Goal: Task Accomplishment & Management: Use online tool/utility

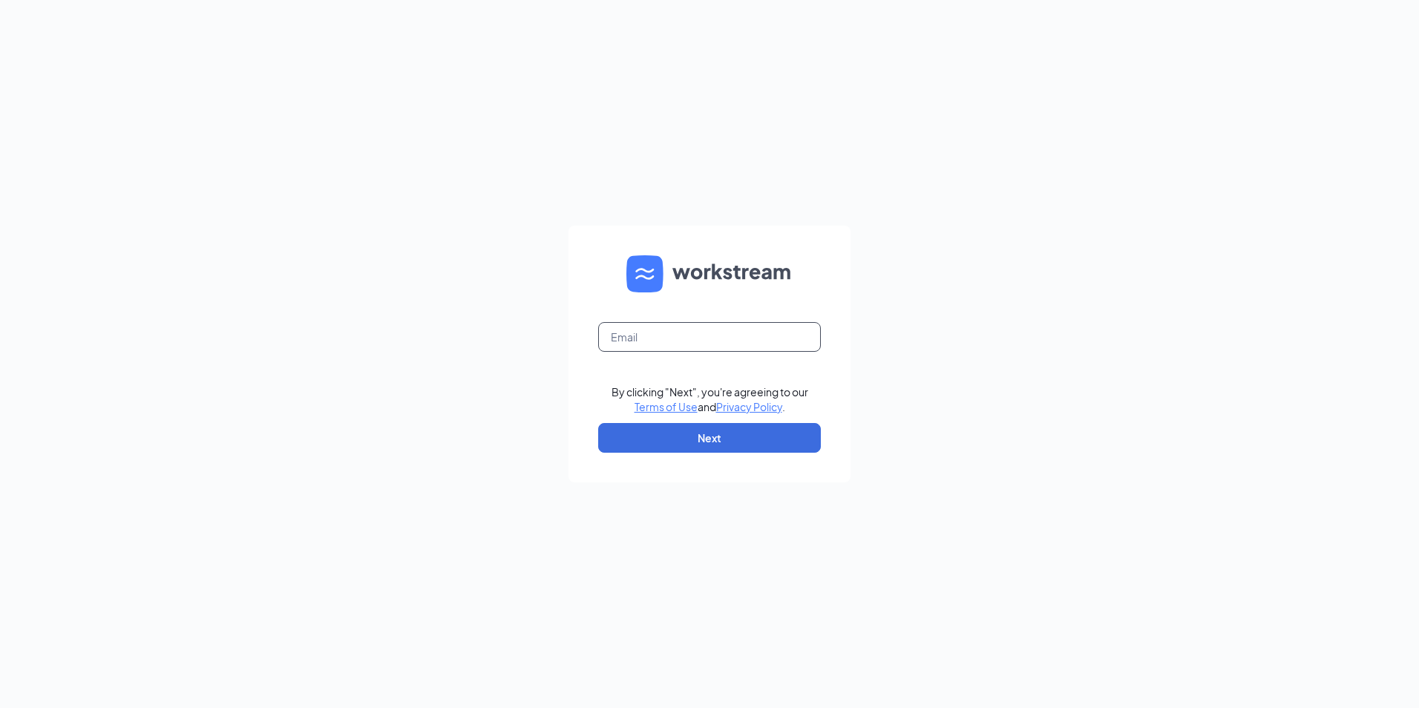
click at [626, 335] on input "text" at bounding box center [709, 337] width 223 height 30
type input "german.sanchez@dailygrill.com"
click at [665, 436] on button "Next" at bounding box center [709, 438] width 223 height 30
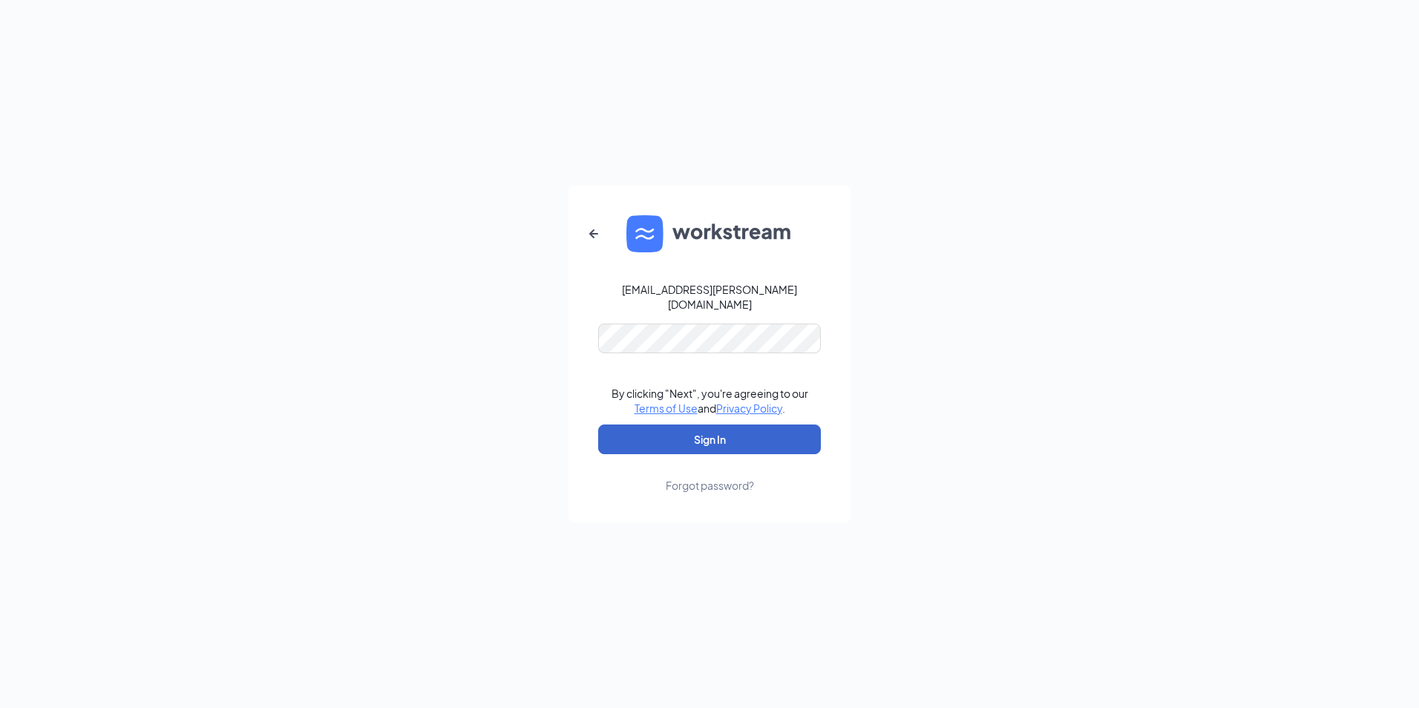
click at [678, 440] on button "Sign In" at bounding box center [709, 440] width 223 height 30
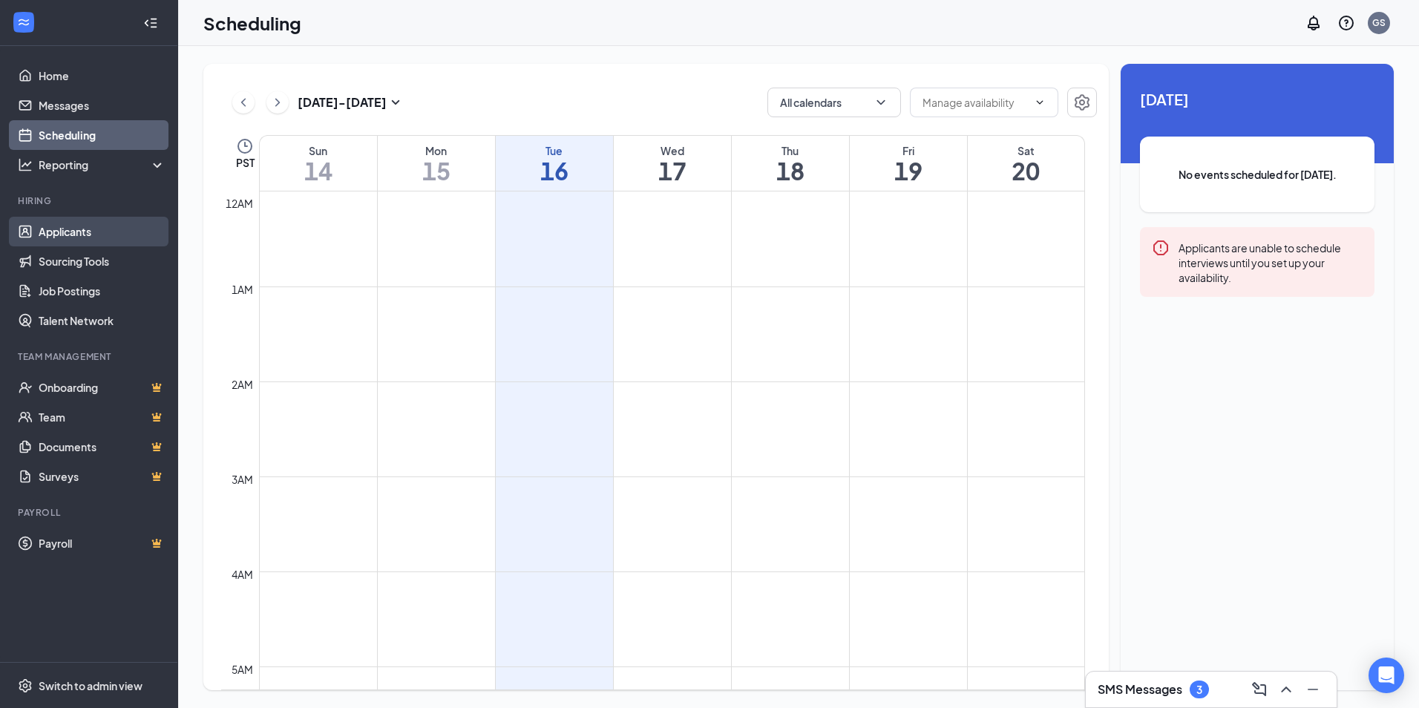
scroll to position [730, 0]
click at [76, 225] on link "Applicants" at bounding box center [102, 232] width 127 height 30
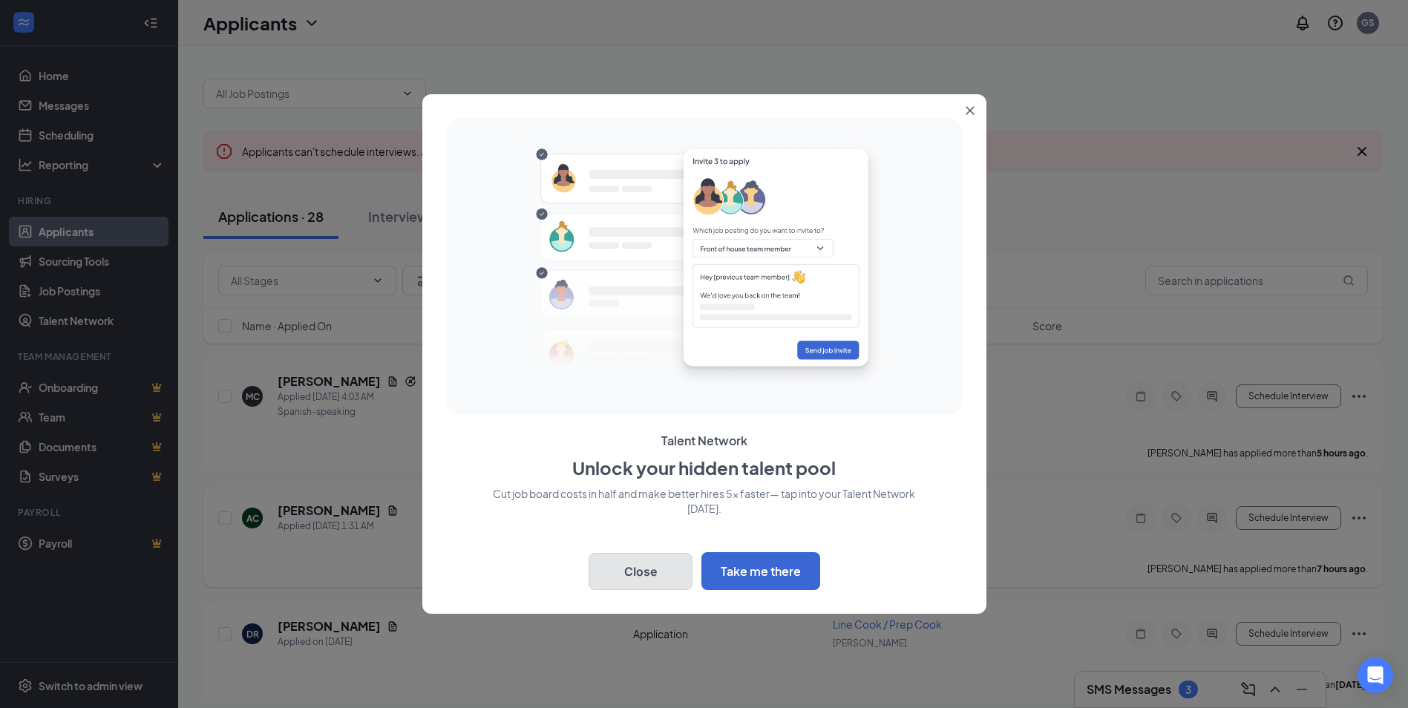
drag, startPoint x: 666, startPoint y: 573, endPoint x: 660, endPoint y: 568, distance: 7.9
click at [666, 572] on button "Close" at bounding box center [641, 571] width 104 height 37
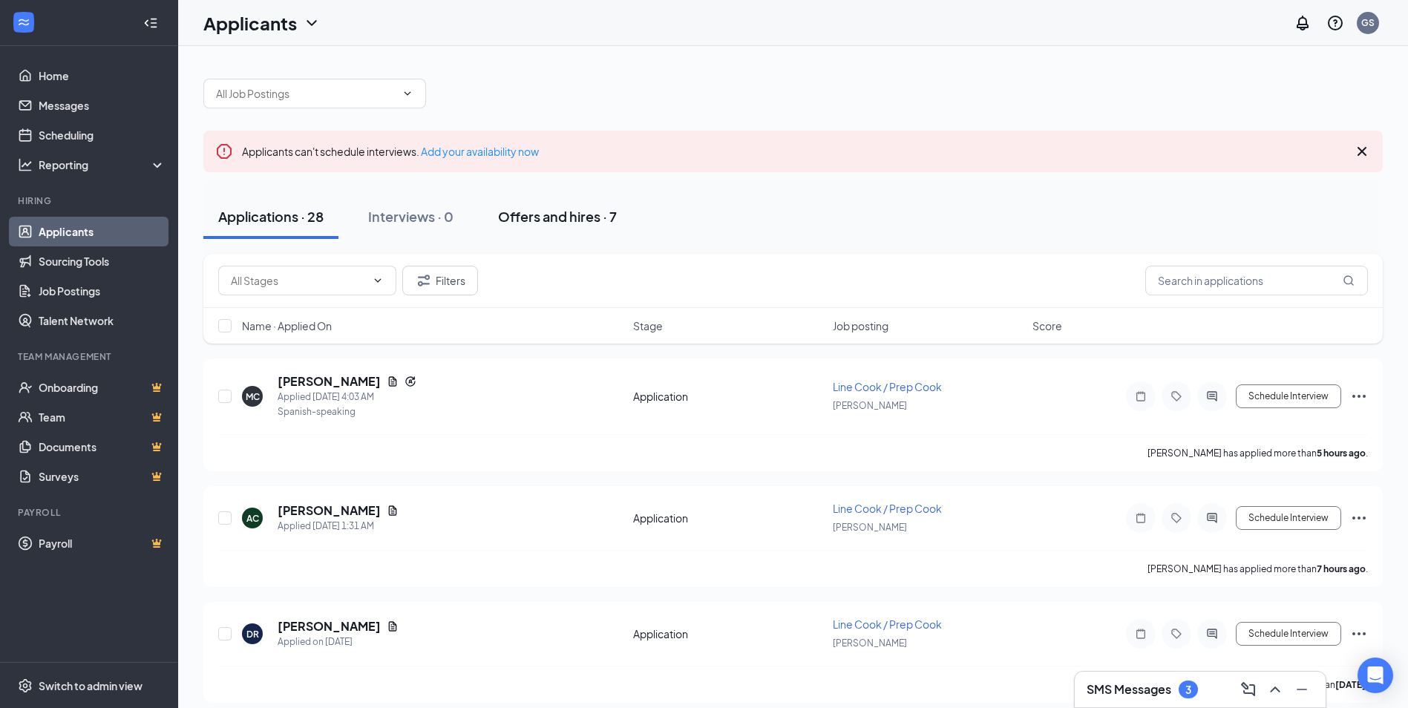
click at [550, 214] on div "Offers and hires · 7" at bounding box center [557, 216] width 119 height 19
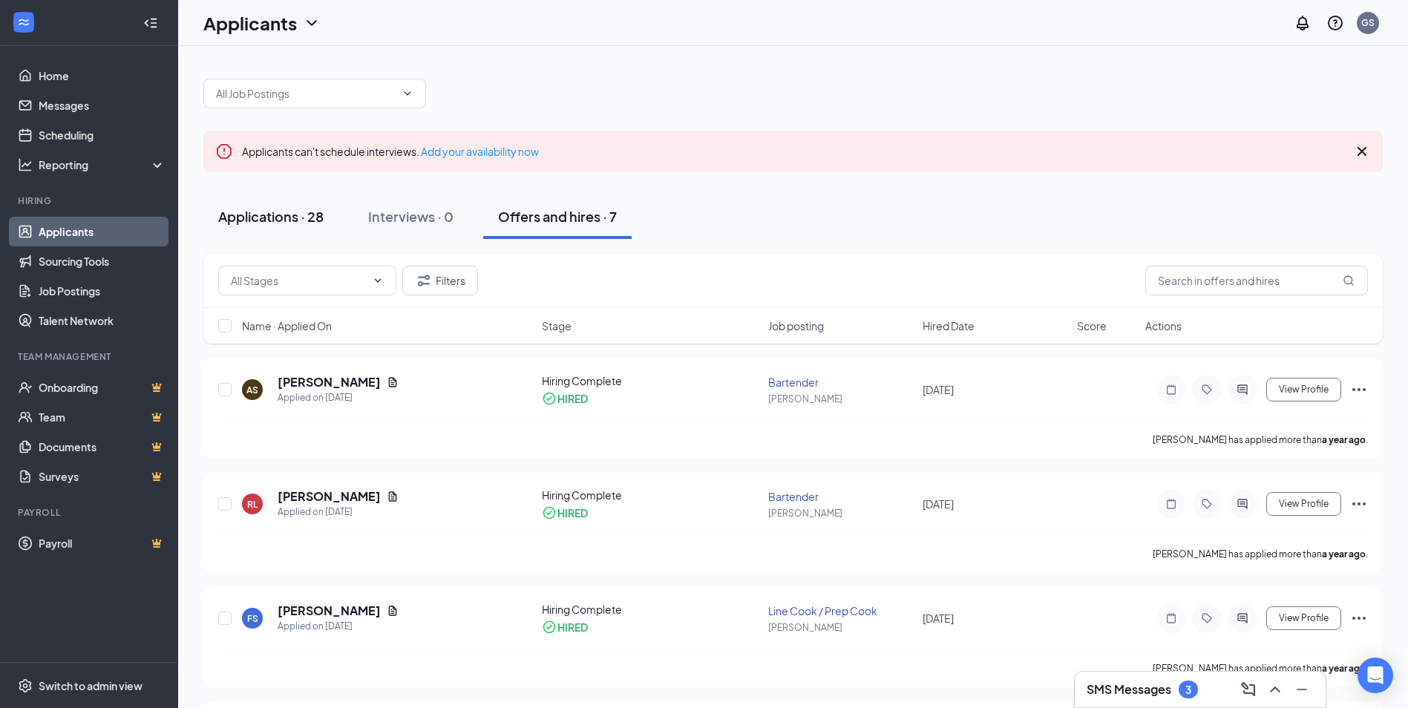
click at [266, 213] on div "Applications · 28" at bounding box center [270, 216] width 105 height 19
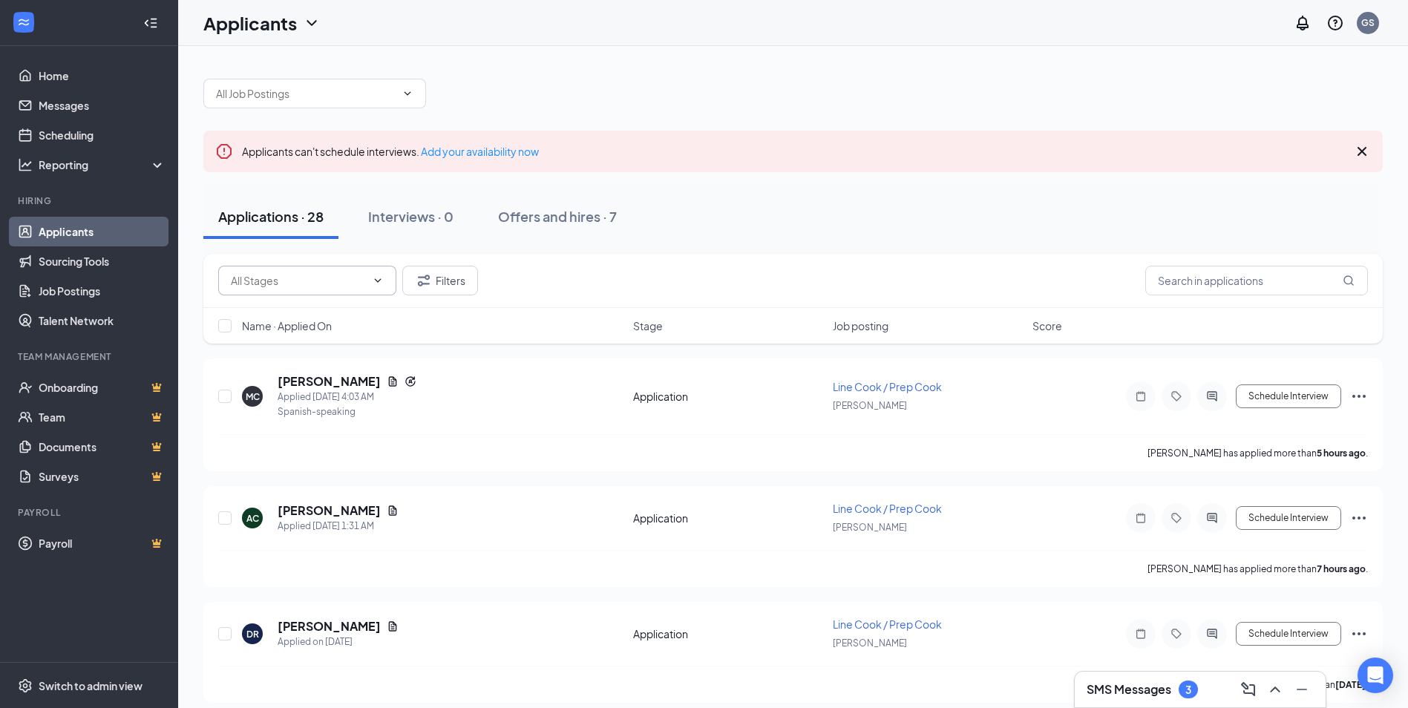
click at [371, 280] on span at bounding box center [376, 281] width 15 height 12
click at [381, 278] on icon "ChevronDown" at bounding box center [378, 281] width 12 height 12
click at [296, 506] on h5 "[PERSON_NAME]" at bounding box center [329, 510] width 103 height 16
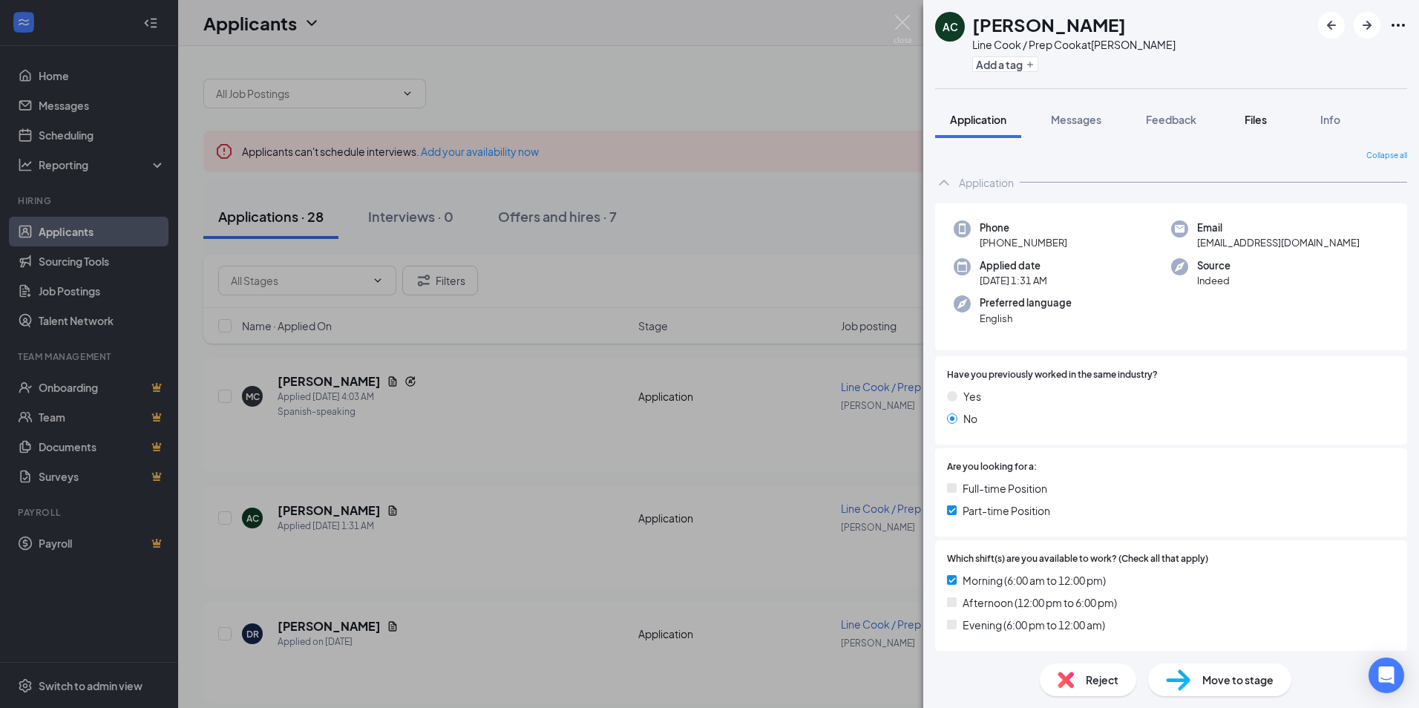
click at [1252, 118] on span "Files" at bounding box center [1256, 119] width 22 height 13
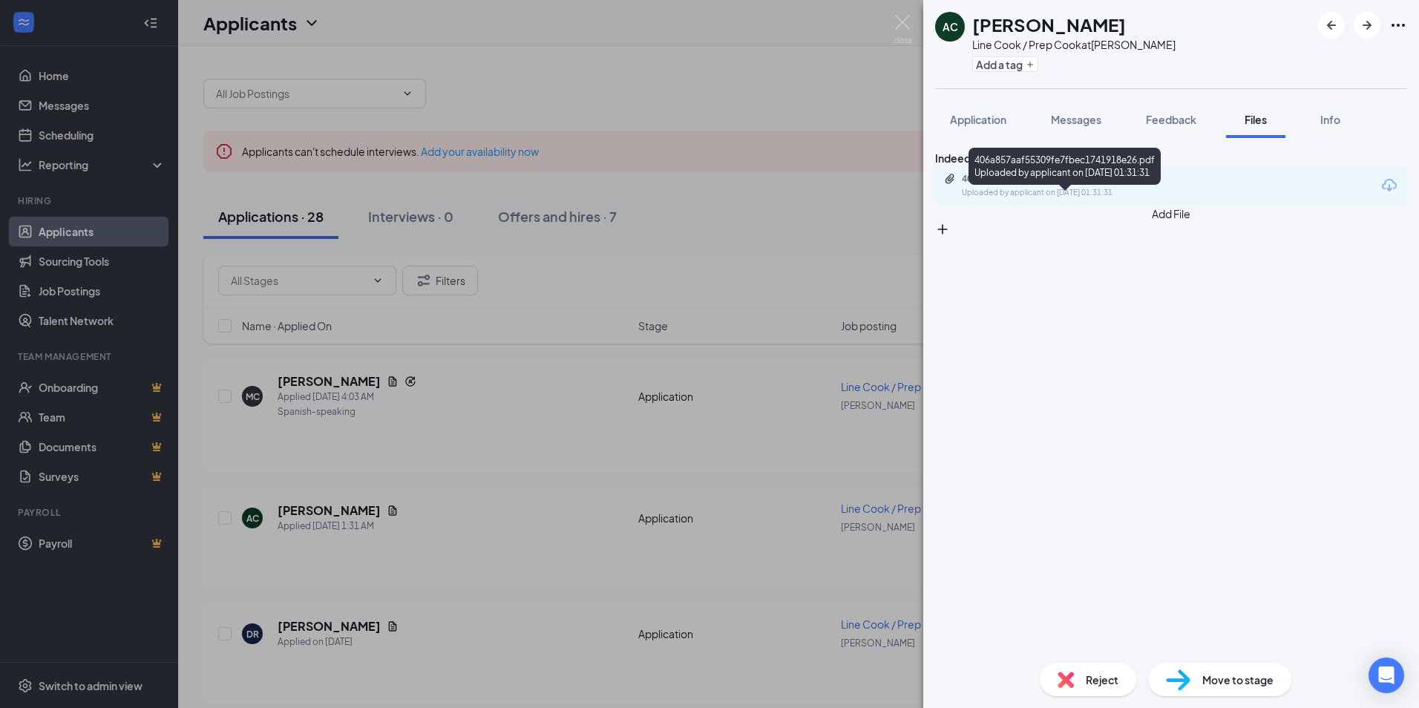
click at [1058, 185] on div "406a857aaf55309fe7fbec1741918e26.pdf" at bounding box center [1066, 179] width 208 height 12
click at [387, 368] on div "AC [PERSON_NAME] Line Cook / Prep Cook at [GEOGRAPHIC_DATA][PERSON_NAME] Add a …" at bounding box center [709, 354] width 1419 height 708
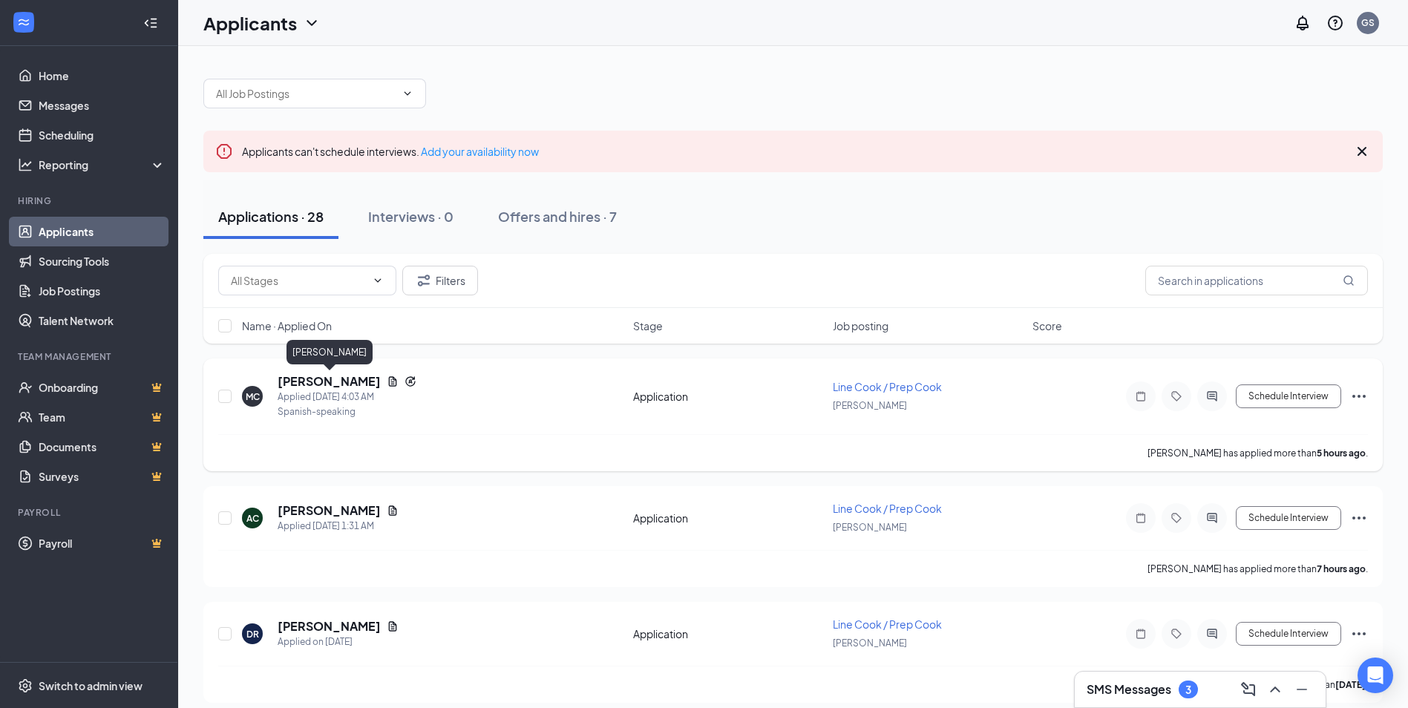
click at [351, 381] on h5 "[PERSON_NAME]" at bounding box center [329, 381] width 103 height 16
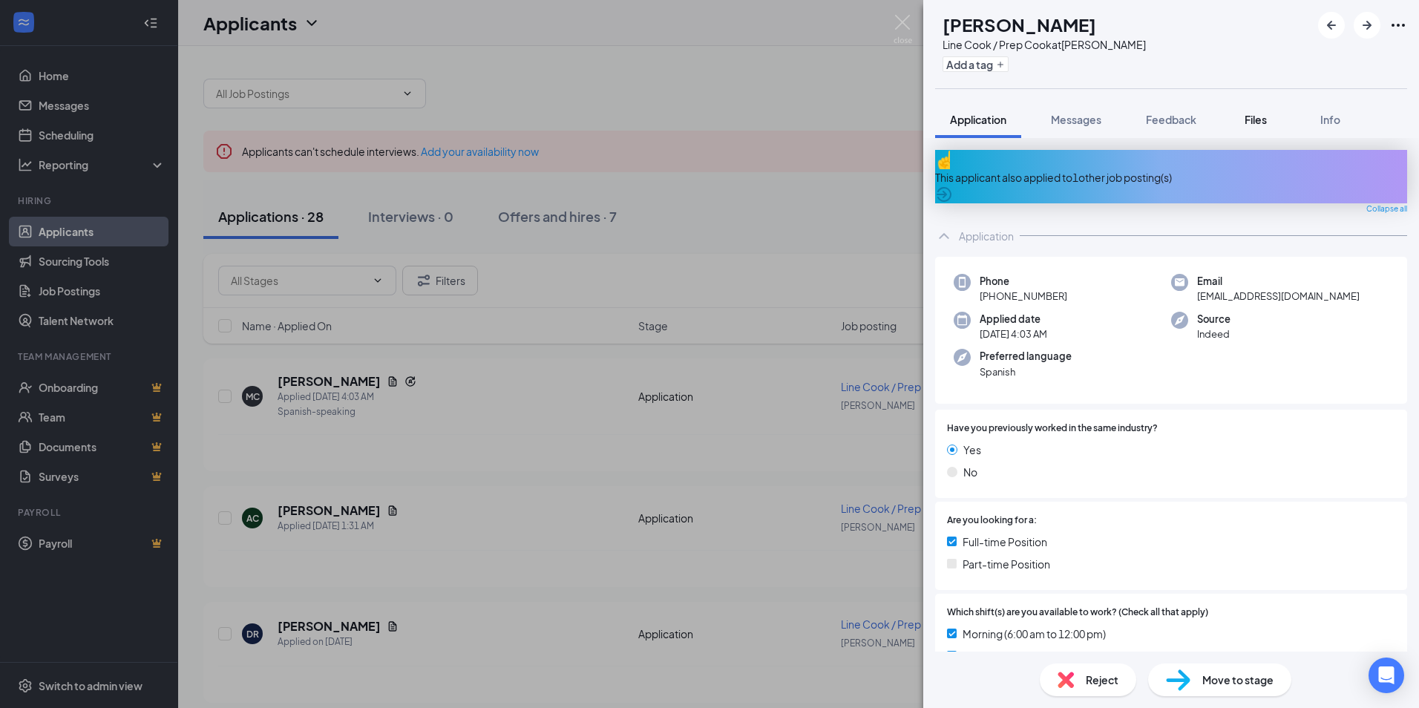
click at [1244, 114] on div "Files" at bounding box center [1256, 119] width 30 height 15
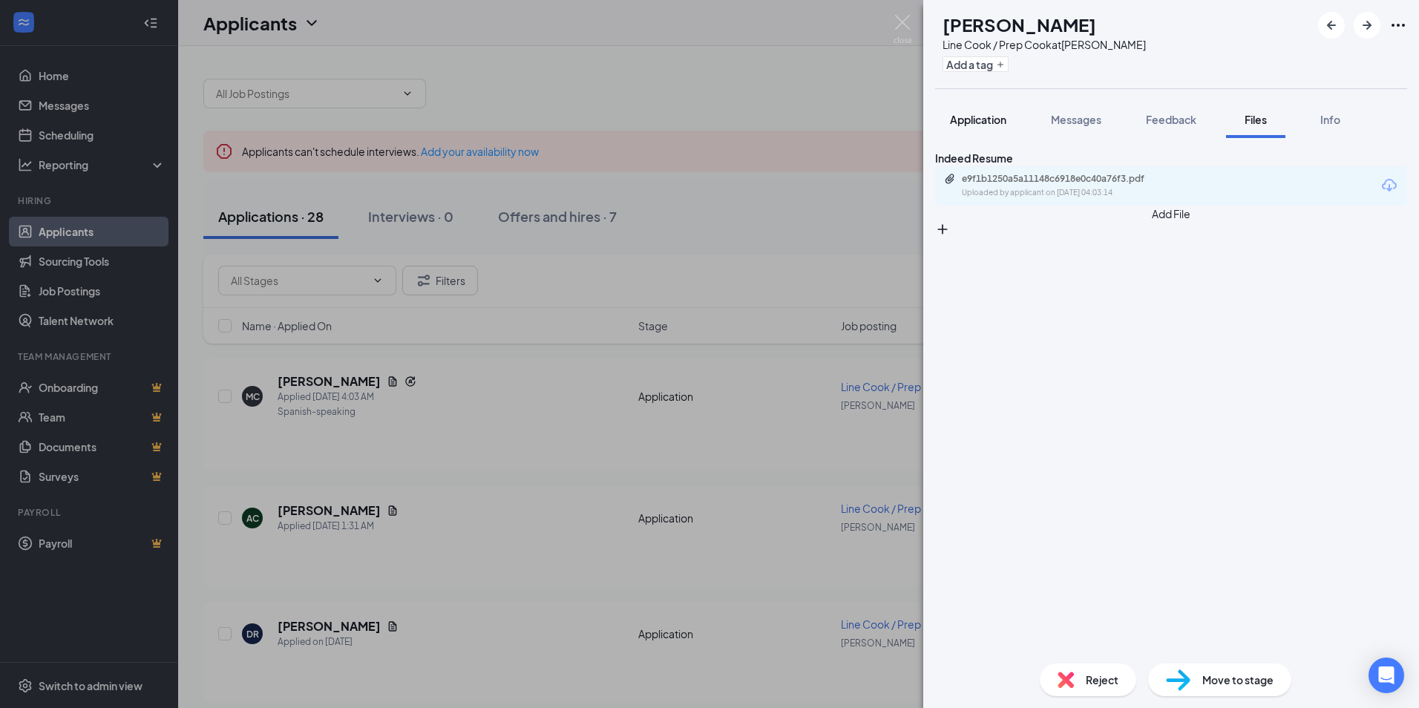
click at [957, 123] on span "Application" at bounding box center [978, 119] width 56 height 13
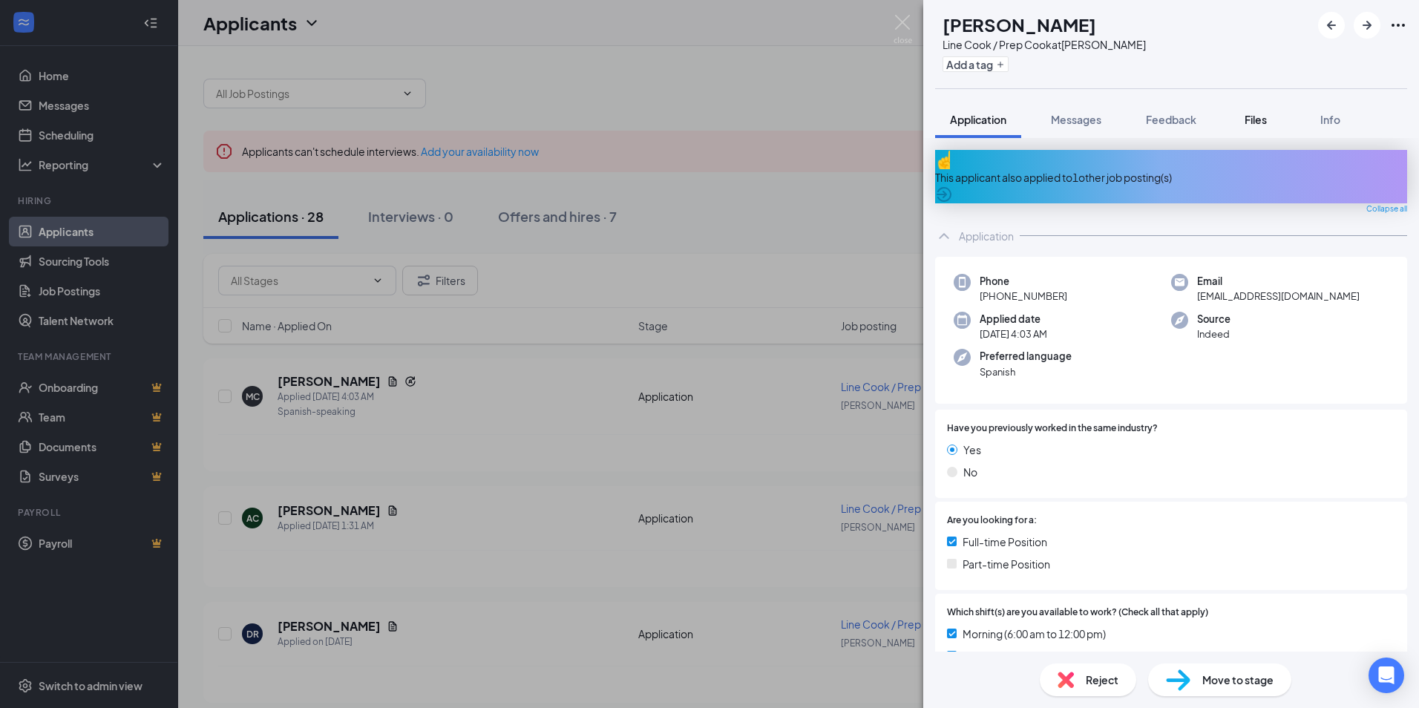
click at [1258, 112] on div "Files" at bounding box center [1256, 119] width 30 height 15
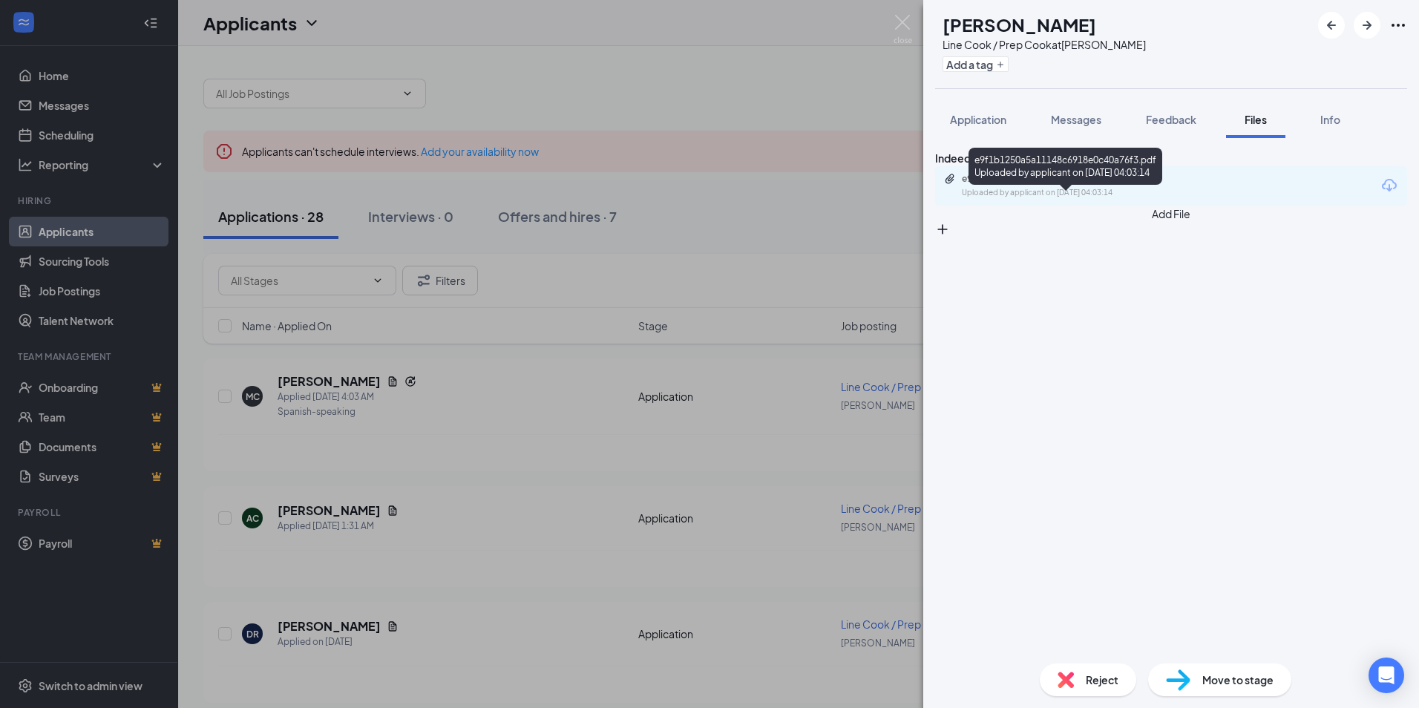
click at [1055, 185] on div "e9f1b1250a5a11148c6918e0c40a76f3.pdf" at bounding box center [1066, 179] width 208 height 12
click at [593, 70] on div "MC [PERSON_NAME] Line Cook / Prep Cook at [PERSON_NAME] Add a tag Application M…" at bounding box center [709, 354] width 1419 height 708
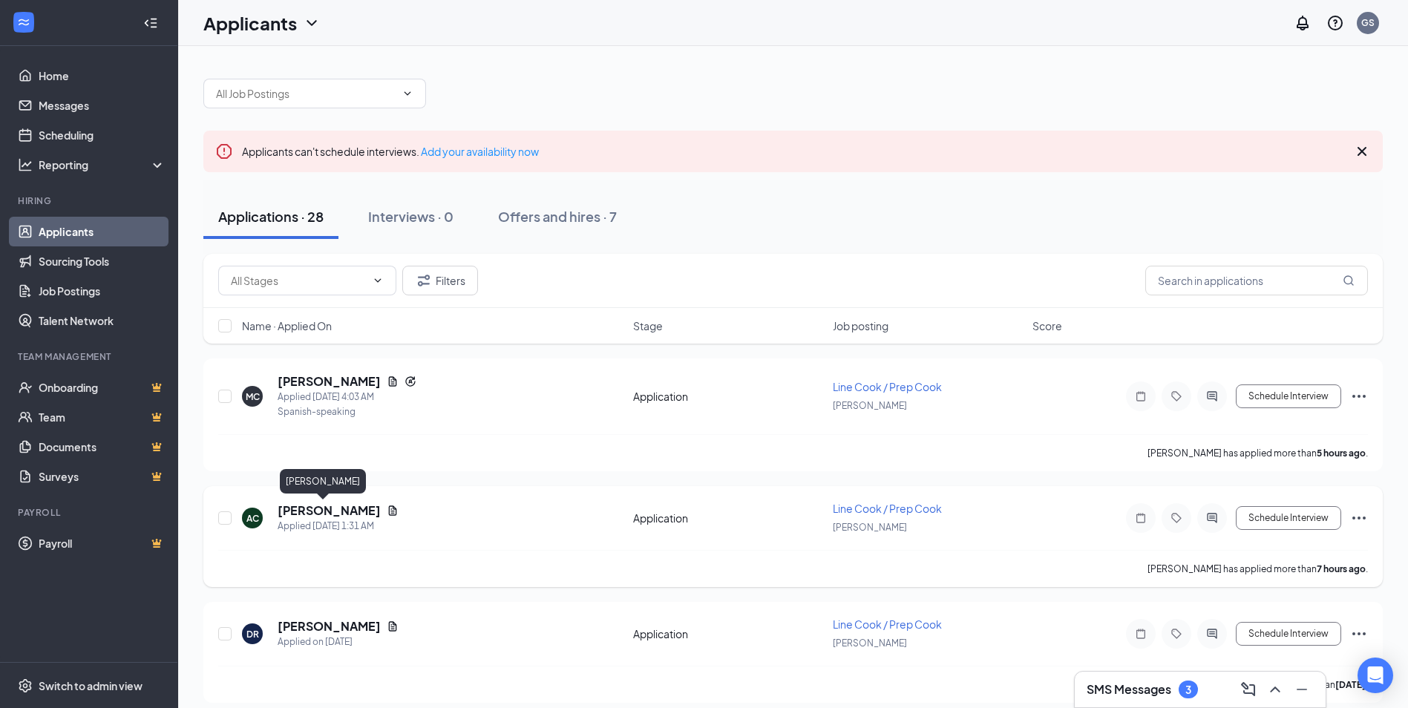
click at [315, 505] on h5 "[PERSON_NAME]" at bounding box center [329, 510] width 103 height 16
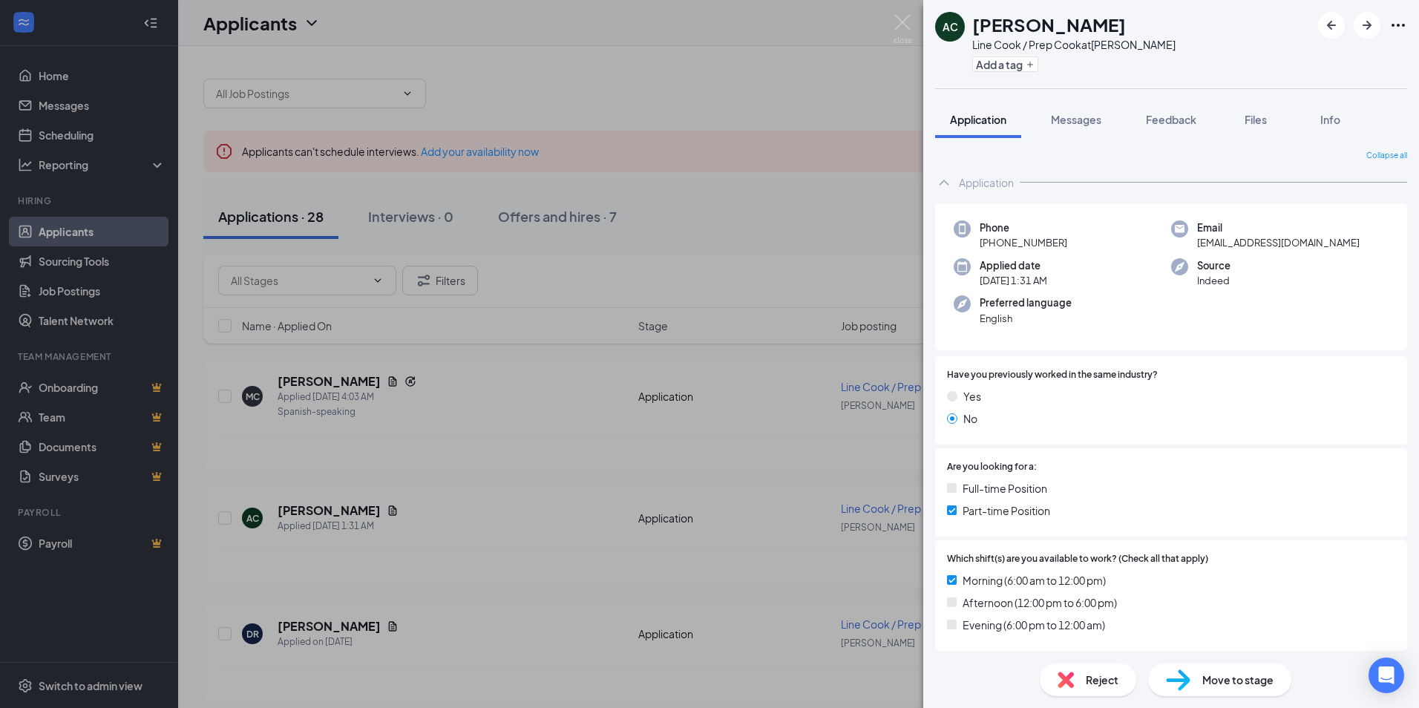
click at [592, 474] on div "AC [PERSON_NAME] Line Cook / Prep Cook at [GEOGRAPHIC_DATA][PERSON_NAME] Add a …" at bounding box center [709, 354] width 1419 height 708
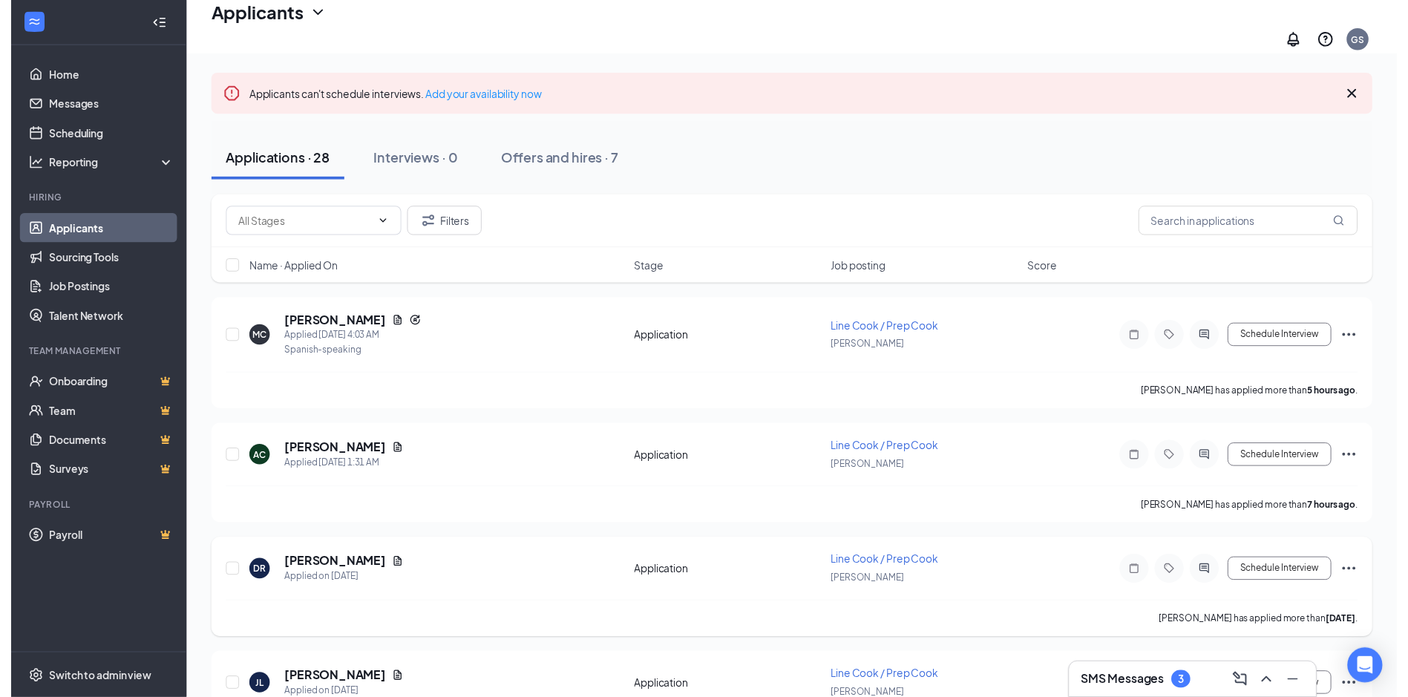
scroll to position [148, 0]
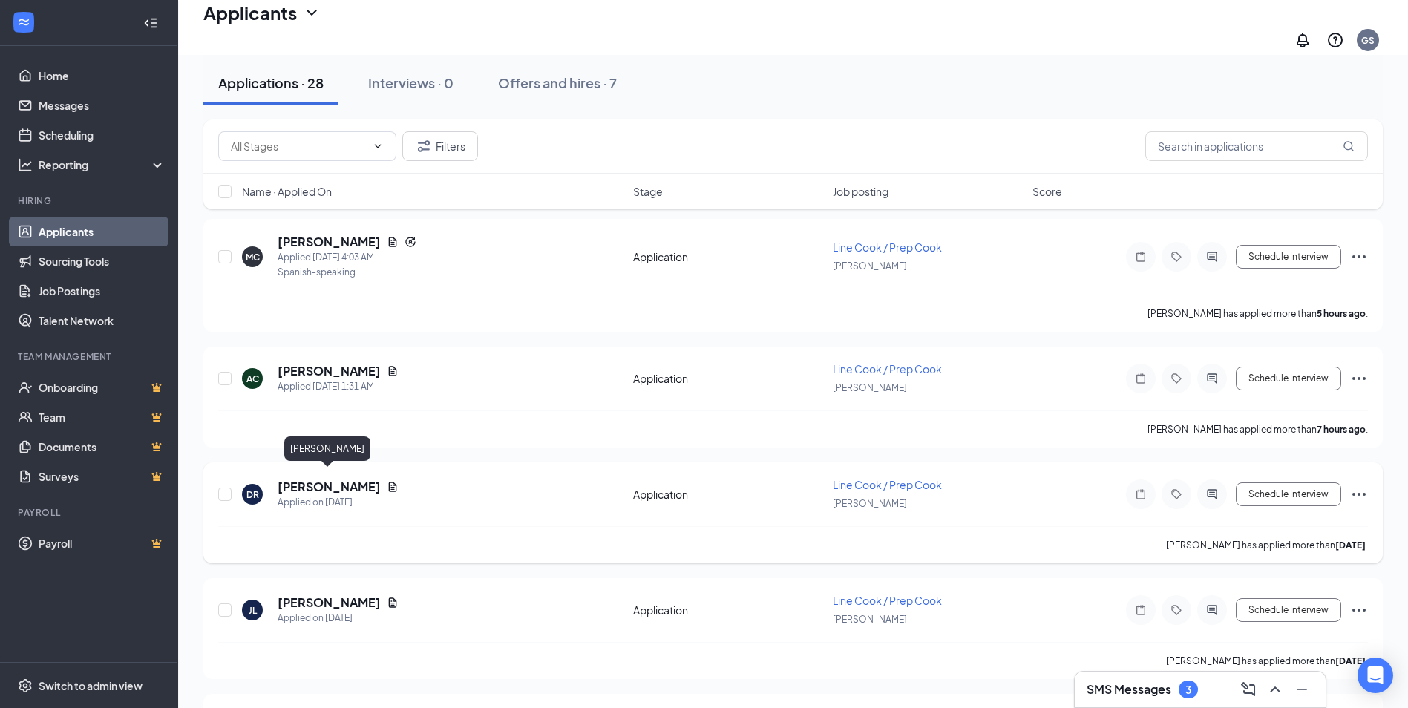
click at [327, 479] on h5 "[PERSON_NAME]" at bounding box center [329, 487] width 103 height 16
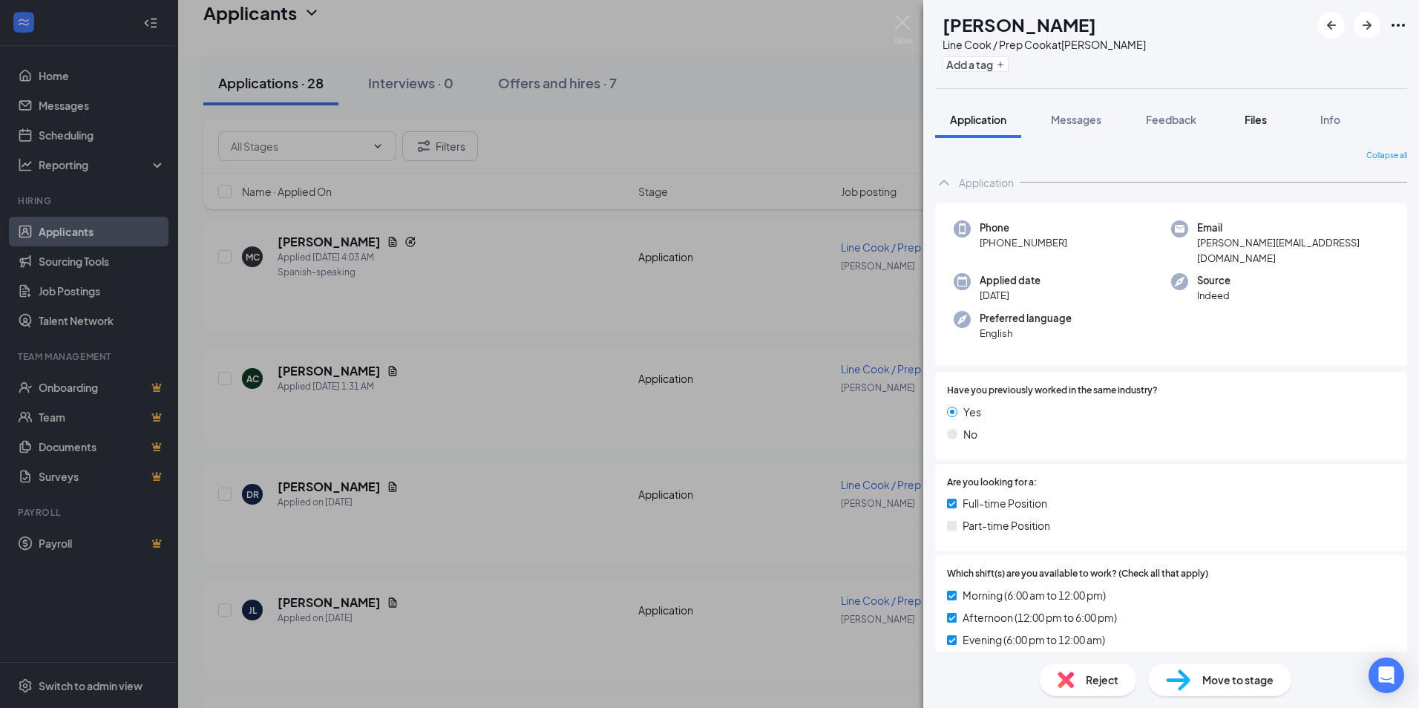
click at [1260, 122] on span "Files" at bounding box center [1256, 119] width 22 height 13
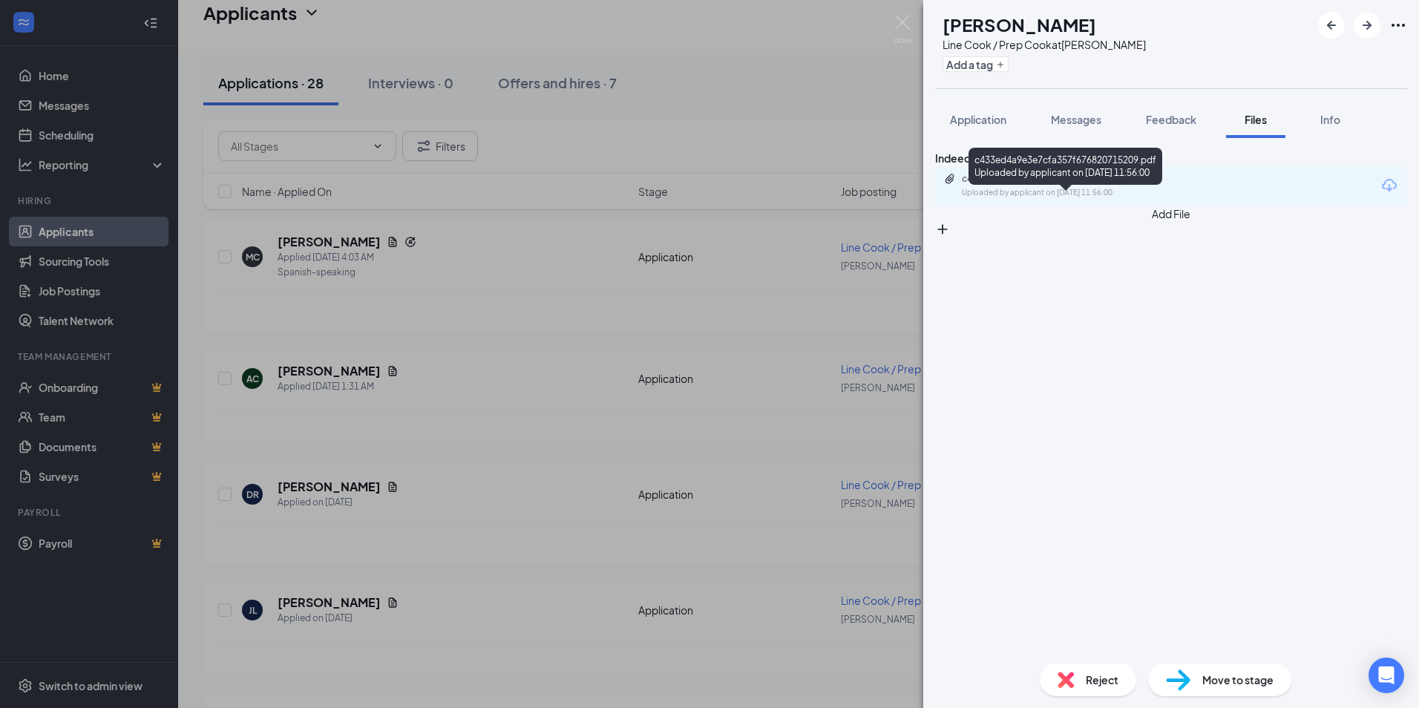
click at [1065, 199] on div "c433ed4a9e3e7cfa357f676820715209.pdf Uploaded by applicant on [DATE] 11:56:00" at bounding box center [1064, 186] width 240 height 26
click at [532, 432] on div "DR [PERSON_NAME] Line Cook / Prep Cook at [PERSON_NAME] Add a tag Application M…" at bounding box center [709, 354] width 1419 height 708
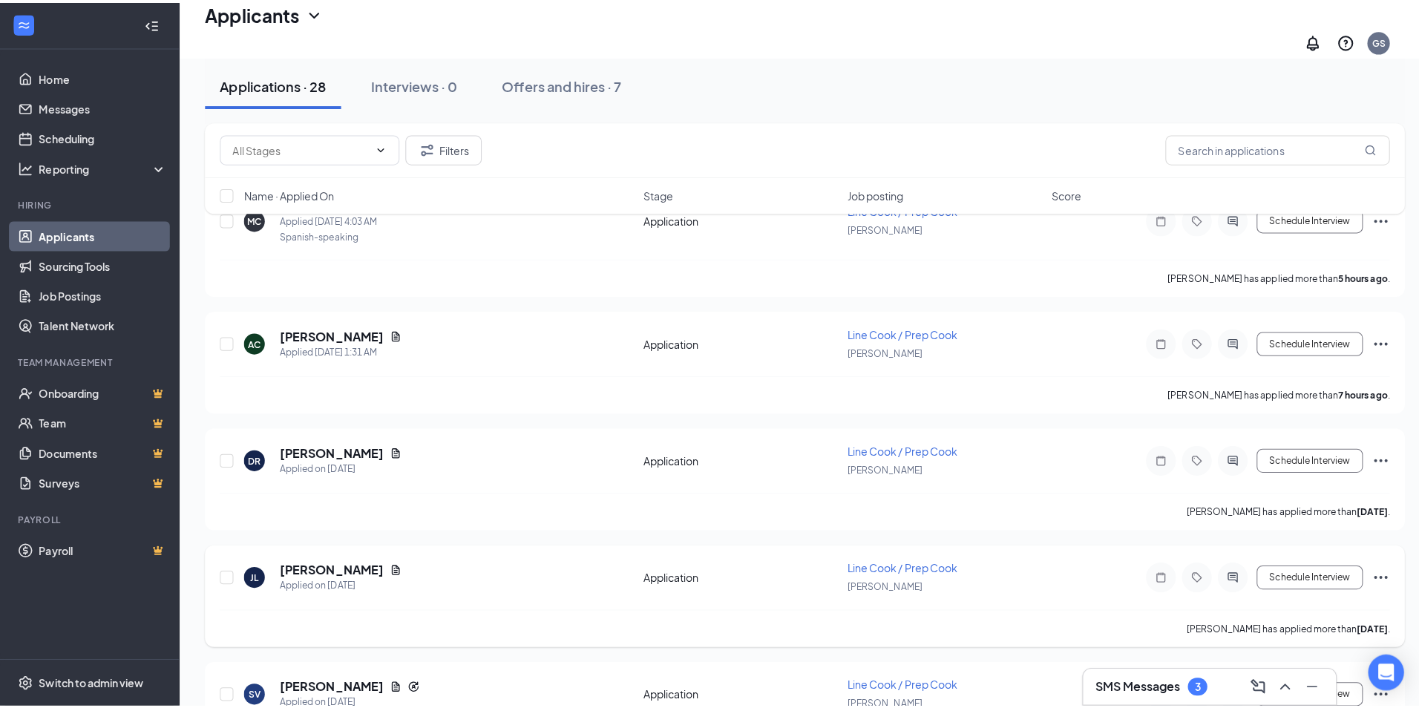
scroll to position [223, 0]
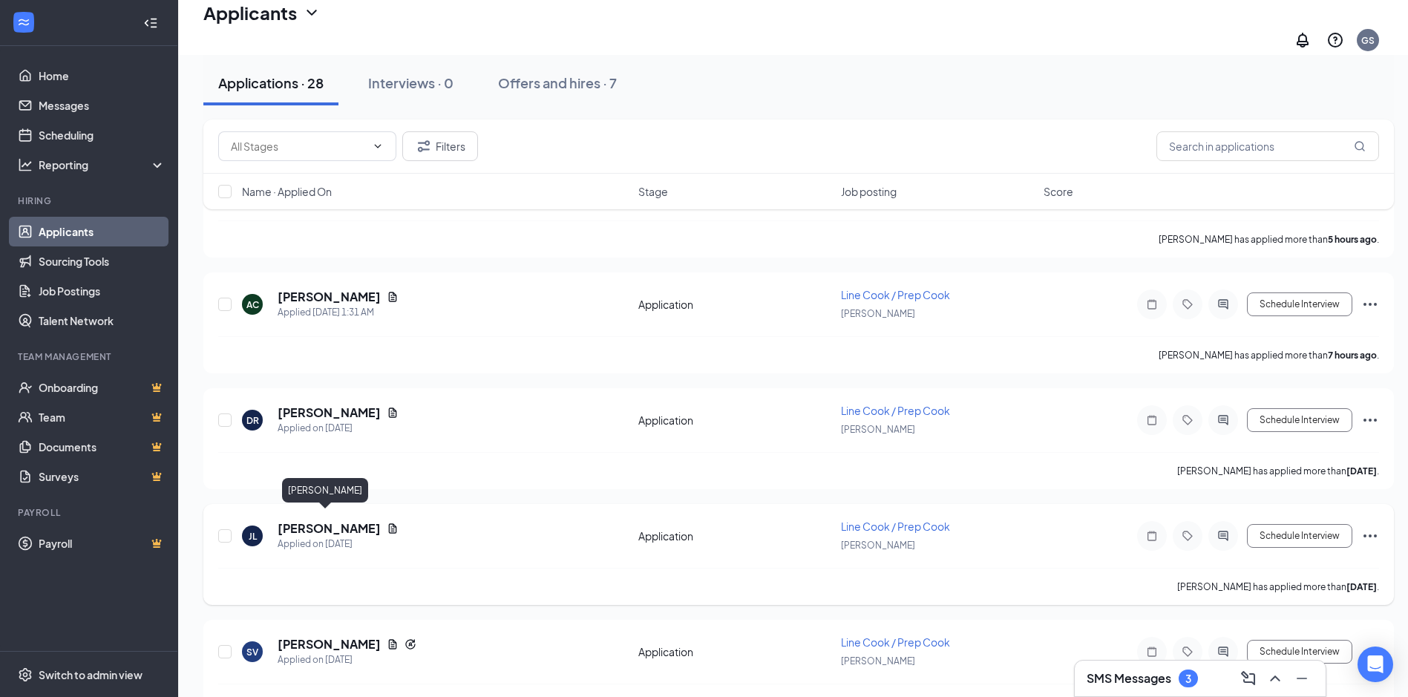
click at [325, 520] on h5 "[PERSON_NAME]" at bounding box center [329, 528] width 103 height 16
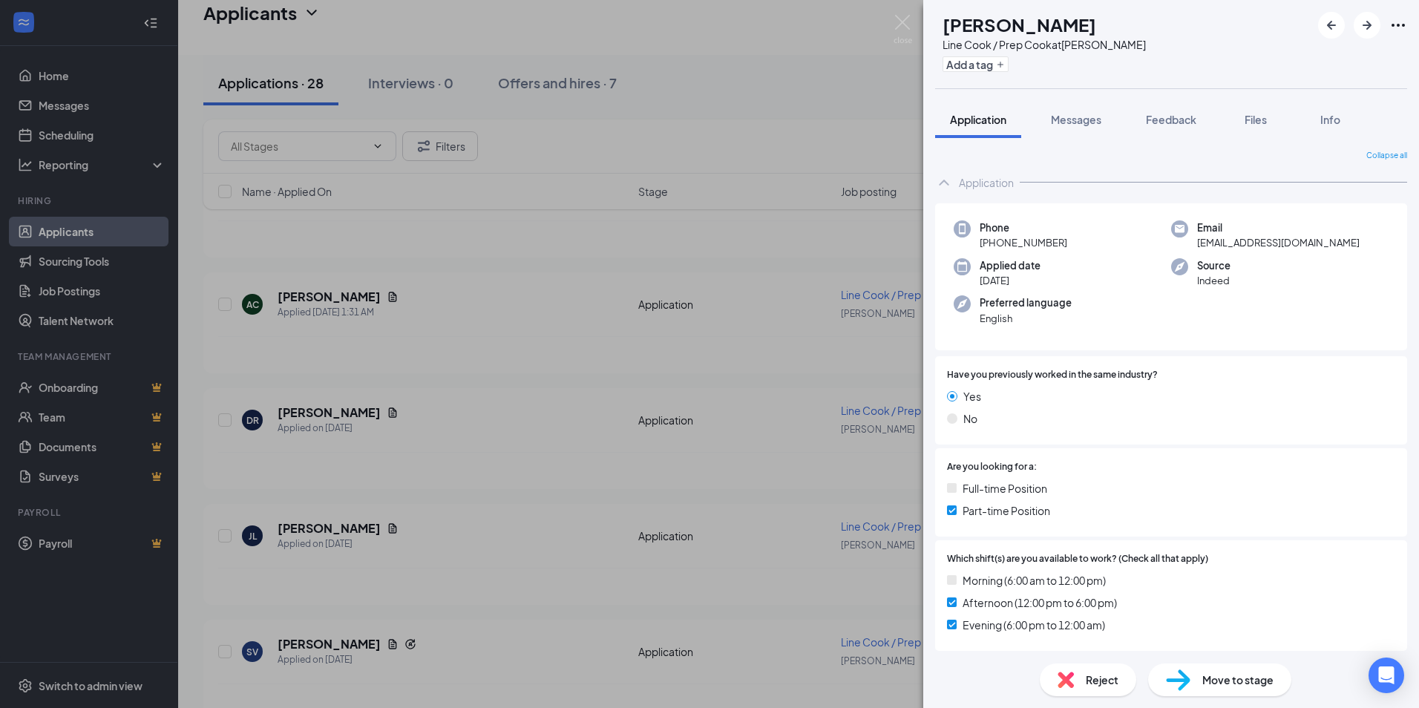
click at [1251, 119] on span "Files" at bounding box center [1256, 119] width 22 height 13
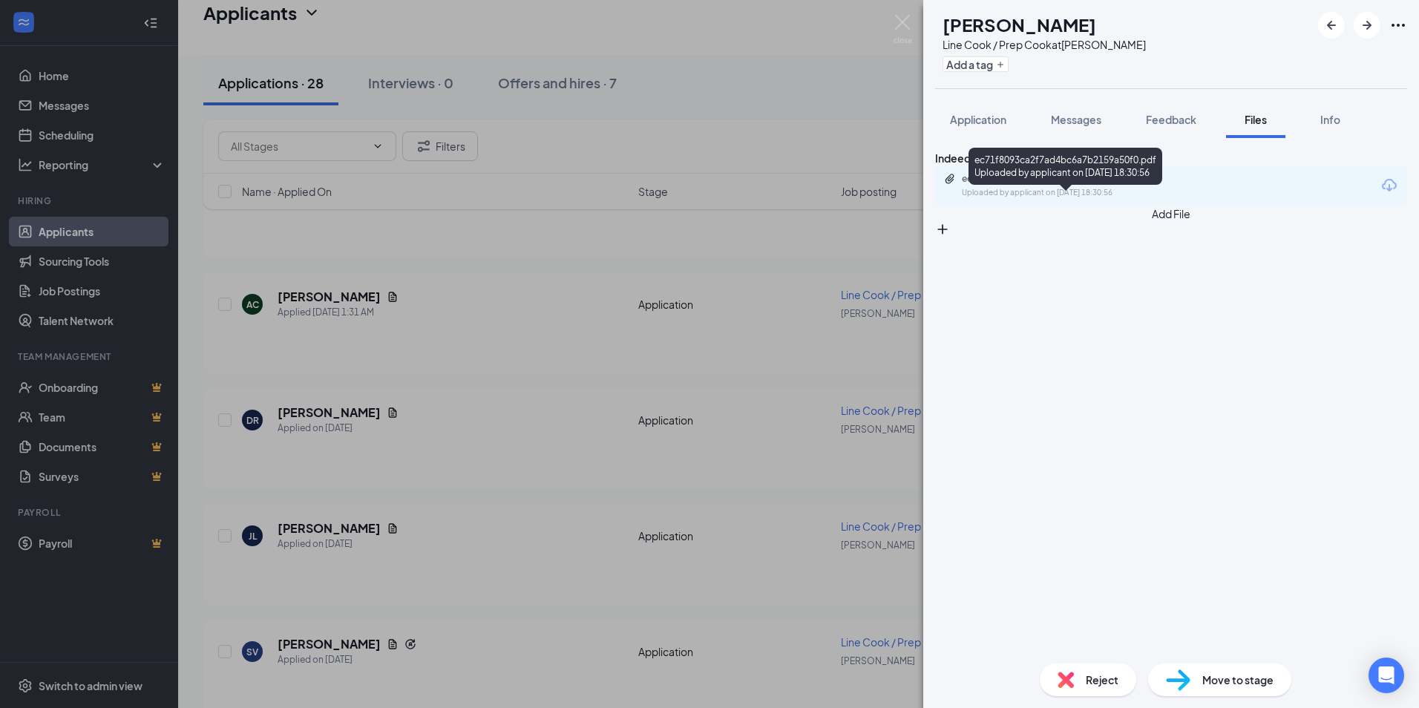
click at [1086, 199] on div "ec71f8093ca2f7ad4bc6a7b2159a50f0.pdf Uploaded by applicant on [DATE] 18:30:56" at bounding box center [1064, 186] width 240 height 26
click at [566, 327] on div "[PERSON_NAME] Line Cook / Prep Cook at [PERSON_NAME] Add a tag Application Mess…" at bounding box center [709, 354] width 1419 height 708
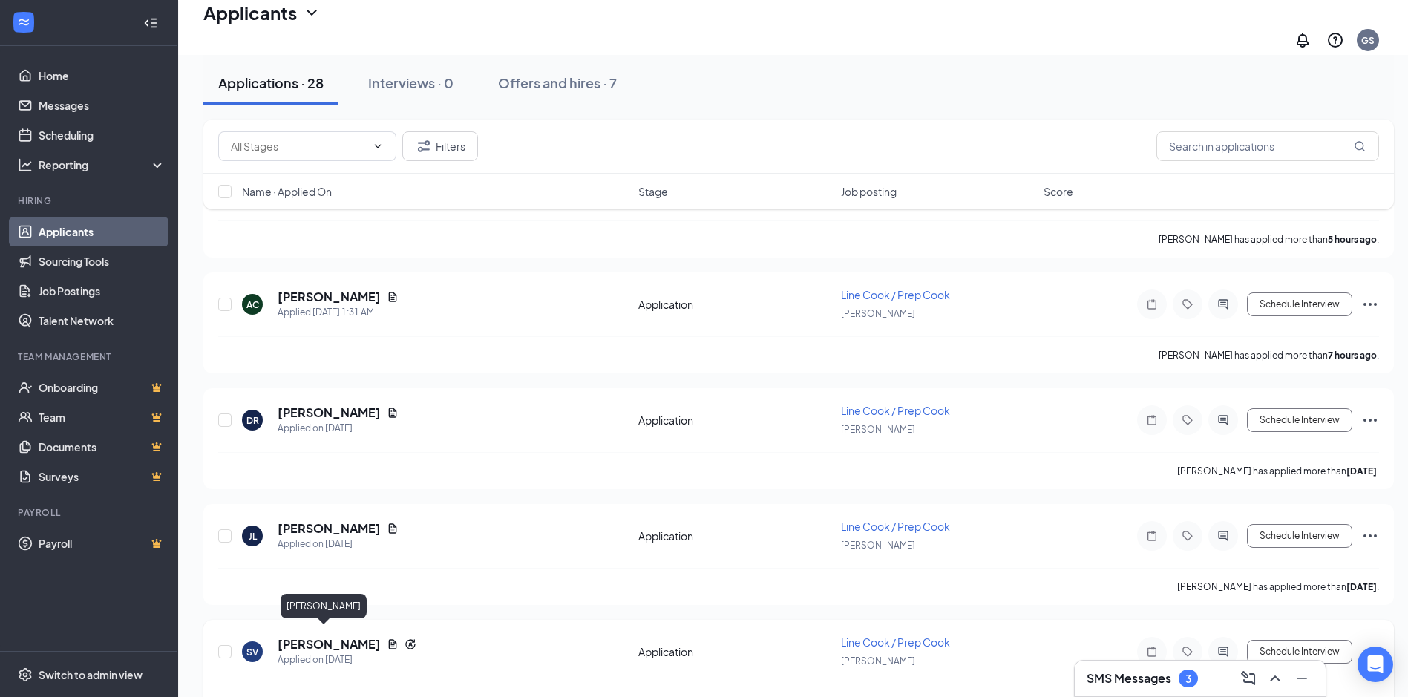
click at [318, 636] on h5 "[PERSON_NAME]" at bounding box center [329, 644] width 103 height 16
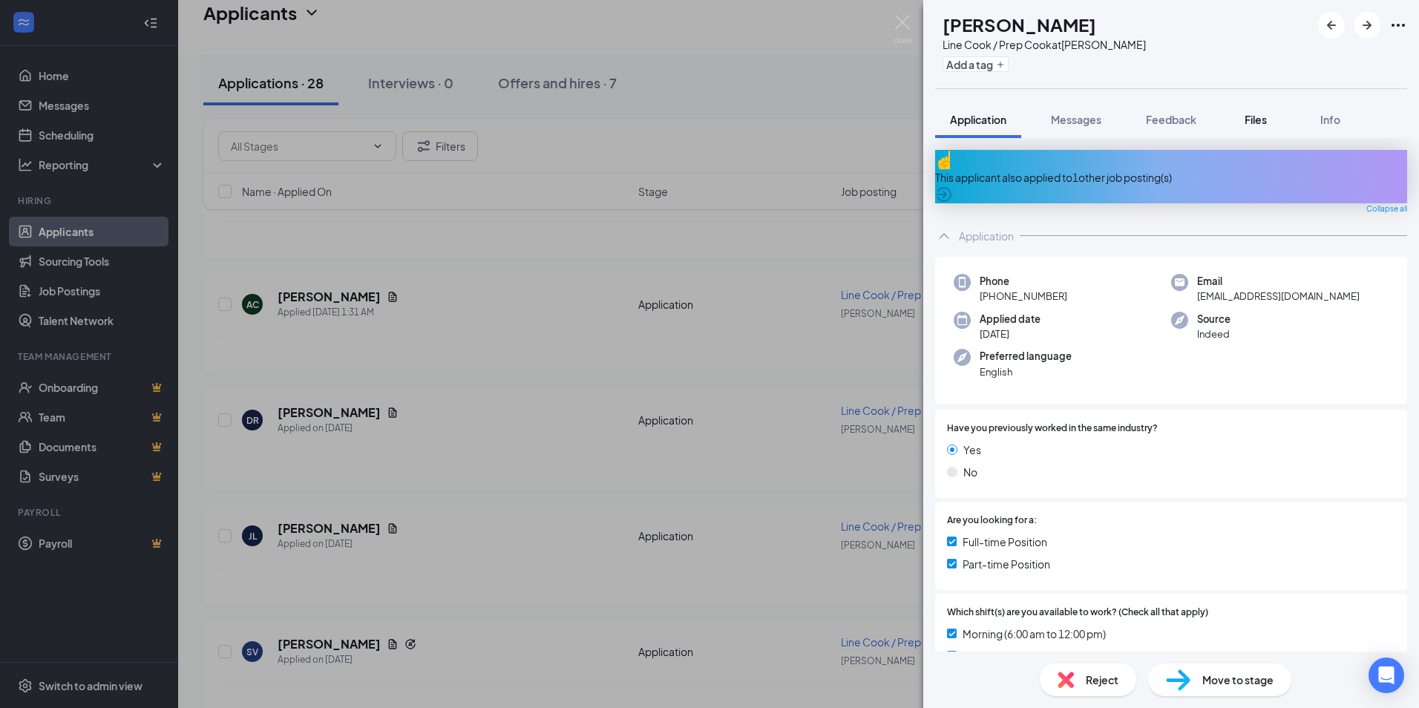
click at [1259, 126] on div "Files" at bounding box center [1256, 119] width 30 height 15
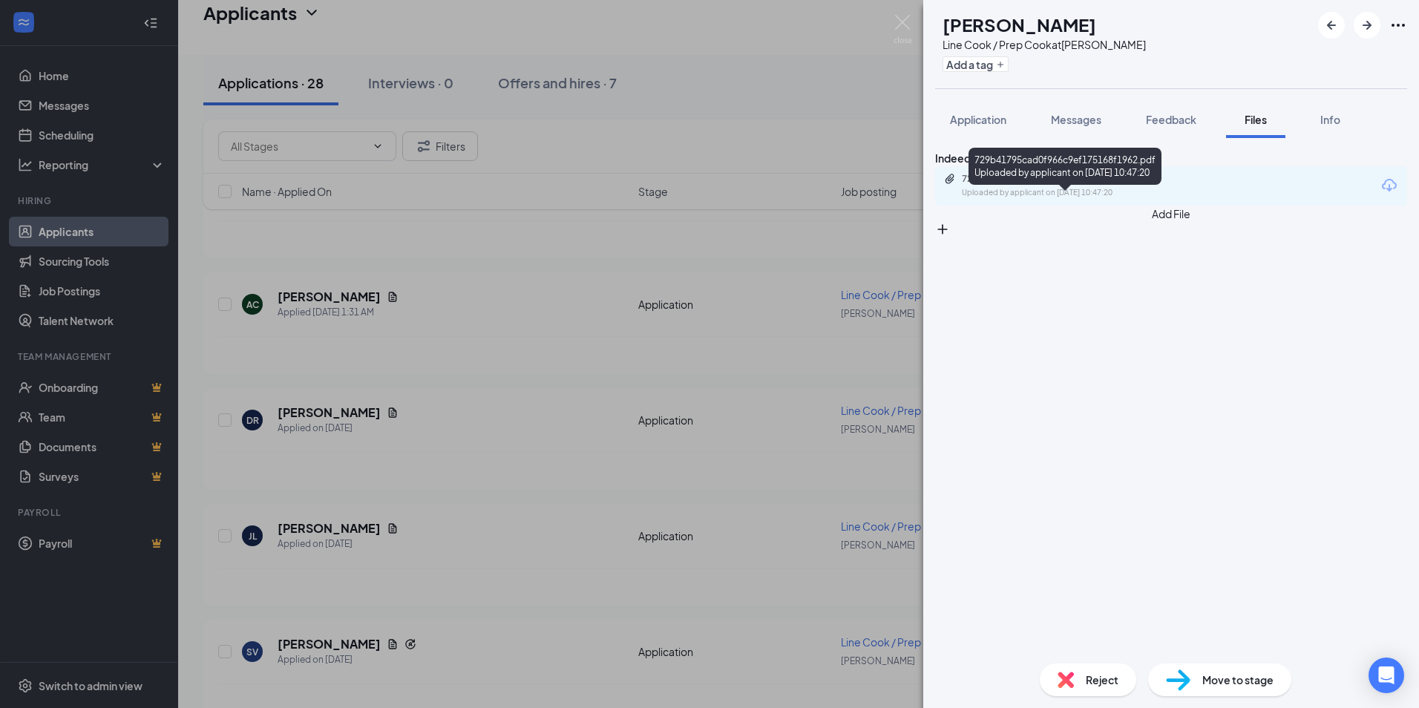
click at [1048, 185] on div "729b41795cad0f966c9ef175168f1962.pdf" at bounding box center [1066, 179] width 208 height 12
click at [987, 122] on span "Application" at bounding box center [978, 119] width 56 height 13
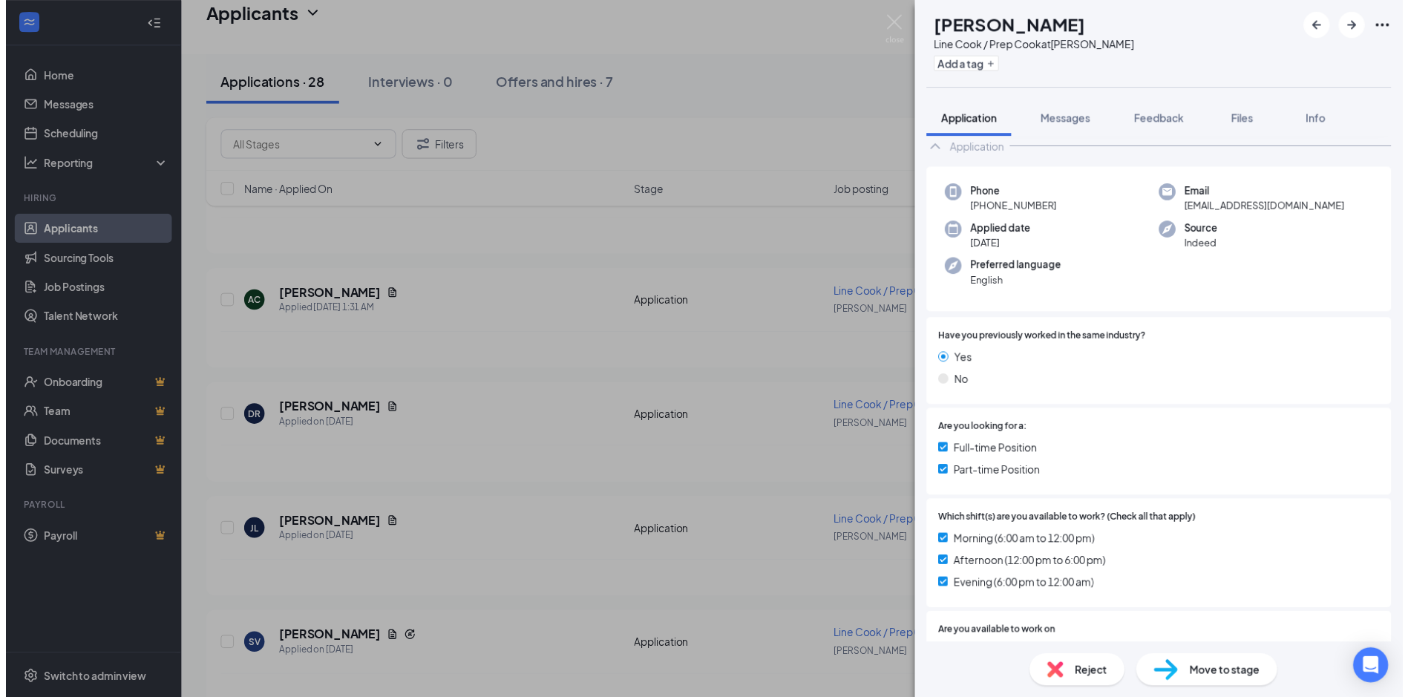
scroll to position [297, 0]
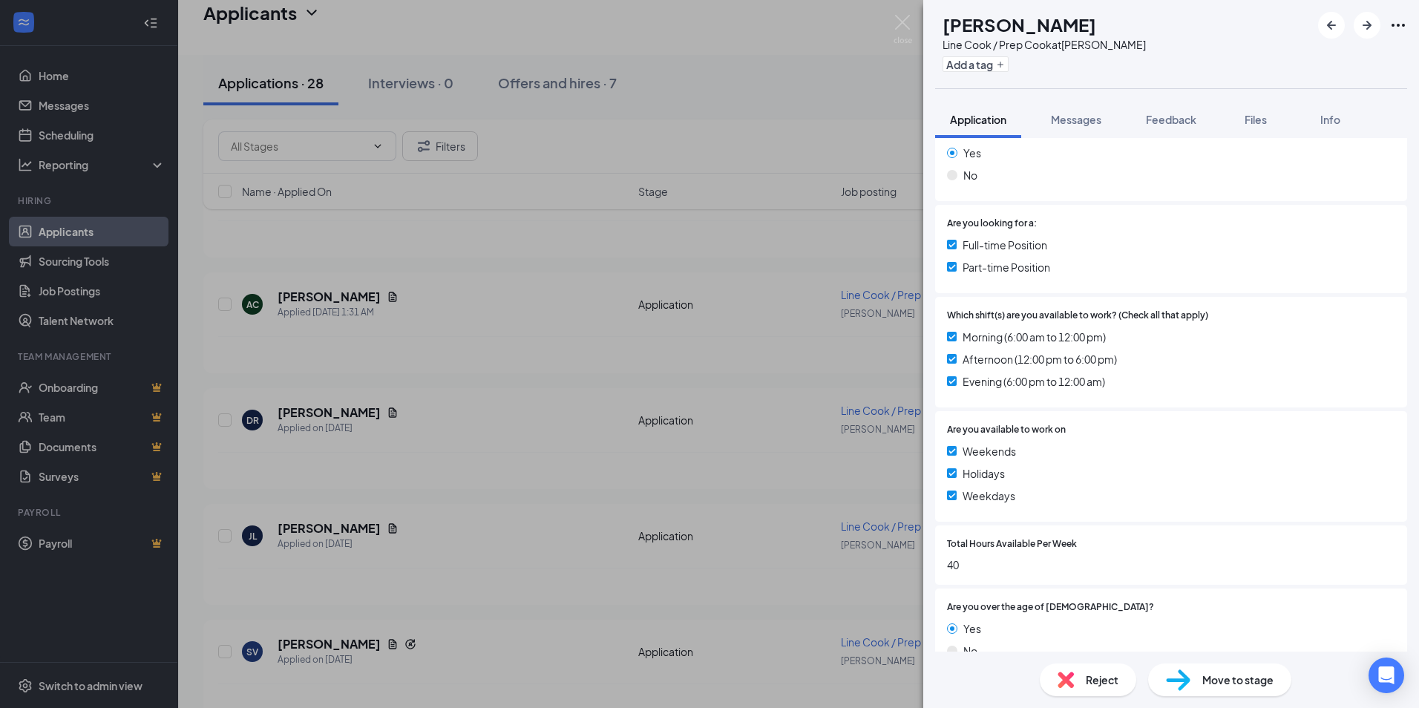
click at [430, 422] on div "SV [PERSON_NAME] Line Cook / Prep Cook at [GEOGRAPHIC_DATA][PERSON_NAME] Add a …" at bounding box center [709, 354] width 1419 height 708
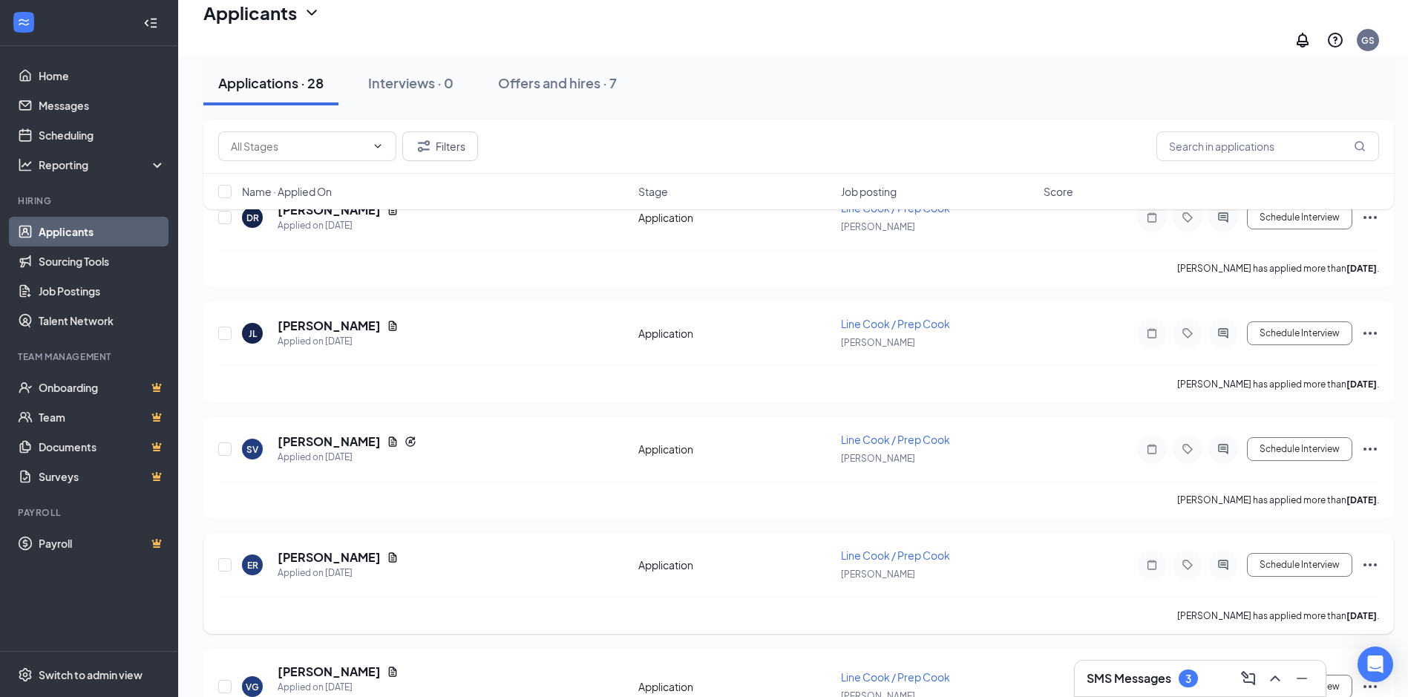
scroll to position [520, 0]
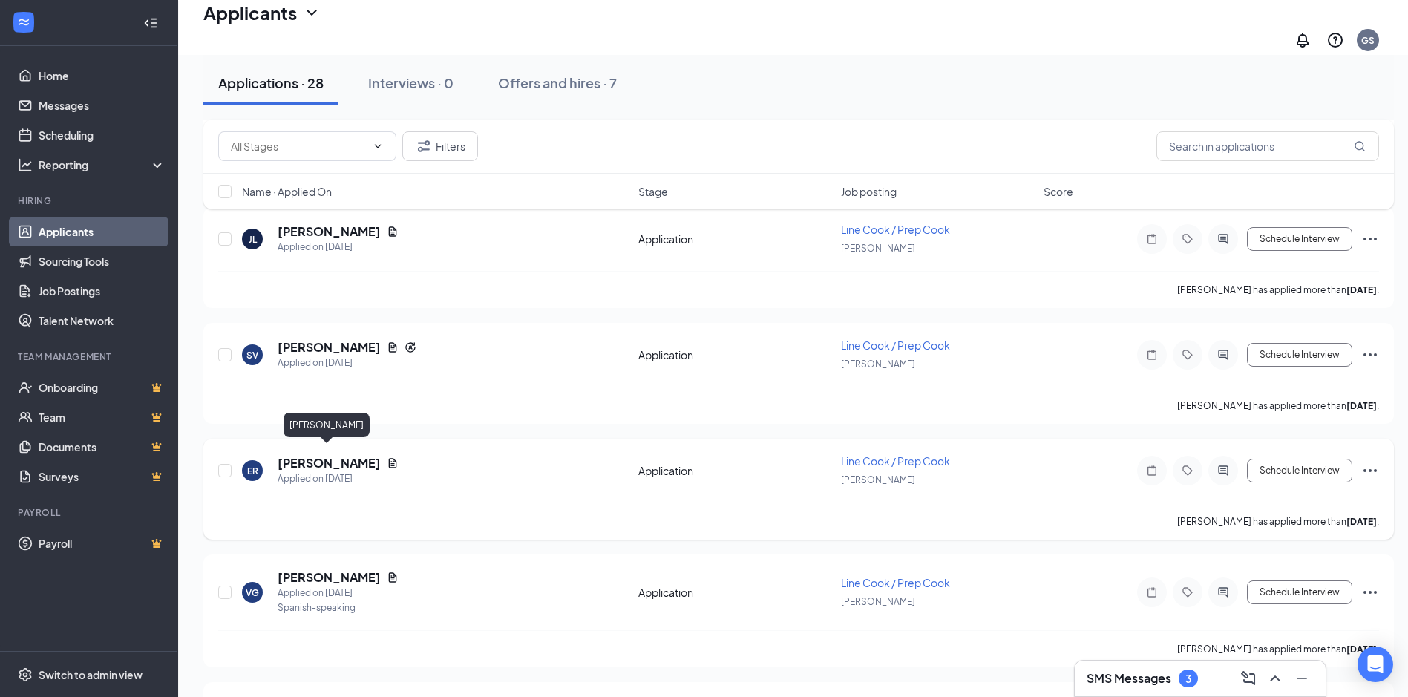
click at [315, 455] on h5 "[PERSON_NAME]" at bounding box center [329, 463] width 103 height 16
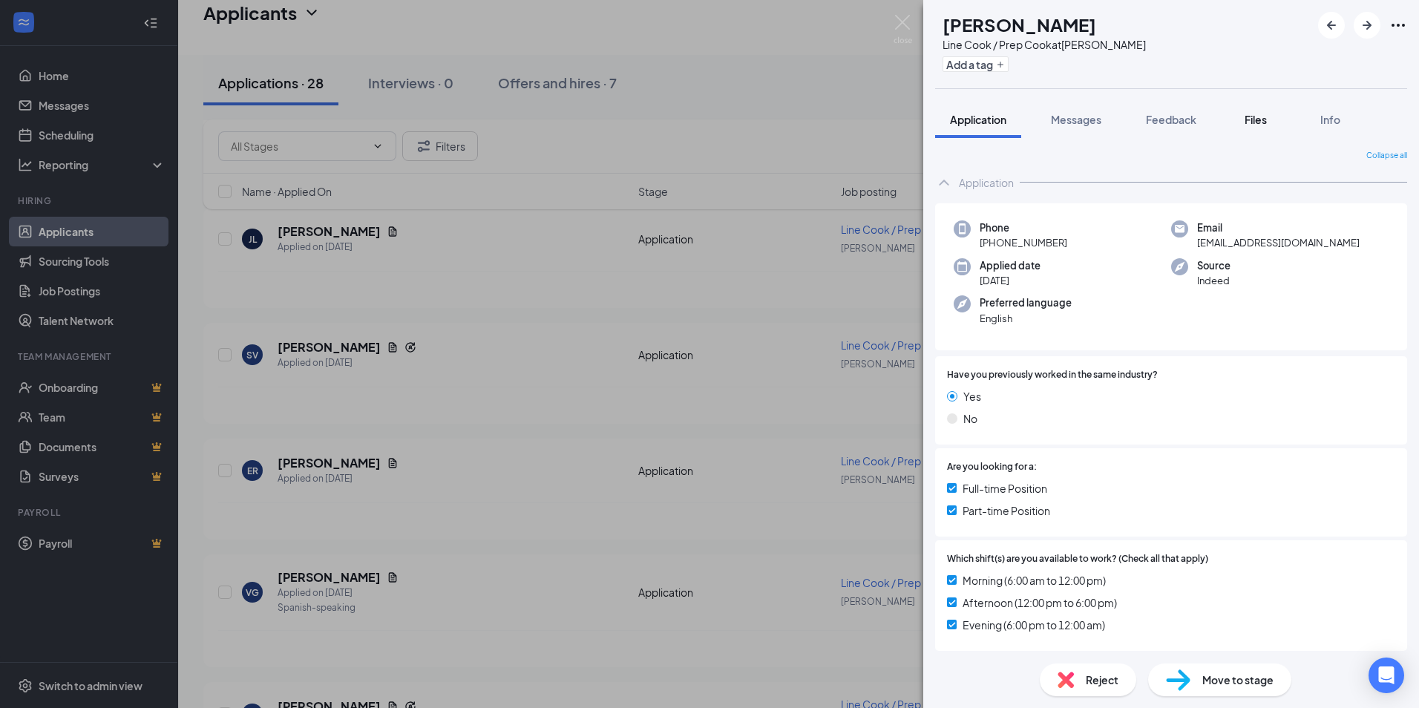
click at [1250, 119] on span "Files" at bounding box center [1256, 119] width 22 height 13
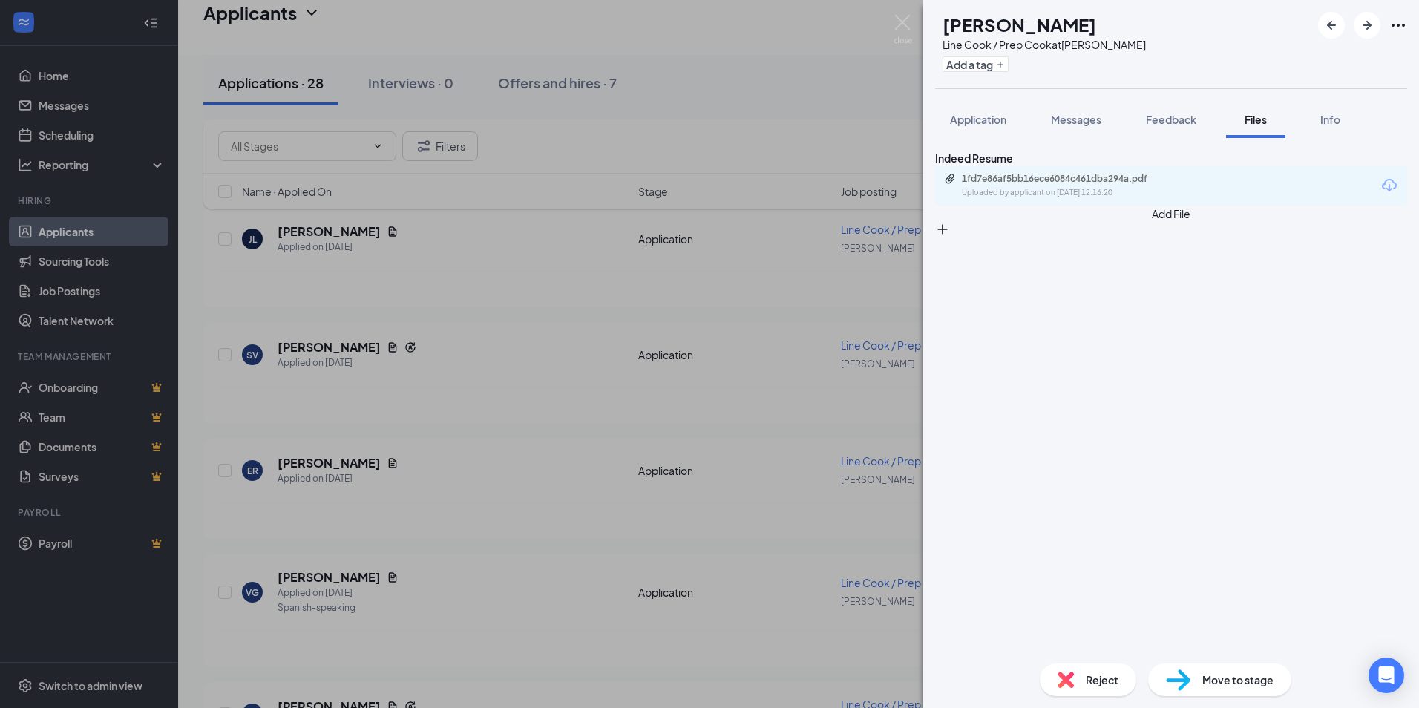
click at [1047, 185] on div "1fd7e86af5bb16ece6084c461dba294a.pdf" at bounding box center [1066, 179] width 208 height 12
drag, startPoint x: 458, startPoint y: 404, endPoint x: 575, endPoint y: 428, distance: 119.8
click at [456, 399] on div "ER [PERSON_NAME] Line Cook / Prep Cook at [GEOGRAPHIC_DATA][PERSON_NAME] Add a …" at bounding box center [709, 354] width 1419 height 708
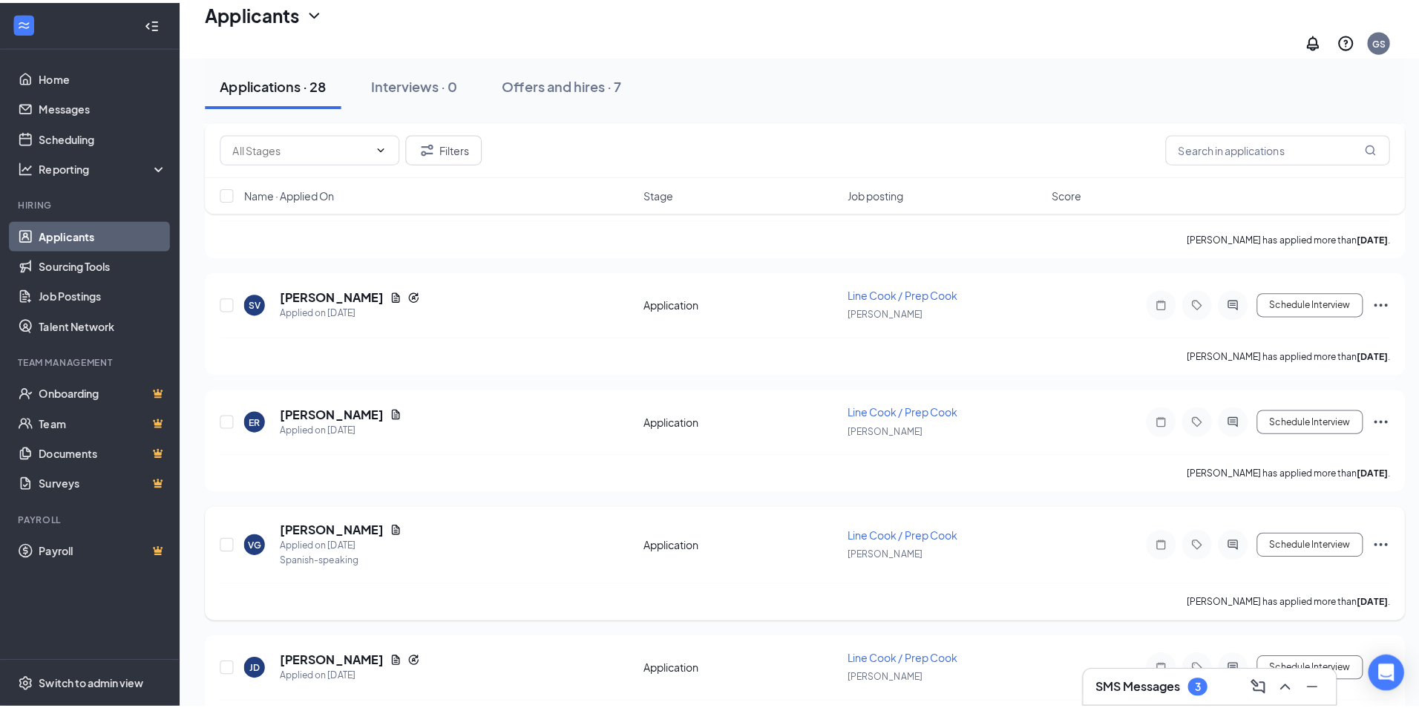
scroll to position [668, 0]
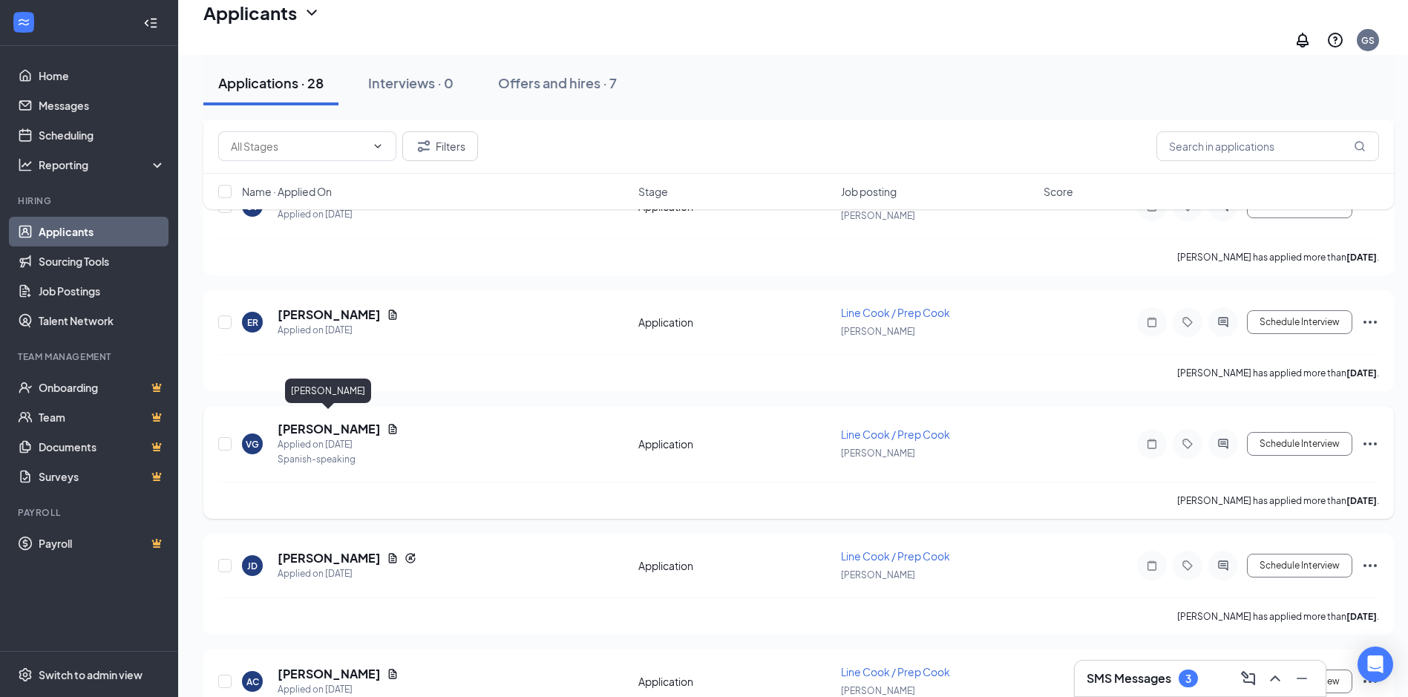
click at [324, 421] on h5 "[PERSON_NAME]" at bounding box center [329, 429] width 103 height 16
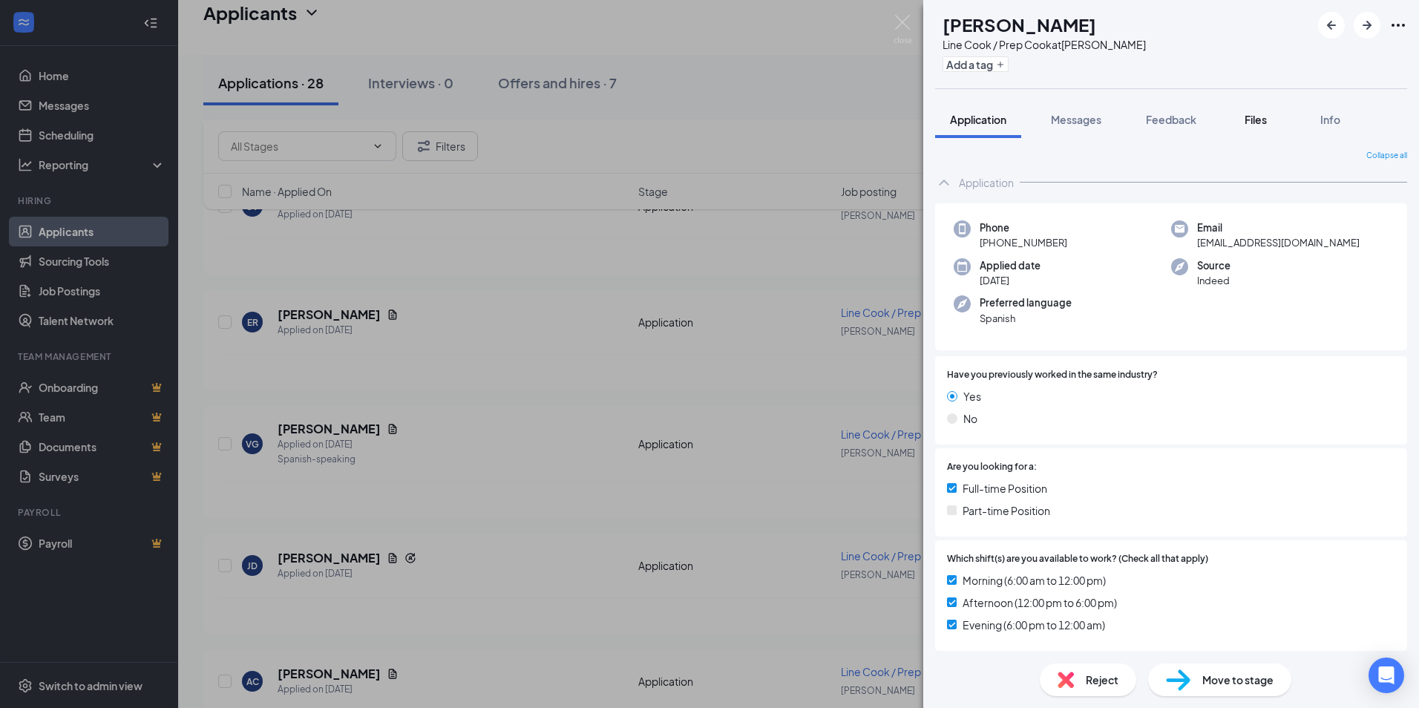
click at [1263, 122] on span "Files" at bounding box center [1256, 119] width 22 height 13
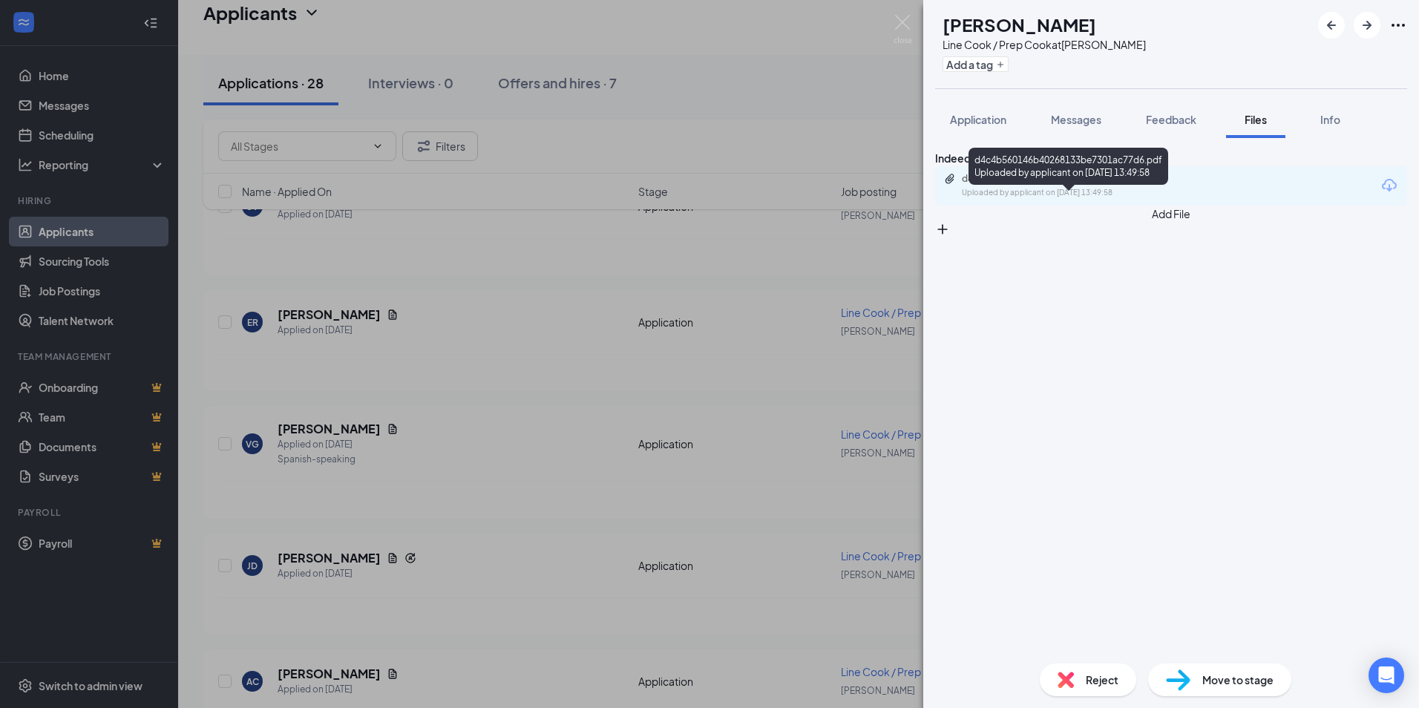
click at [1062, 185] on div "d4c4b560146b40268133be7301ac77d6.pdf" at bounding box center [1066, 179] width 208 height 12
click at [516, 442] on div "VG [PERSON_NAME] Line Cook / Prep Cook at [GEOGRAPHIC_DATA][PERSON_NAME] Add a …" at bounding box center [709, 354] width 1419 height 708
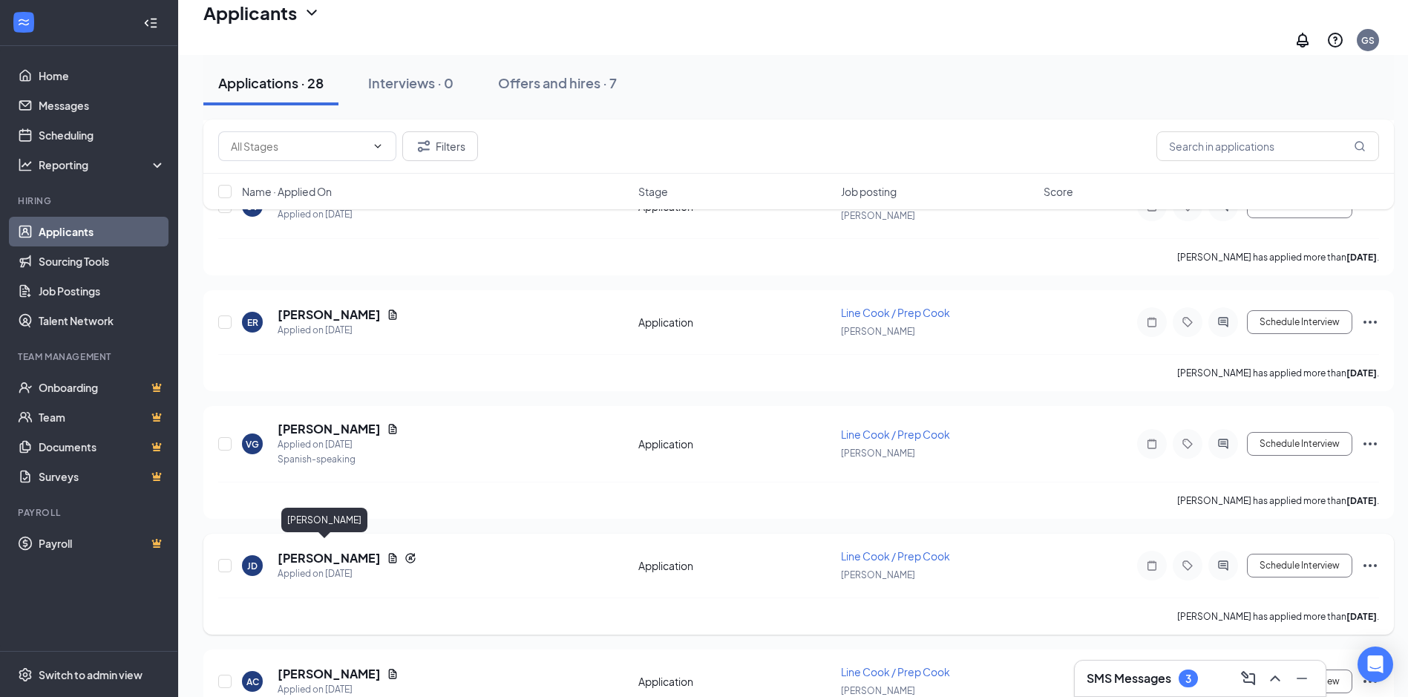
click at [312, 551] on h5 "[PERSON_NAME]" at bounding box center [329, 558] width 103 height 16
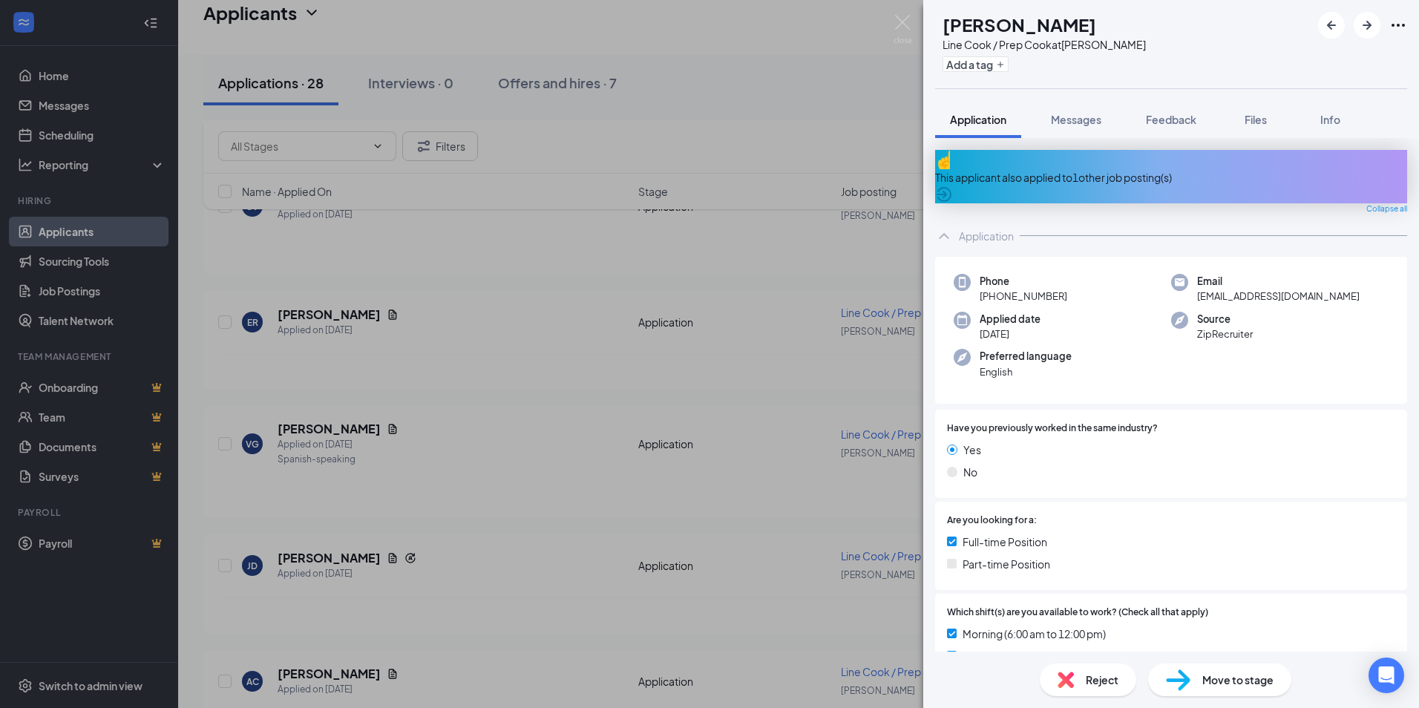
click at [1254, 110] on button "Files" at bounding box center [1255, 119] width 59 height 37
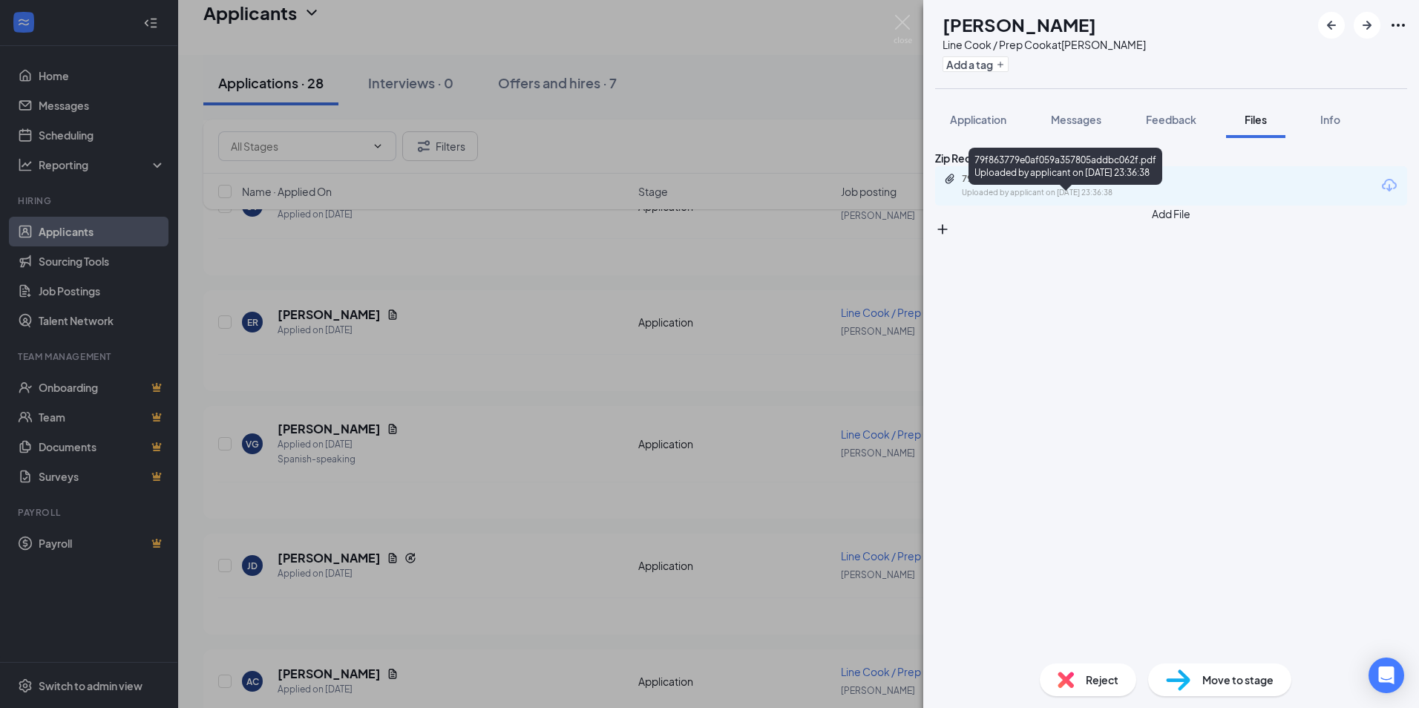
click at [1063, 185] on div "79f863779e0af059a357805addbc062f.pdf" at bounding box center [1066, 179] width 208 height 12
click at [980, 124] on span "Application" at bounding box center [978, 119] width 56 height 13
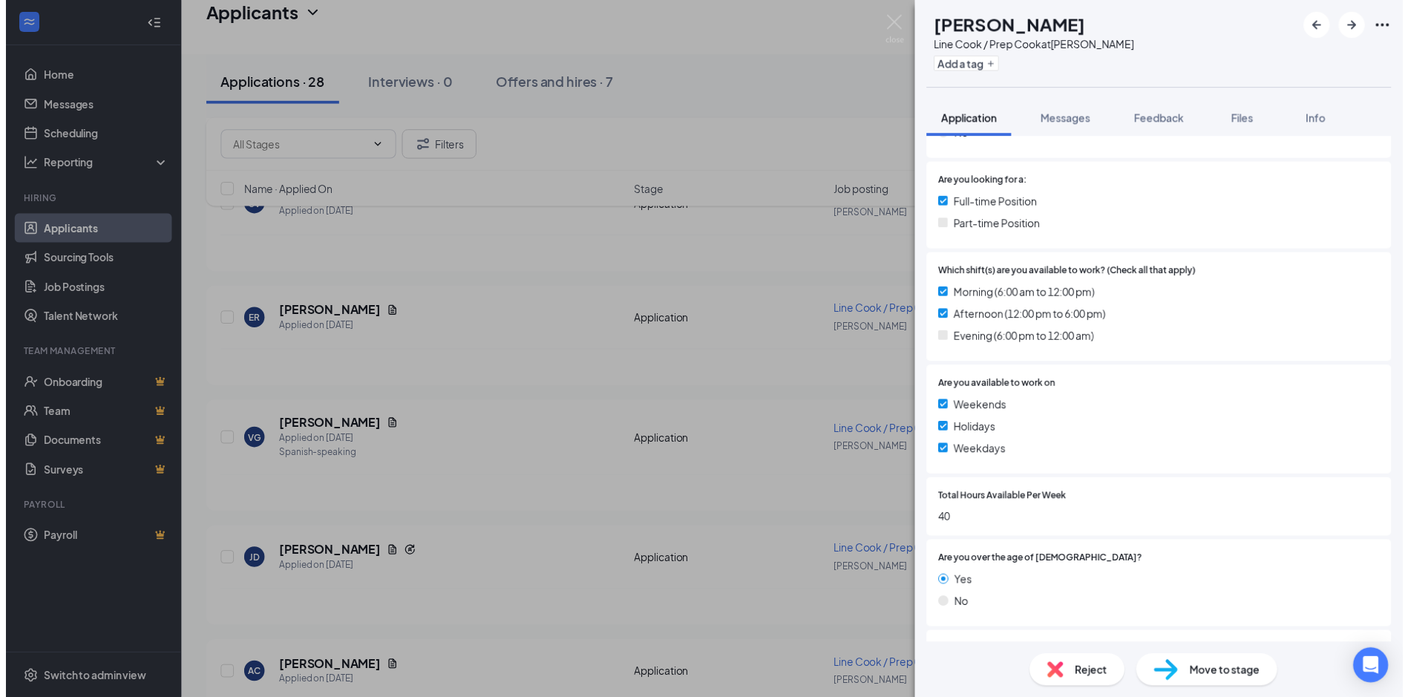
scroll to position [371, 0]
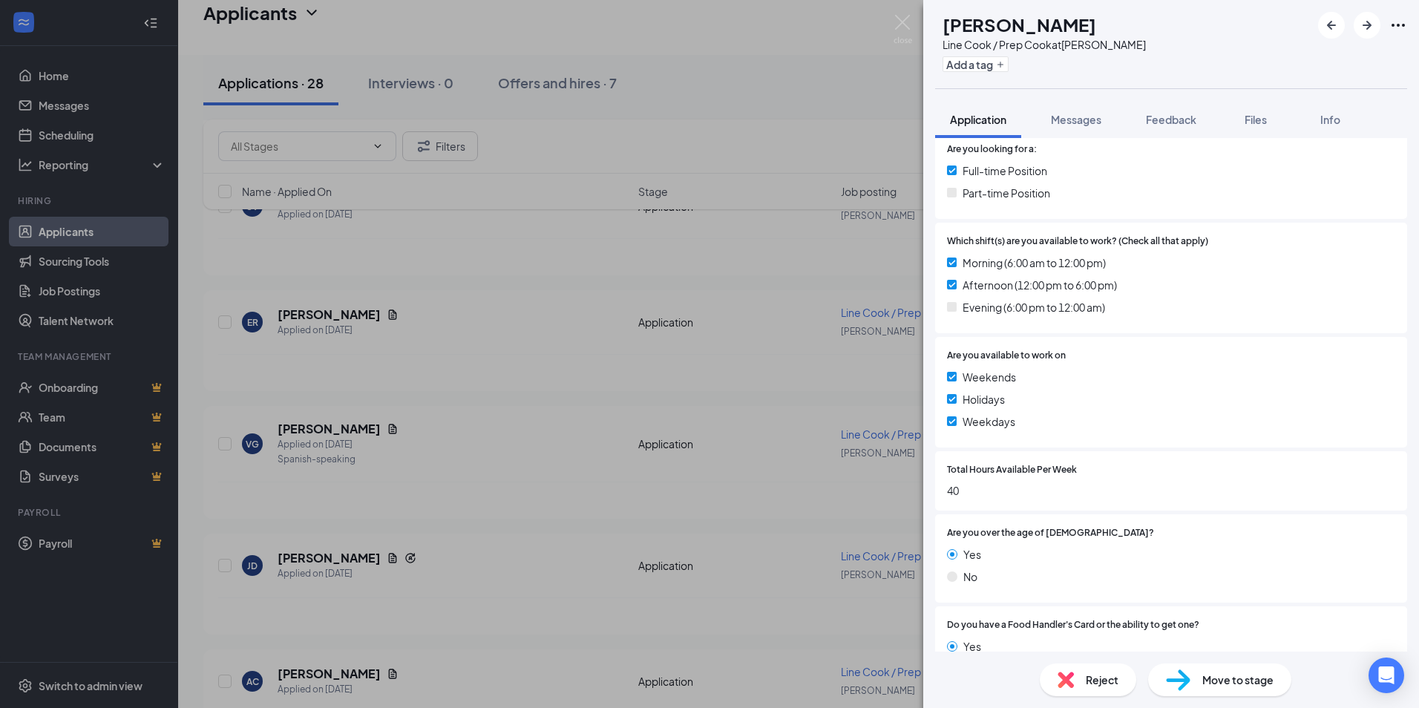
click at [497, 405] on div "[PERSON_NAME] Line Cook / Prep Cook at [GEOGRAPHIC_DATA][PERSON_NAME] Add a tag…" at bounding box center [709, 354] width 1419 height 708
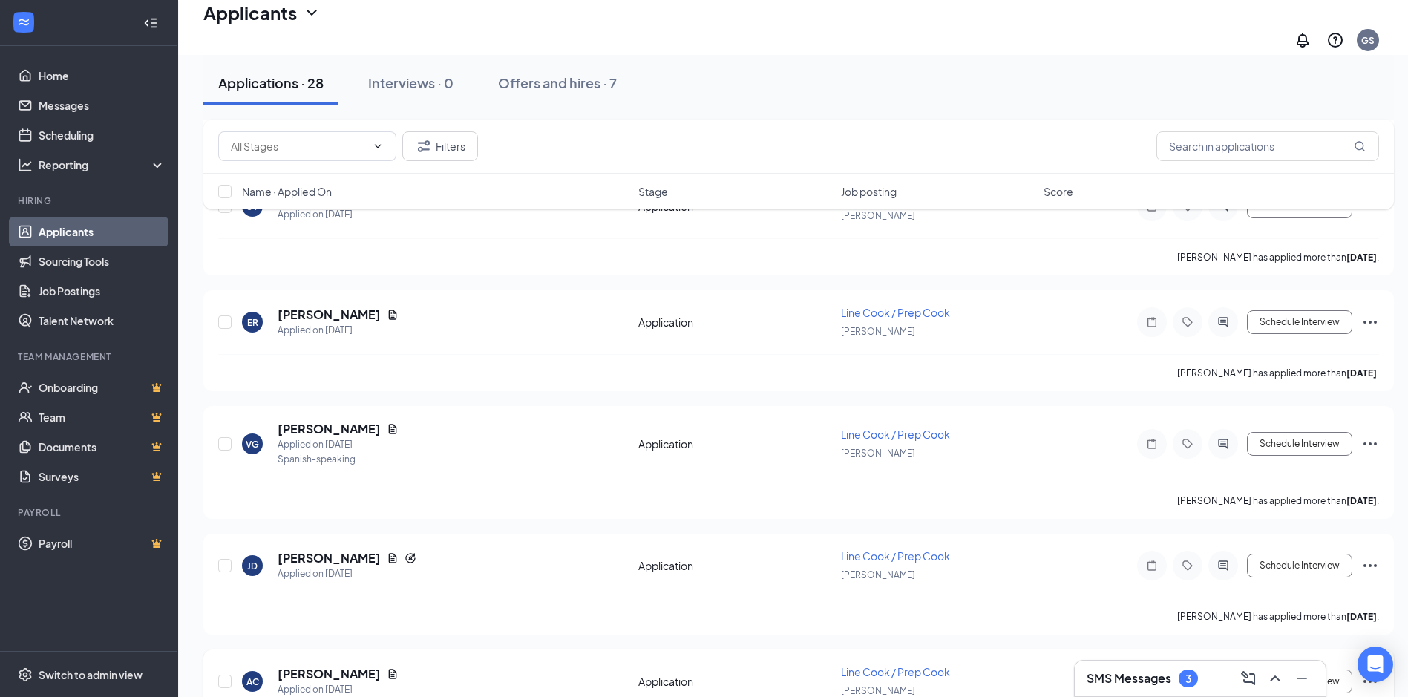
scroll to position [816, 0]
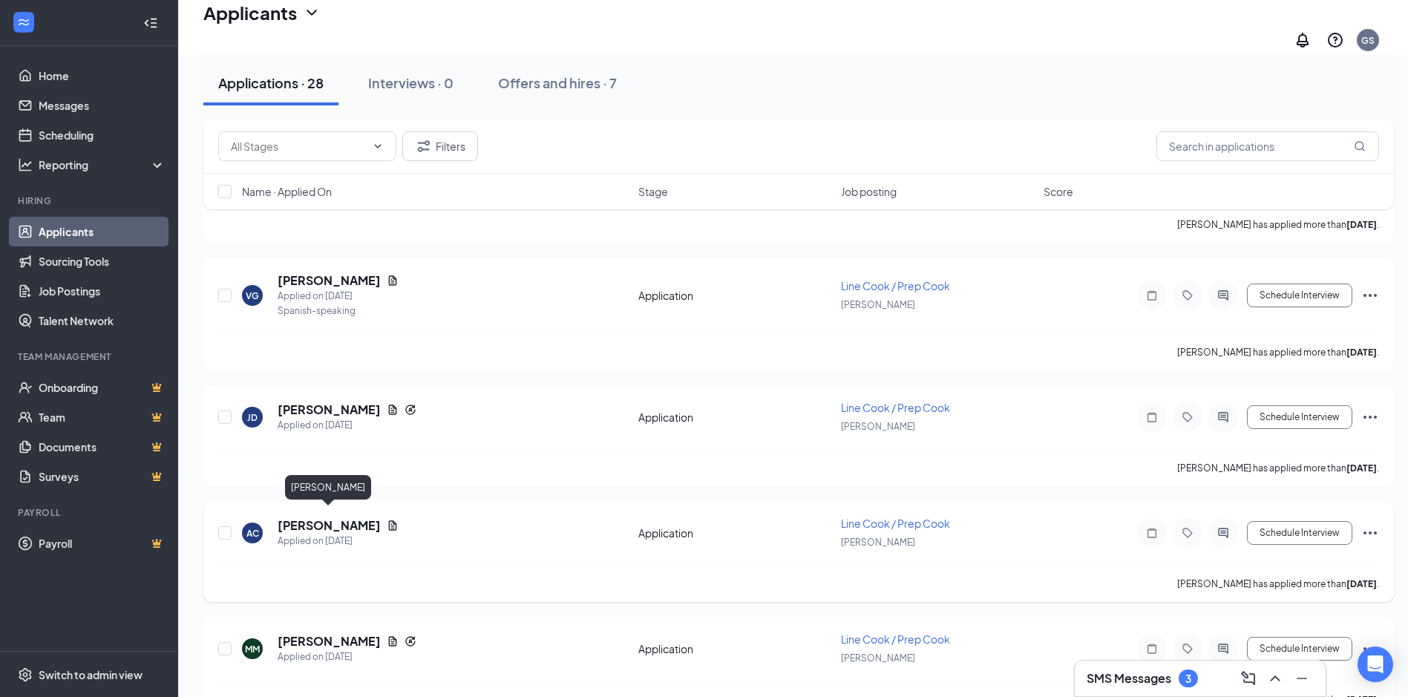
click at [327, 517] on h5 "[PERSON_NAME]" at bounding box center [329, 525] width 103 height 16
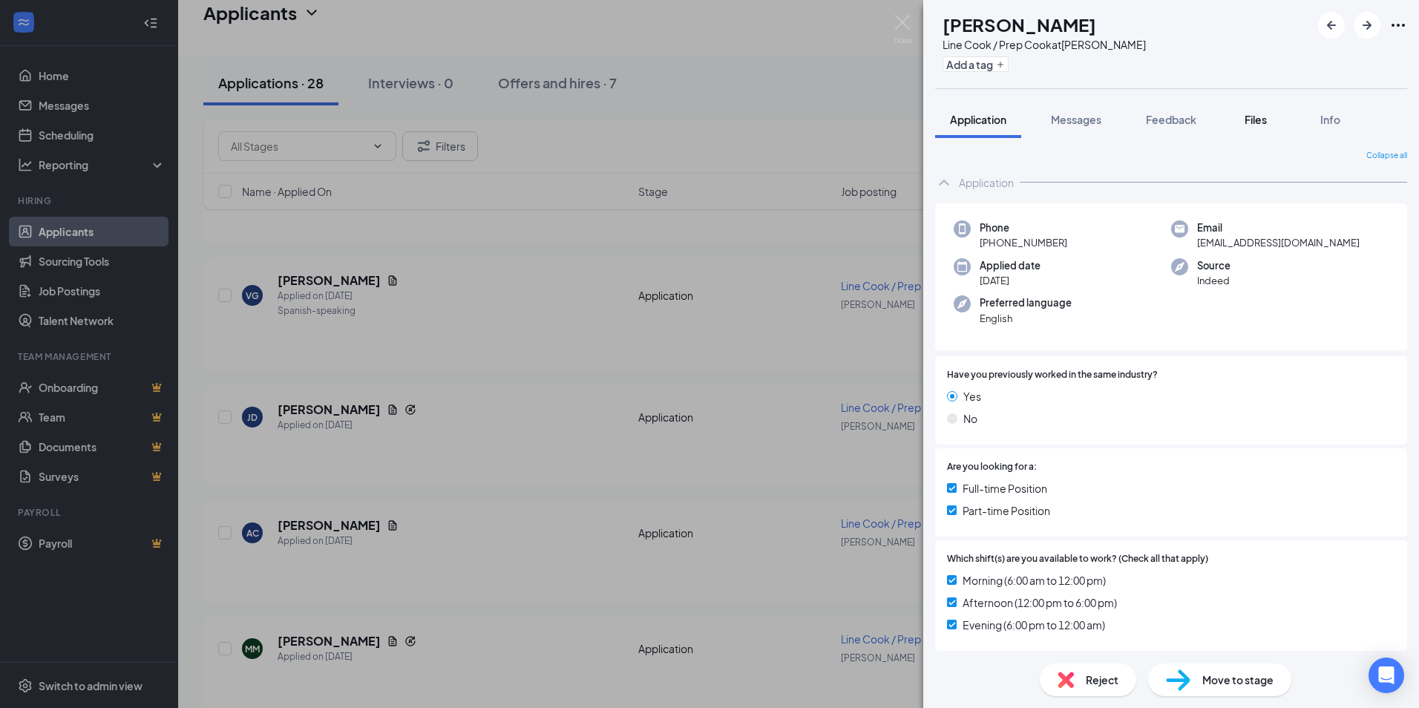
click at [1262, 119] on span "Files" at bounding box center [1256, 119] width 22 height 13
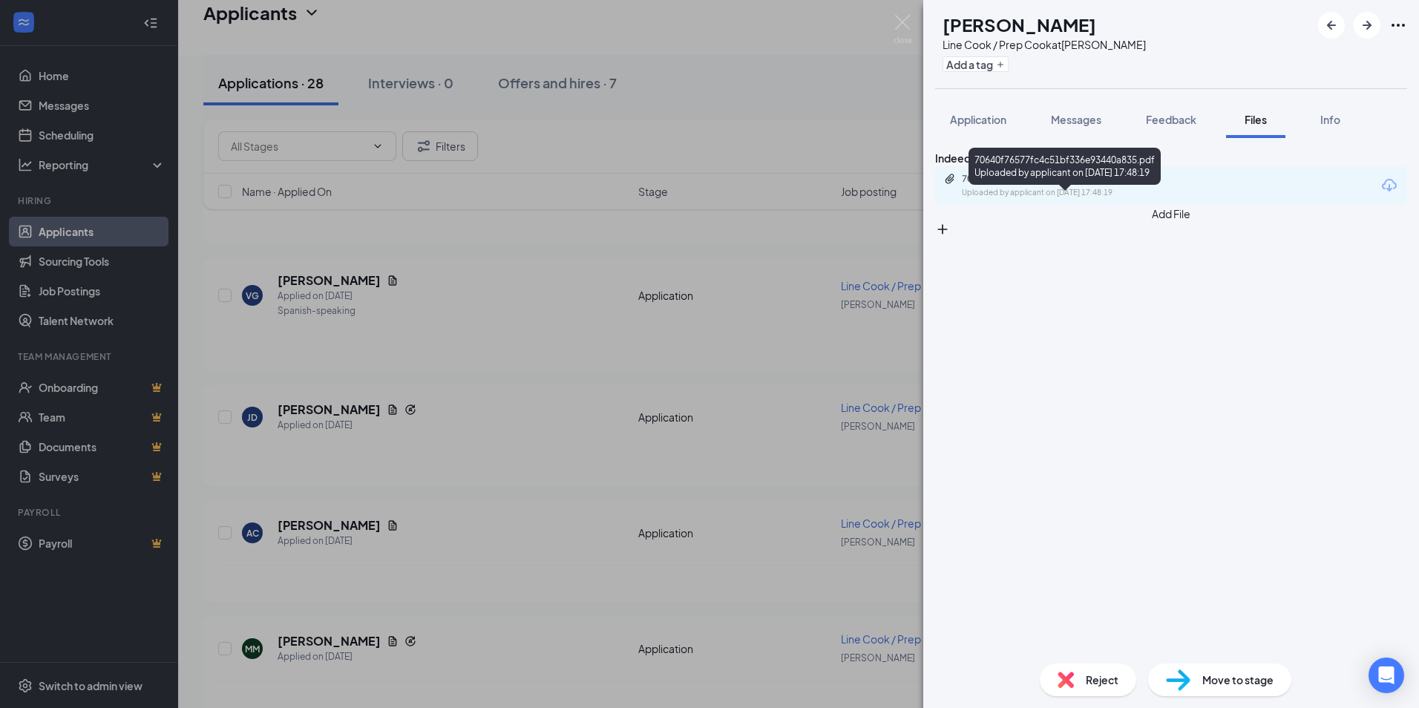
click at [1050, 185] on div "70640f76577fc4c51bf336e93440a835.pdf" at bounding box center [1066, 179] width 208 height 12
click at [492, 409] on div "AC [PERSON_NAME] Line Cook / Prep Cook at [PERSON_NAME] Add a tag Application M…" at bounding box center [709, 354] width 1419 height 708
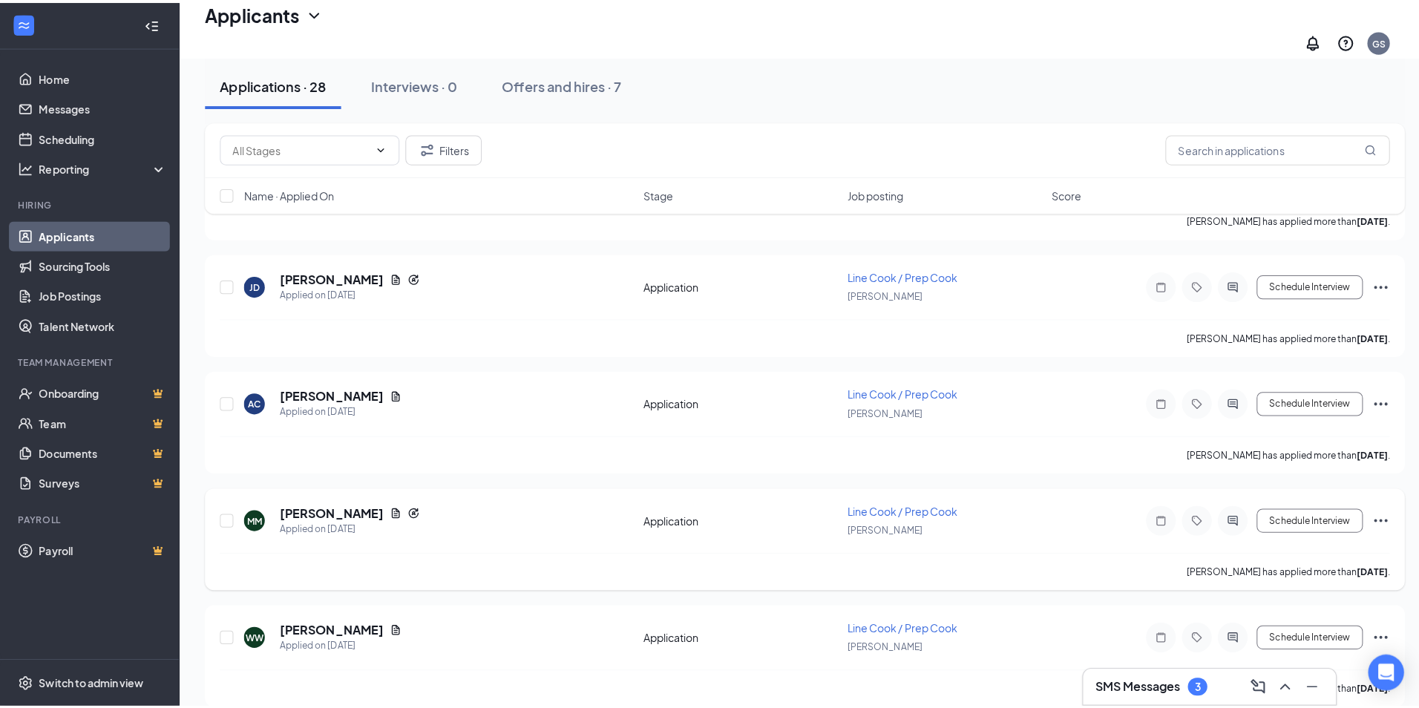
scroll to position [965, 0]
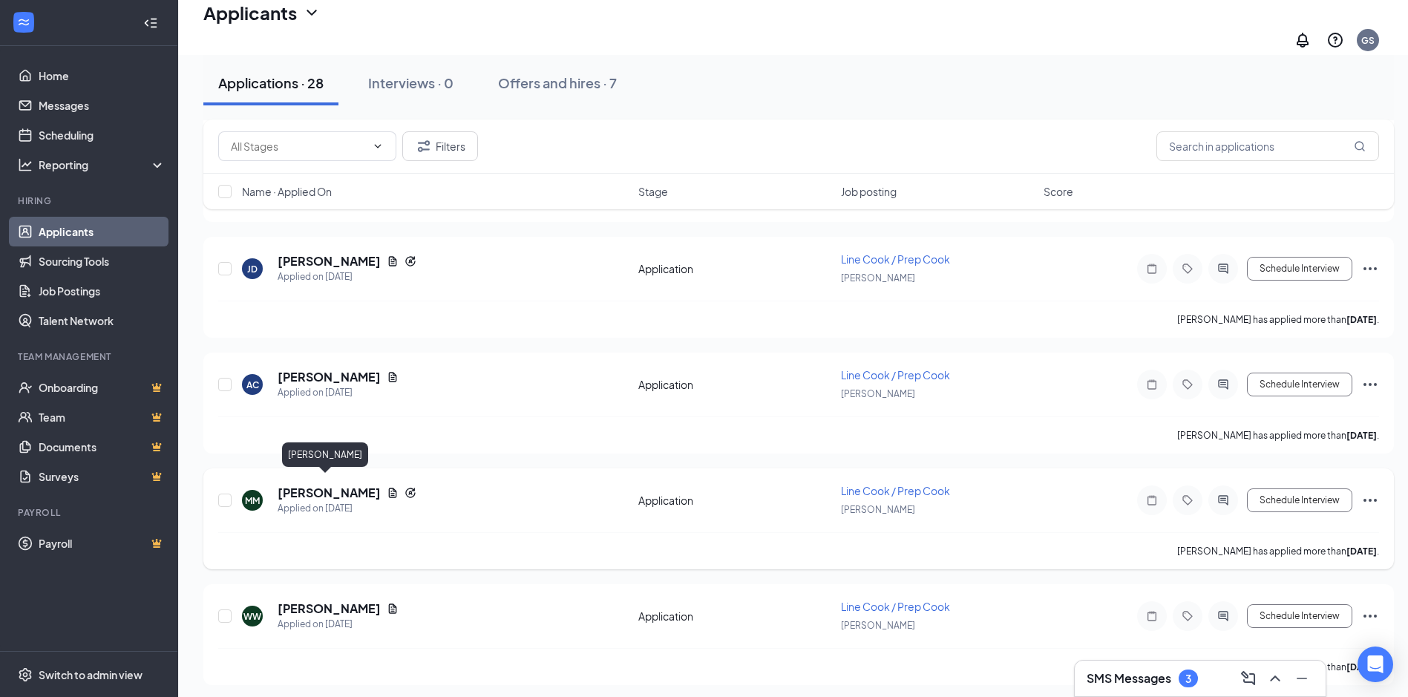
click at [319, 485] on h5 "[PERSON_NAME]" at bounding box center [329, 493] width 103 height 16
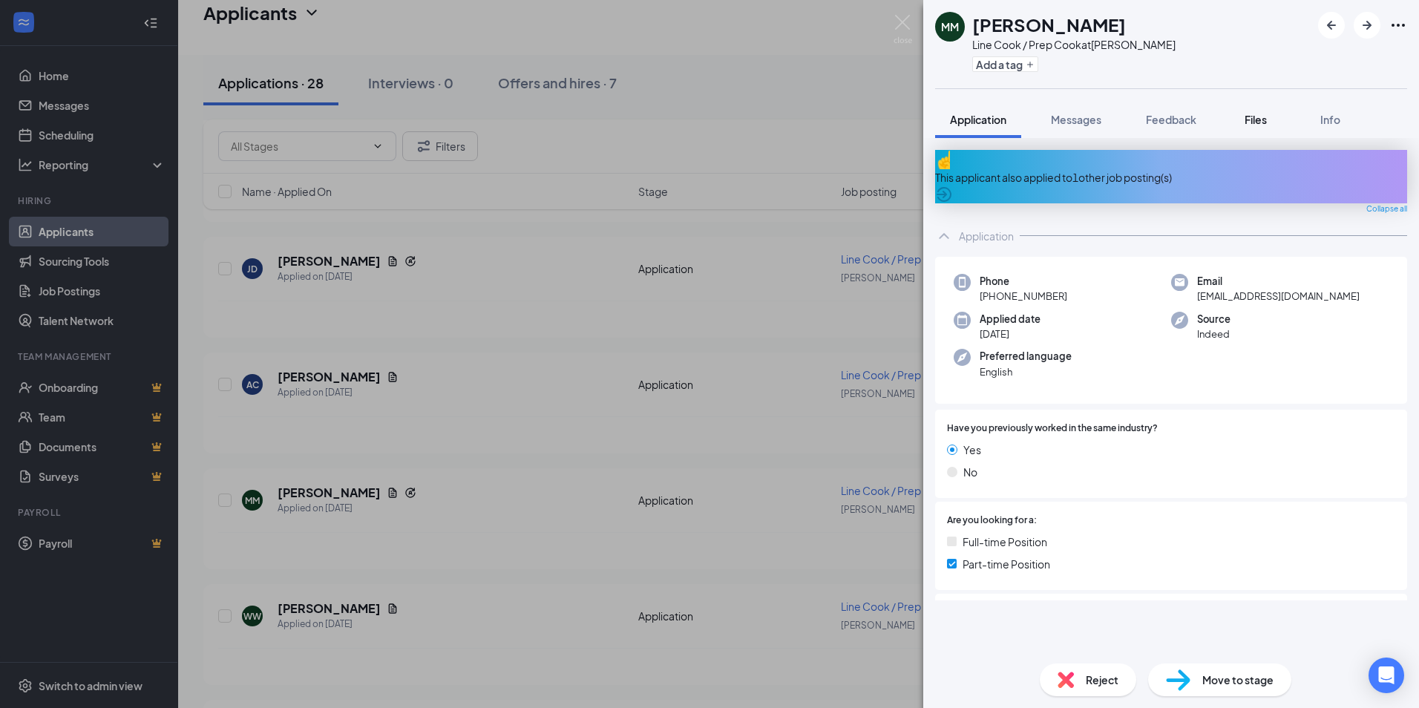
click at [1249, 103] on button "Files" at bounding box center [1255, 119] width 59 height 37
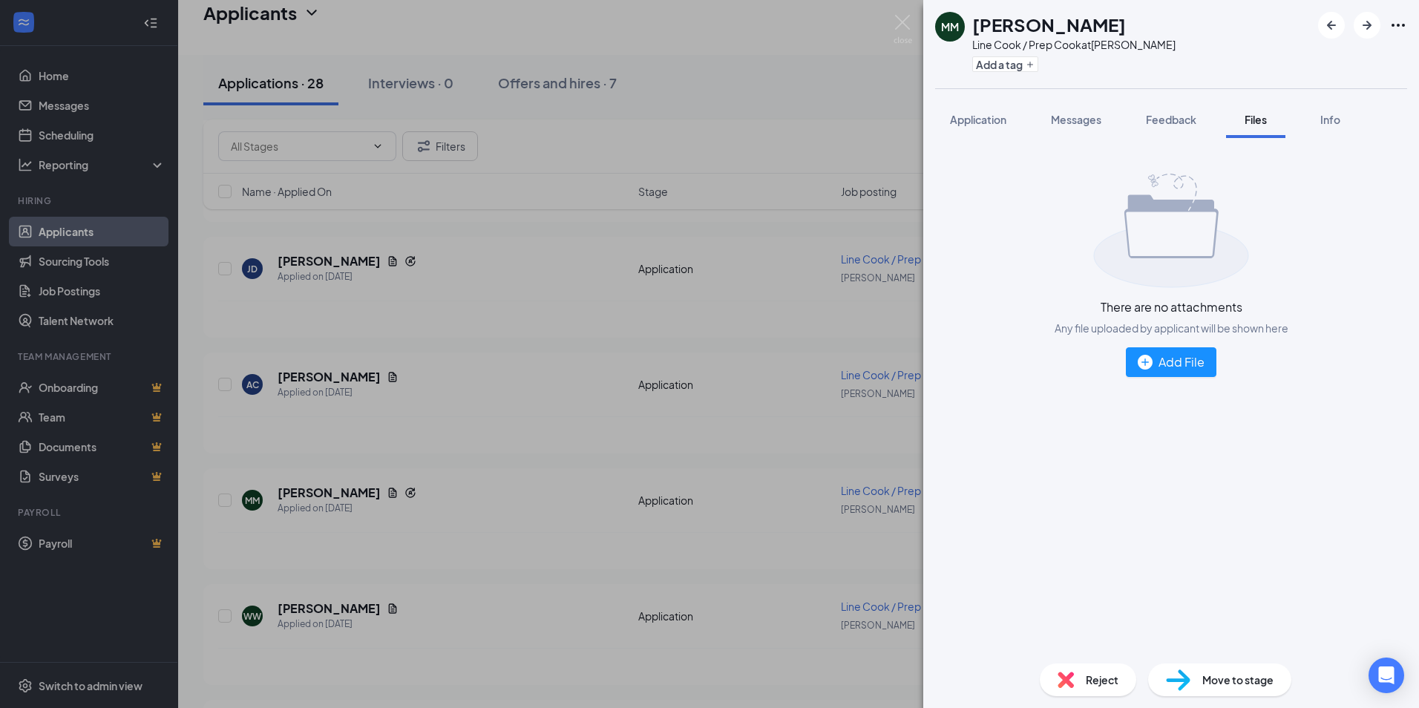
click at [1253, 113] on span "Files" at bounding box center [1256, 119] width 22 height 13
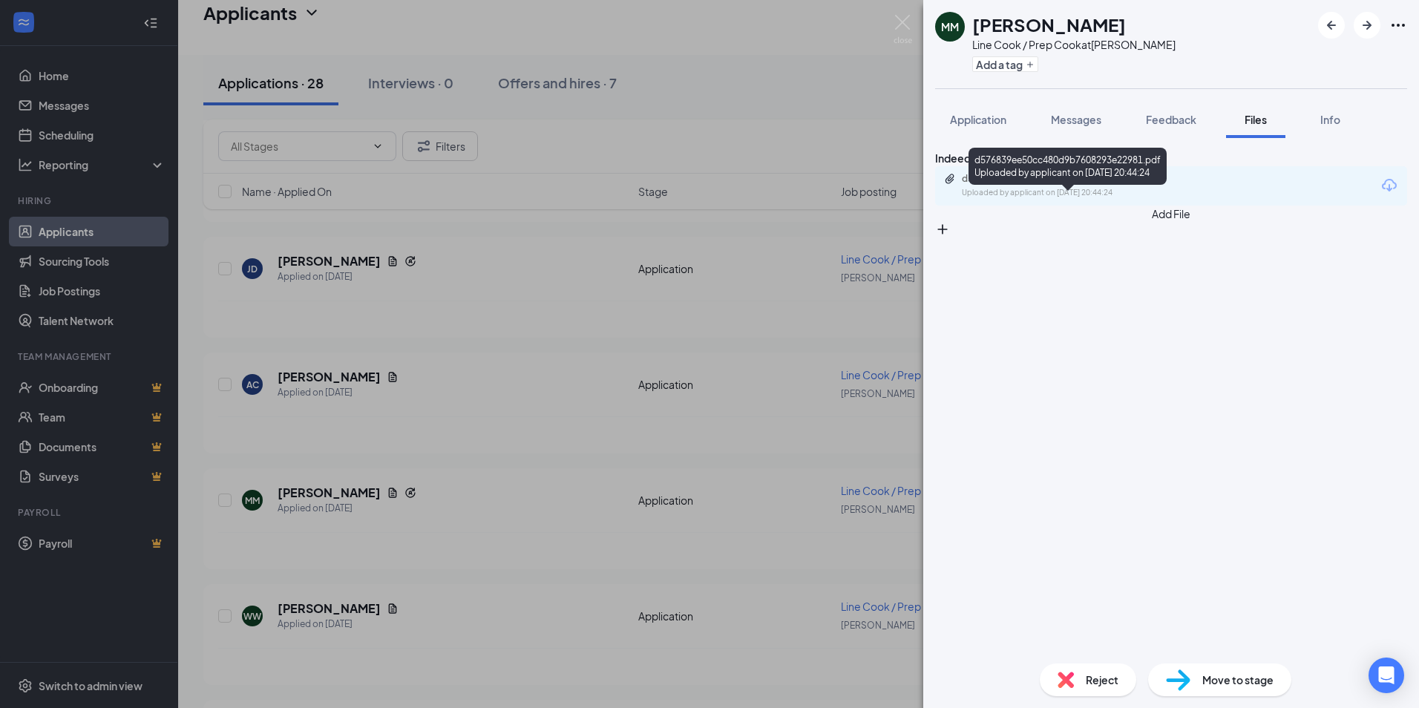
click at [1093, 185] on div "d576839ee50cc480d9b7608293e22981.pdf" at bounding box center [1066, 179] width 208 height 12
click at [972, 119] on span "Application" at bounding box center [978, 119] width 56 height 13
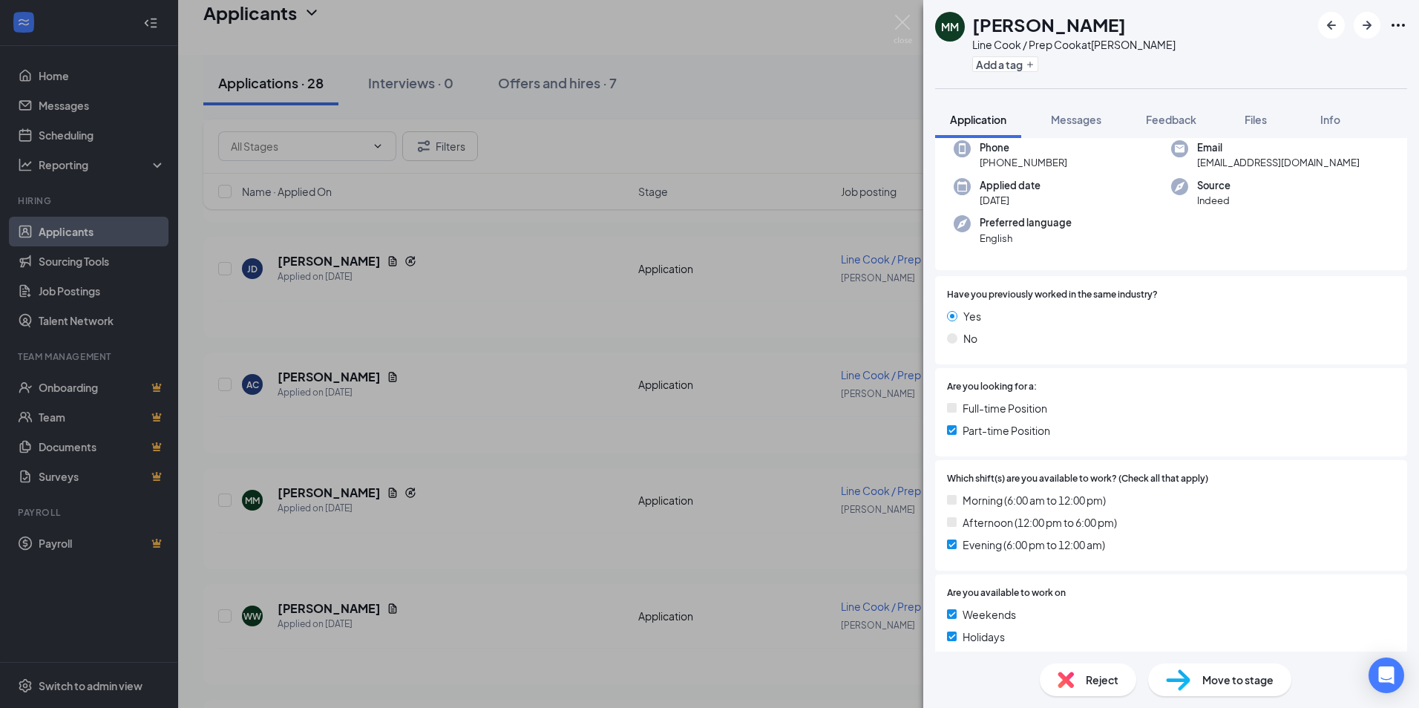
scroll to position [74, 0]
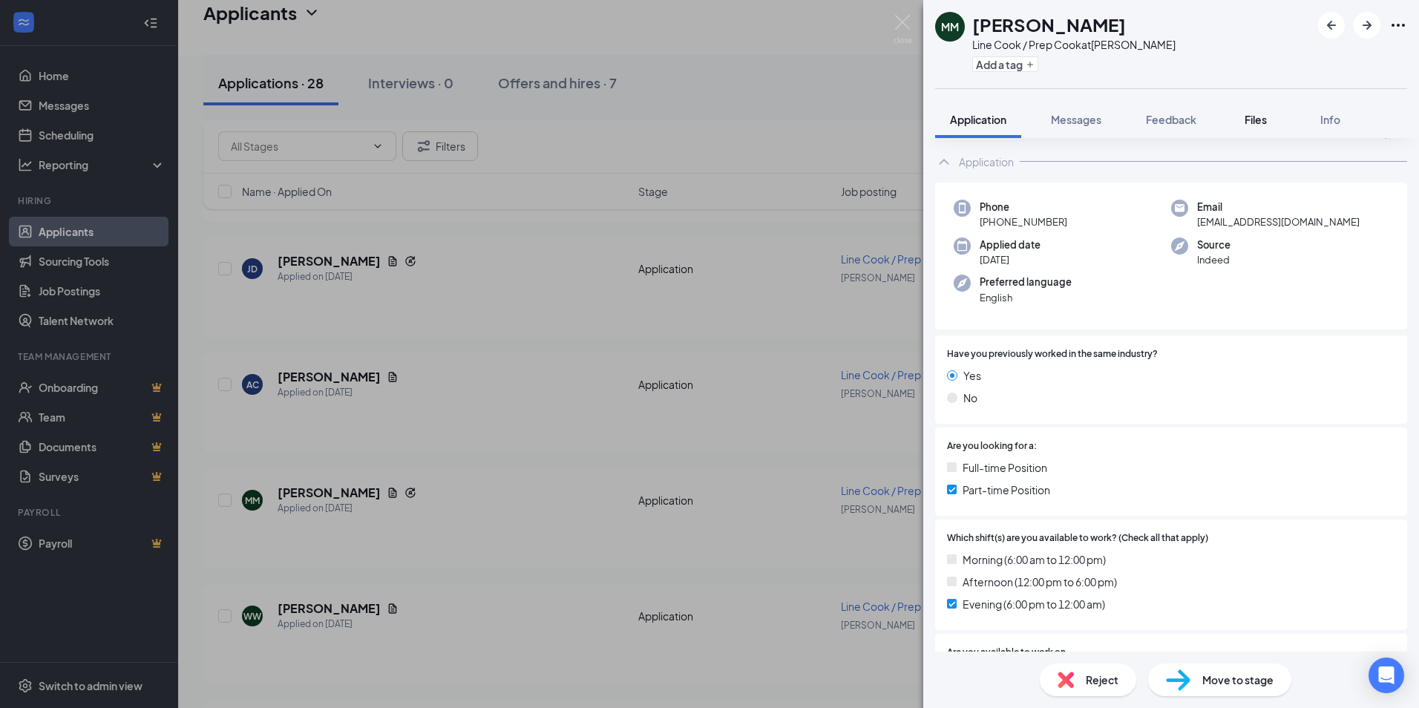
click at [1256, 113] on span "Files" at bounding box center [1256, 119] width 22 height 13
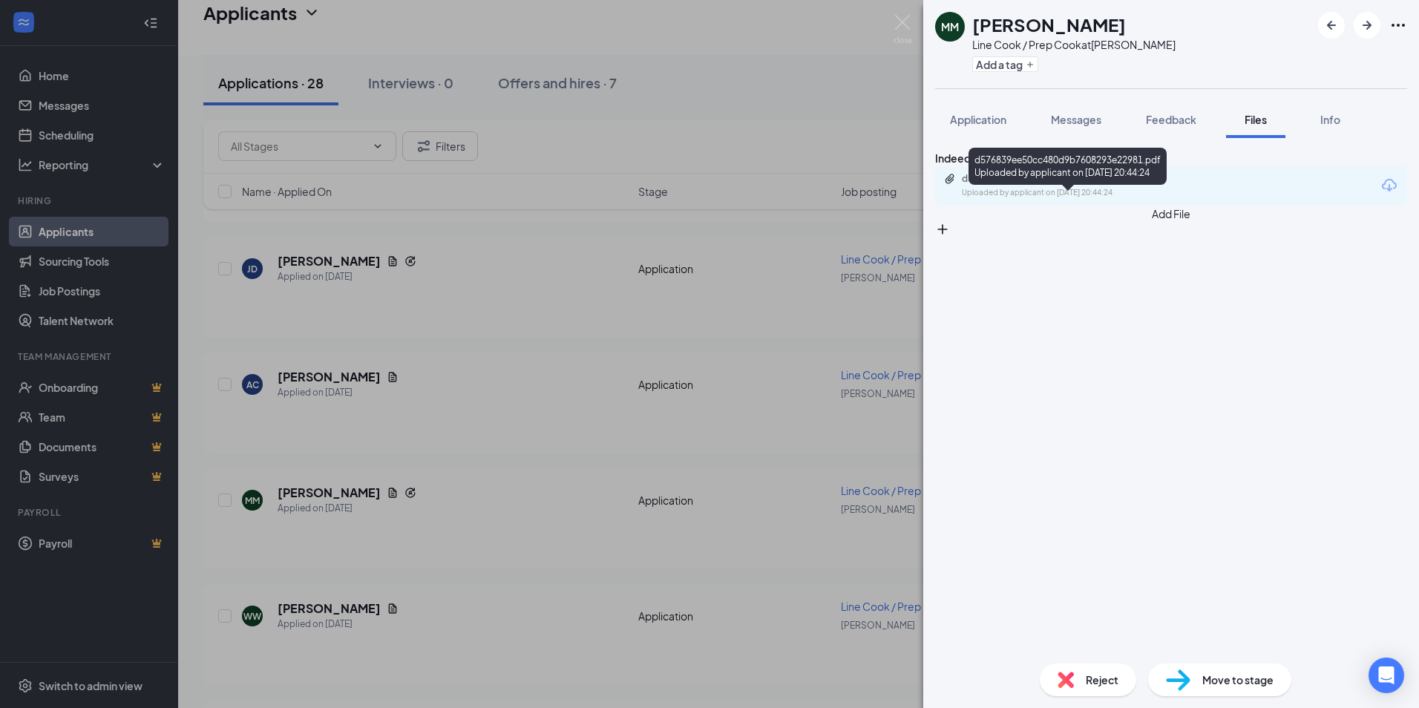
click at [1067, 185] on div "d576839ee50cc480d9b7608293e22981.pdf" at bounding box center [1066, 179] width 208 height 12
click at [511, 375] on div "MM [PERSON_NAME] Line Cook / Prep Cook at [PERSON_NAME] Add a tag Application M…" at bounding box center [709, 354] width 1419 height 708
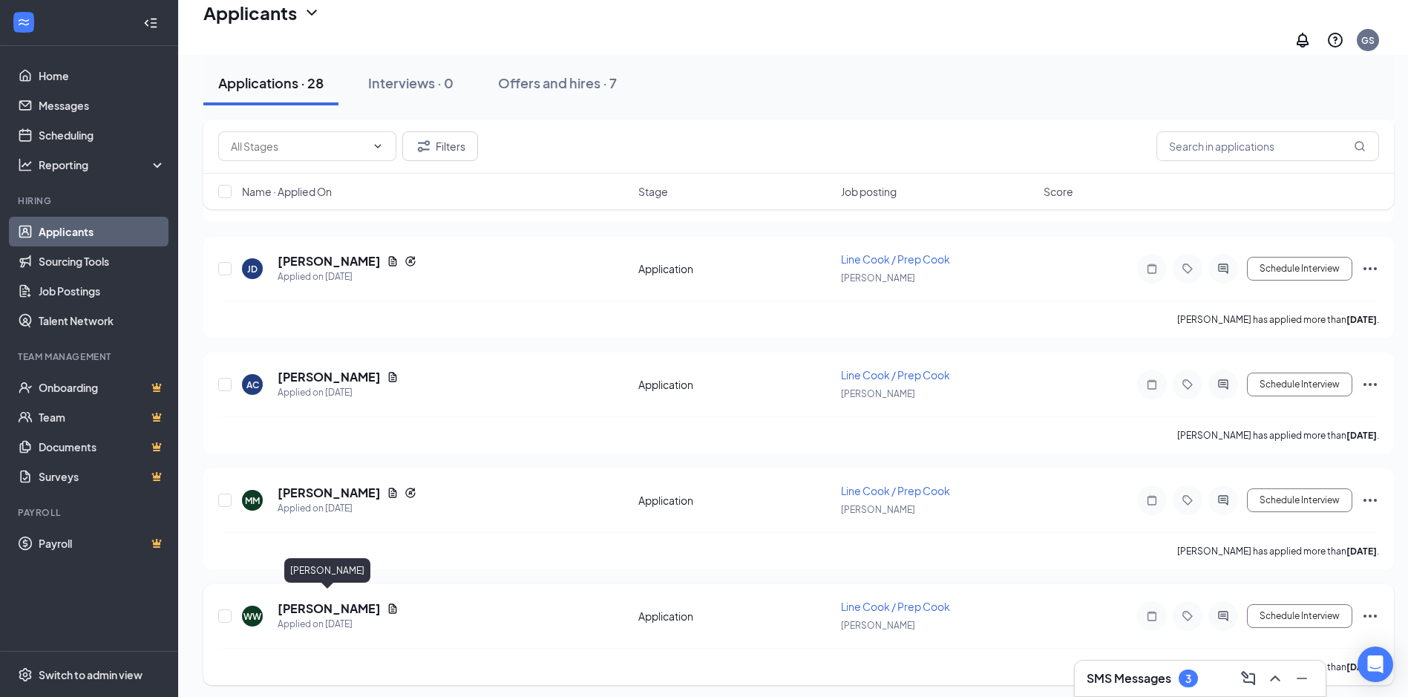
click at [320, 600] on h5 "[PERSON_NAME]" at bounding box center [329, 608] width 103 height 16
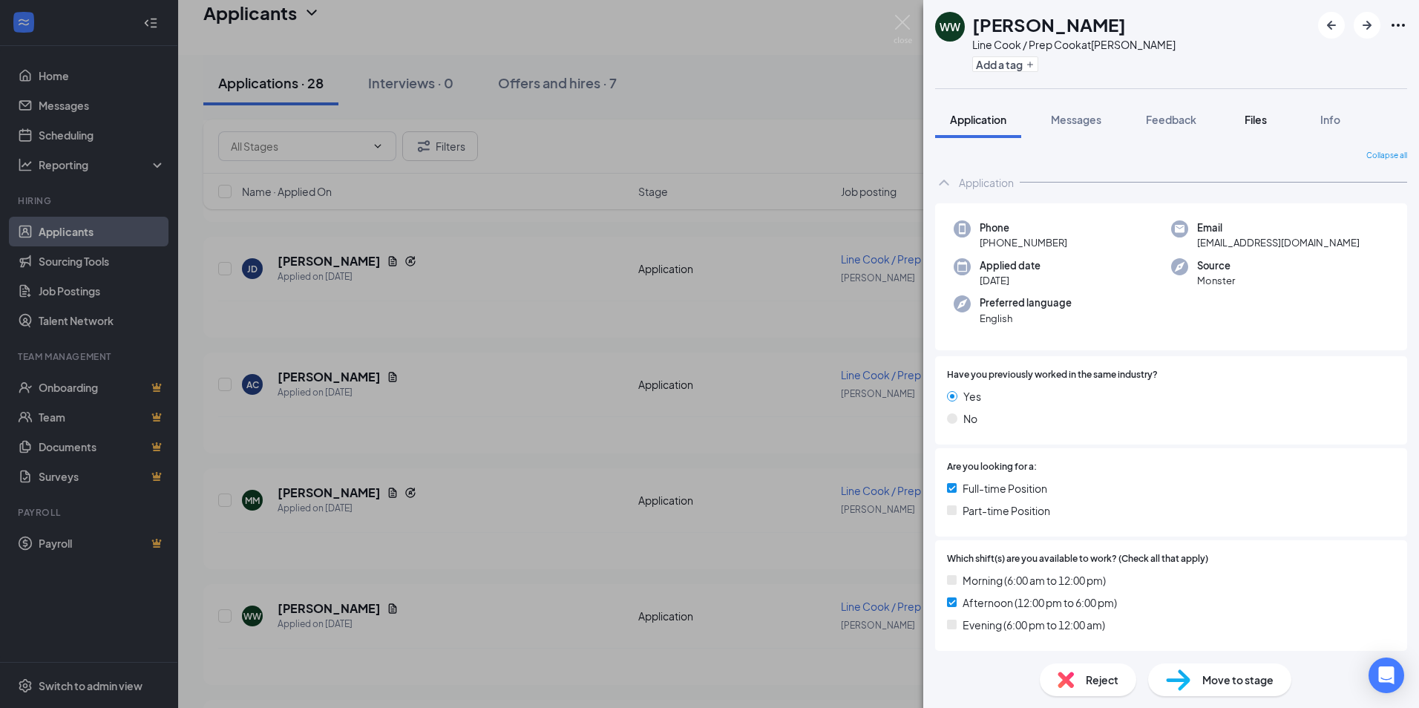
click at [1254, 114] on span "Files" at bounding box center [1256, 119] width 22 height 13
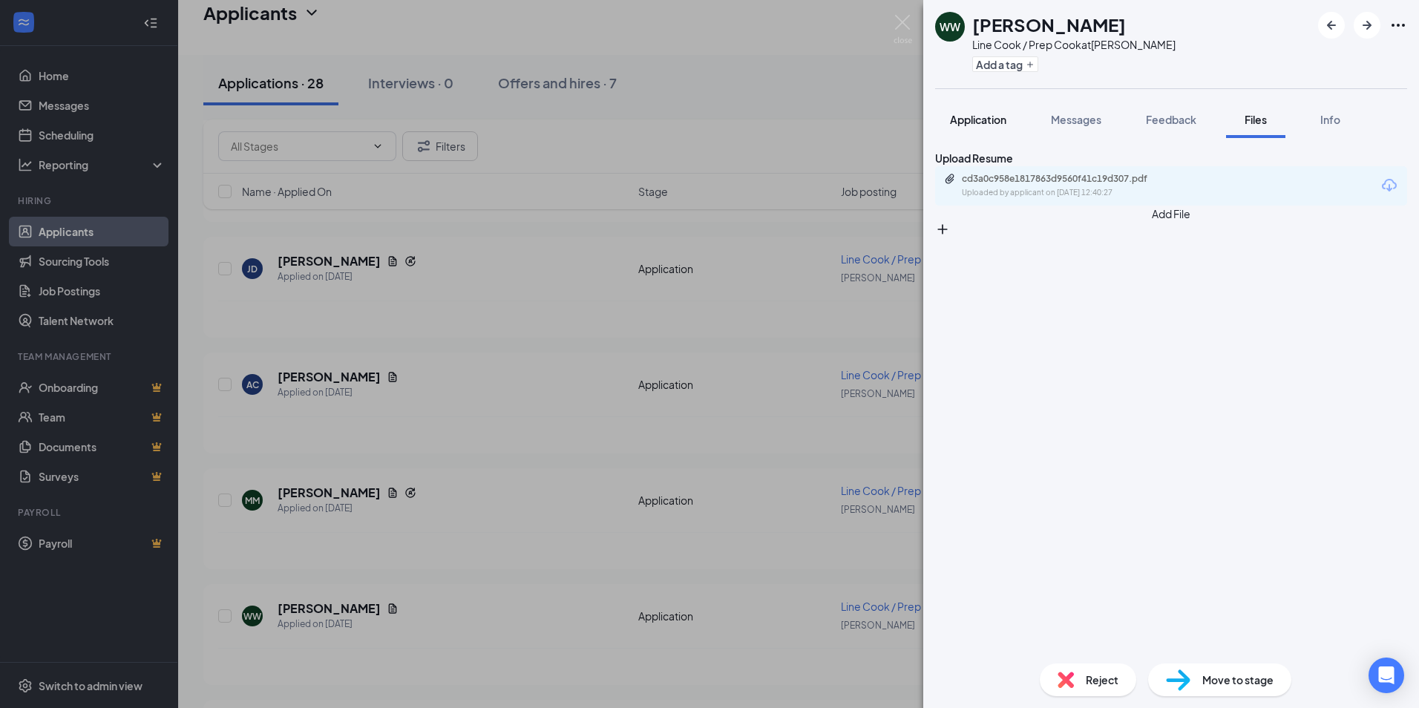
click at [969, 117] on span "Application" at bounding box center [978, 119] width 56 height 13
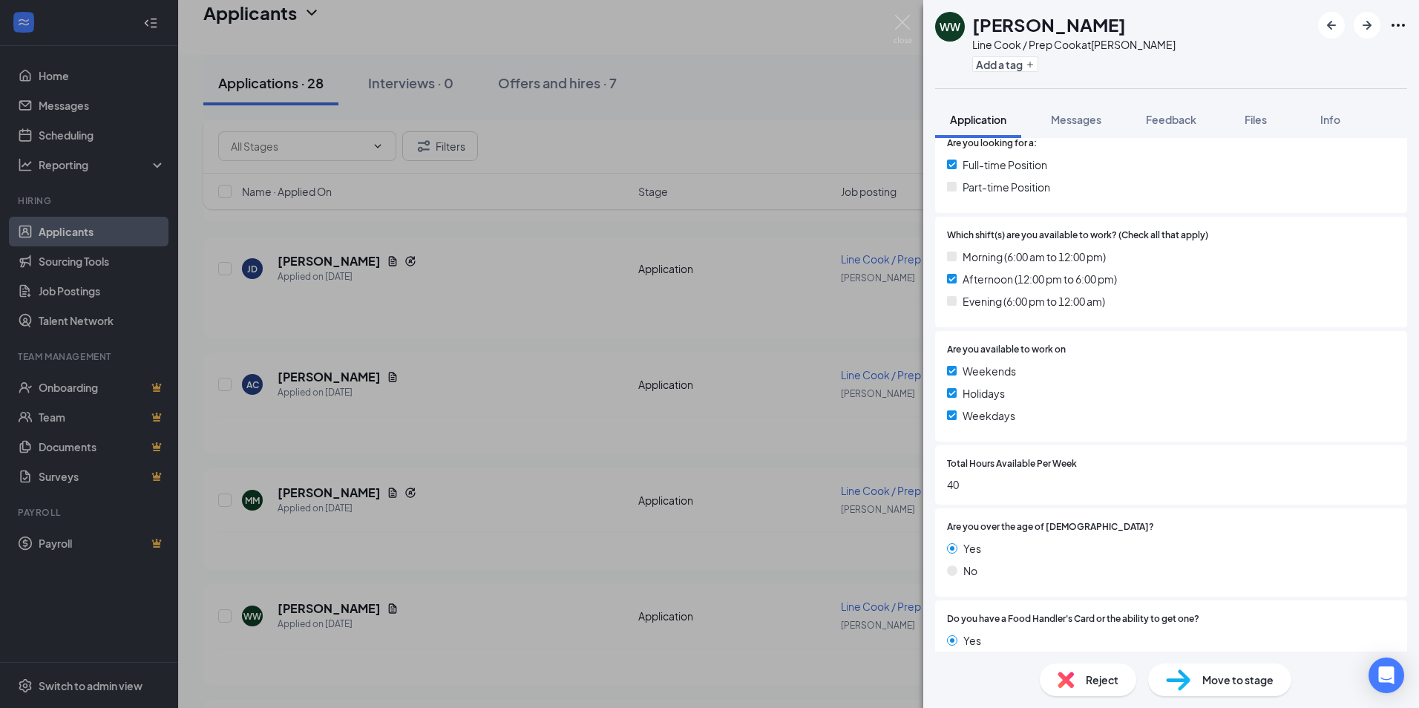
scroll to position [223, 0]
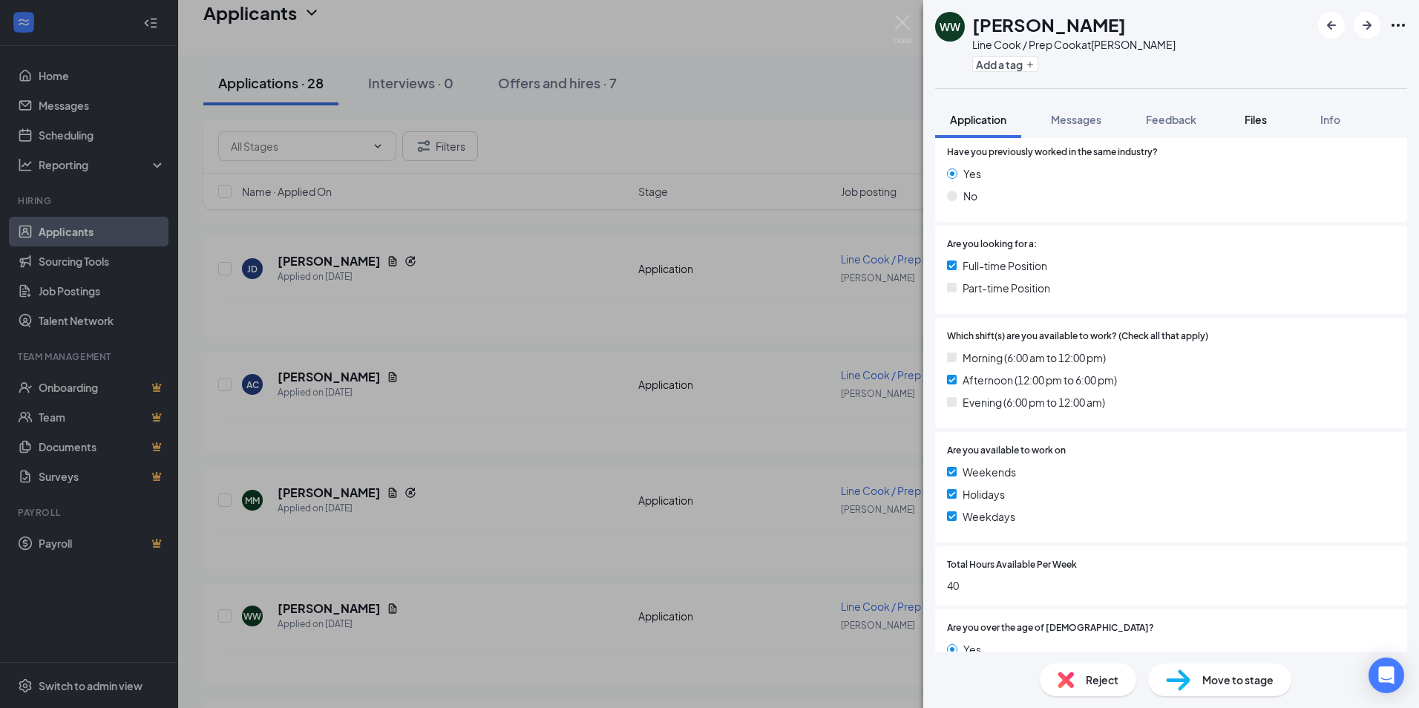
click at [1263, 115] on span "Files" at bounding box center [1256, 119] width 22 height 13
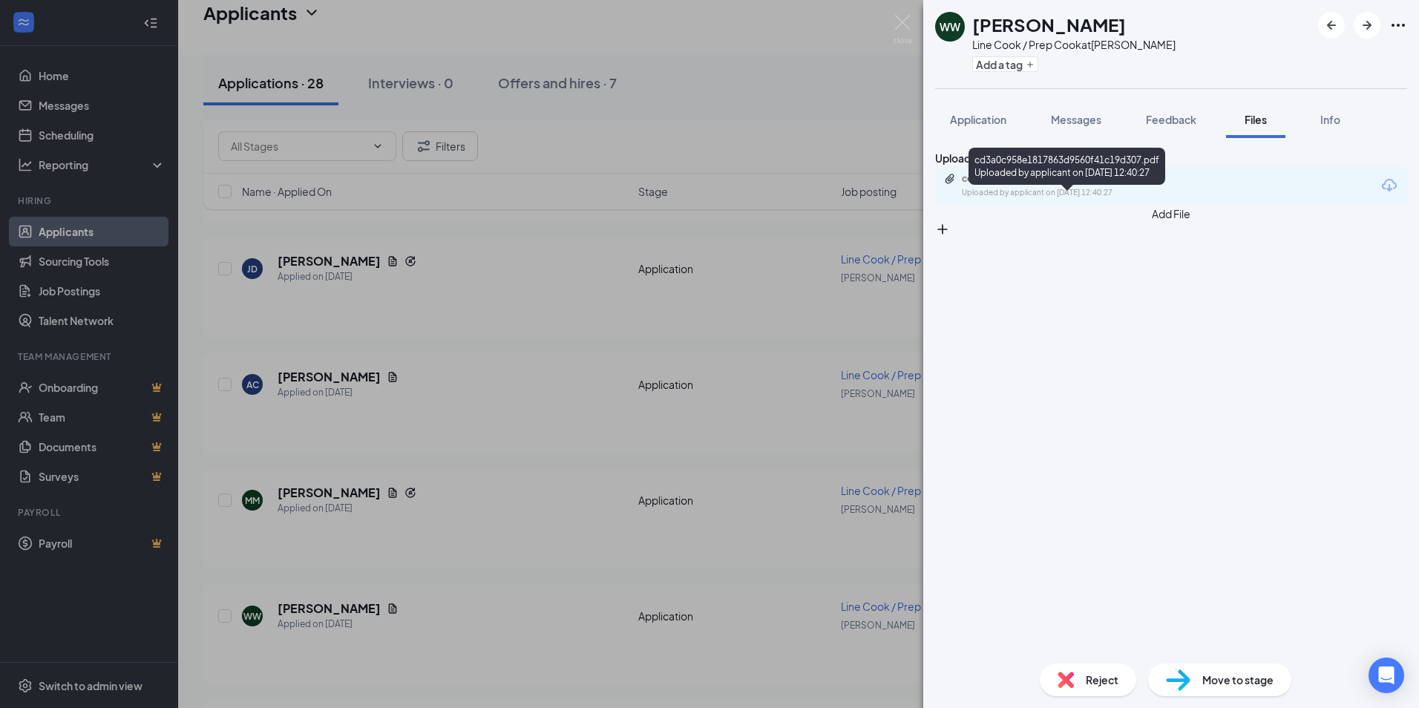
click at [1129, 185] on div "cd3a0c958e1817863d9560f41c19d307.pdf" at bounding box center [1066, 179] width 208 height 12
click at [482, 426] on div "WW [PERSON_NAME] Line Cook / Prep Cook at [GEOGRAPHIC_DATA][PERSON_NAME] Add a …" at bounding box center [709, 354] width 1419 height 708
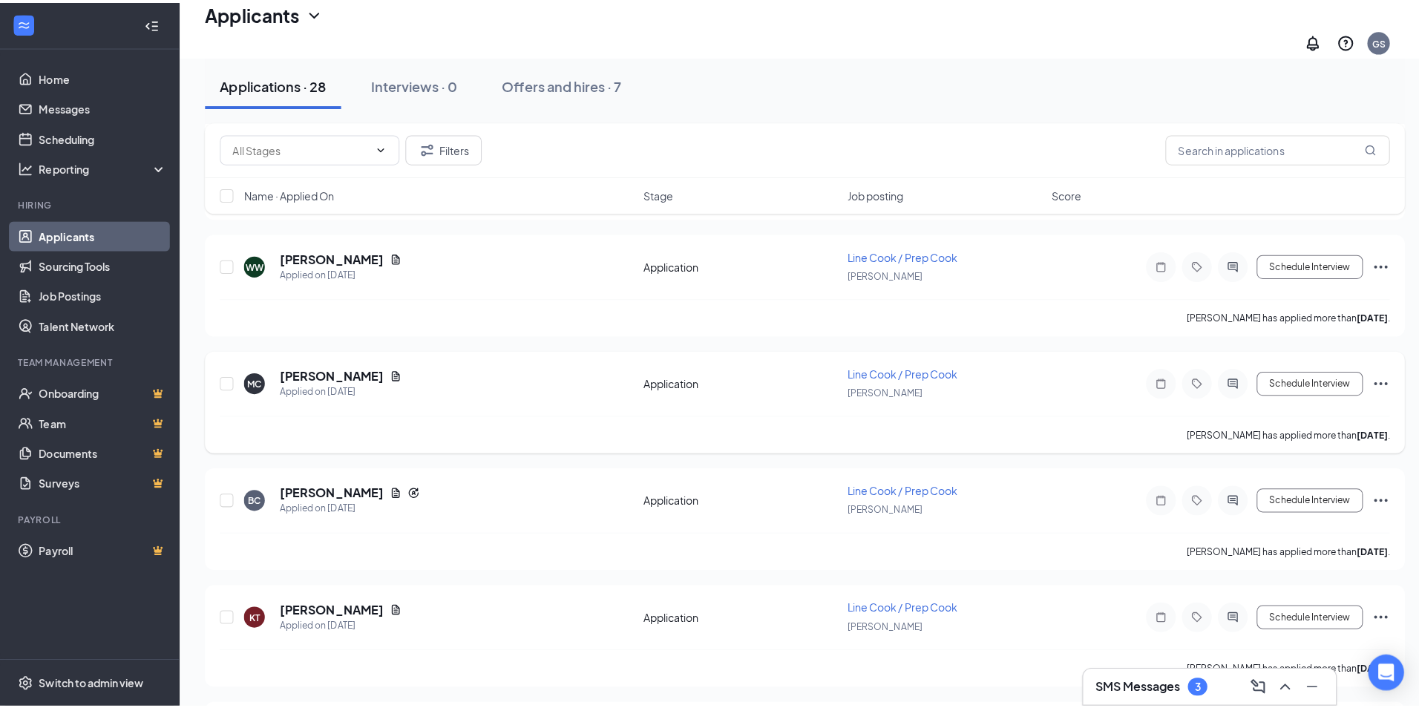
scroll to position [1262, 0]
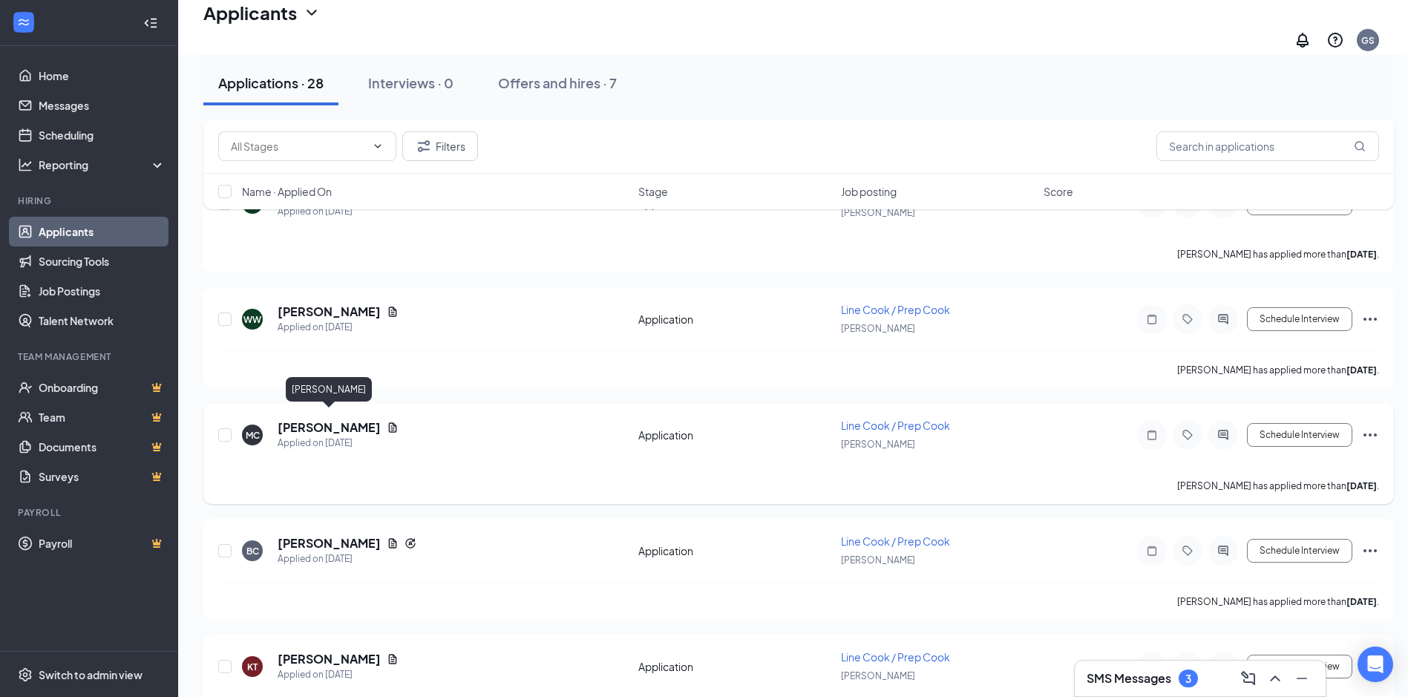
click at [331, 419] on h5 "[PERSON_NAME]" at bounding box center [329, 427] width 103 height 16
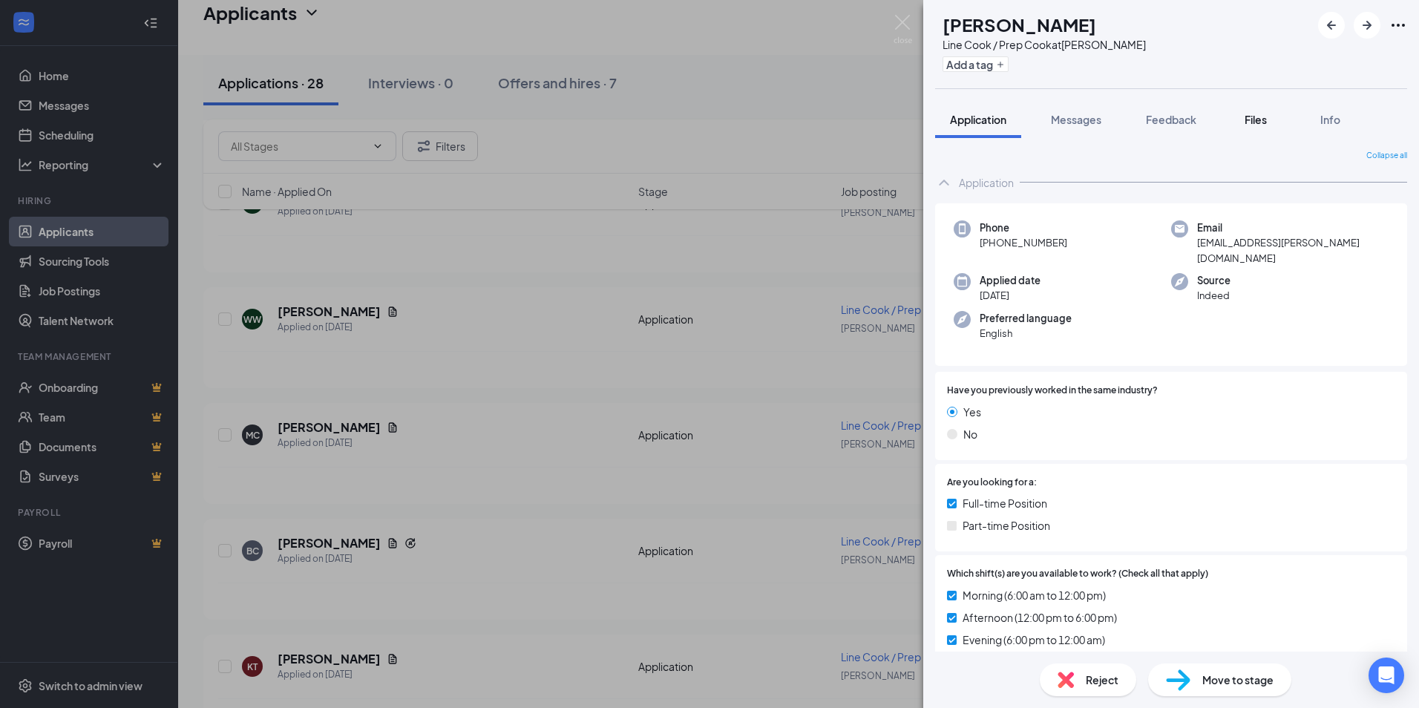
click at [1266, 116] on span "Files" at bounding box center [1256, 119] width 22 height 13
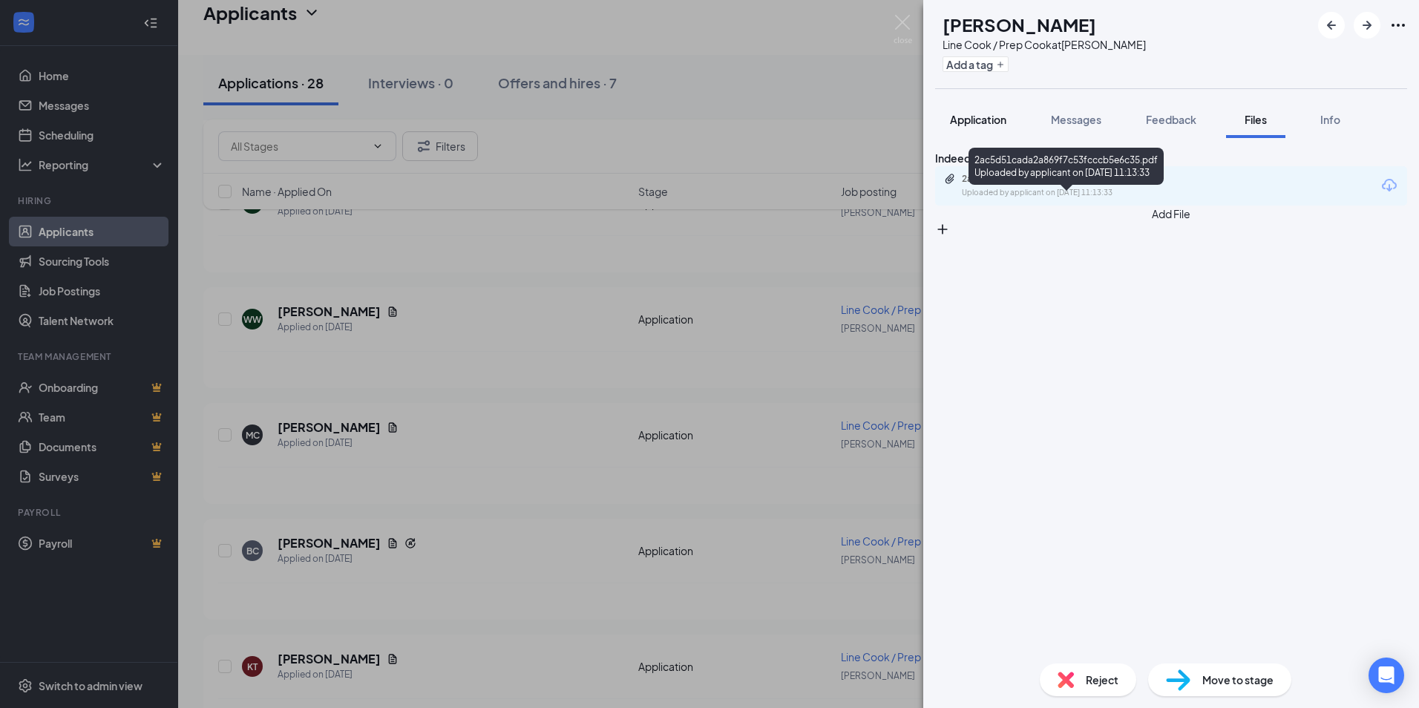
drag, startPoint x: 990, startPoint y: 129, endPoint x: 998, endPoint y: 128, distance: 7.5
click at [990, 129] on button "Application" at bounding box center [978, 119] width 86 height 37
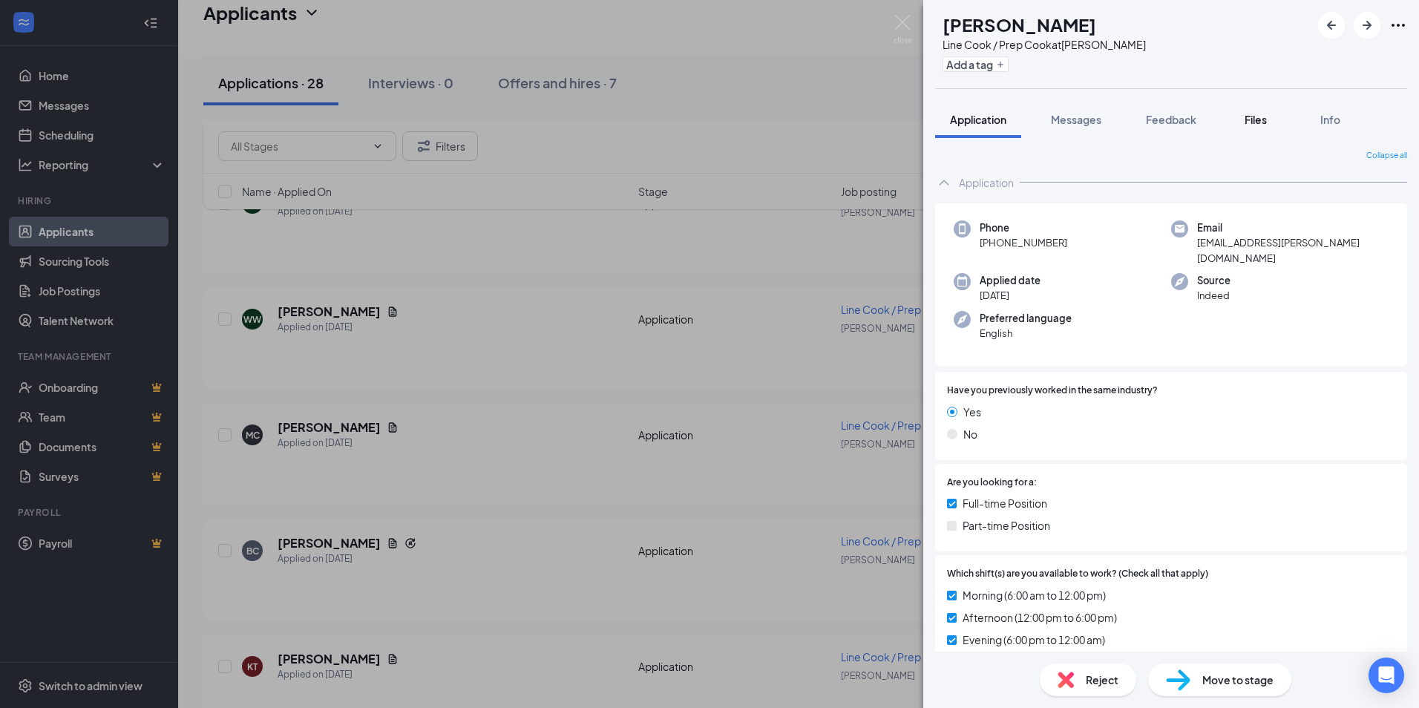
click at [1258, 114] on span "Files" at bounding box center [1256, 119] width 22 height 13
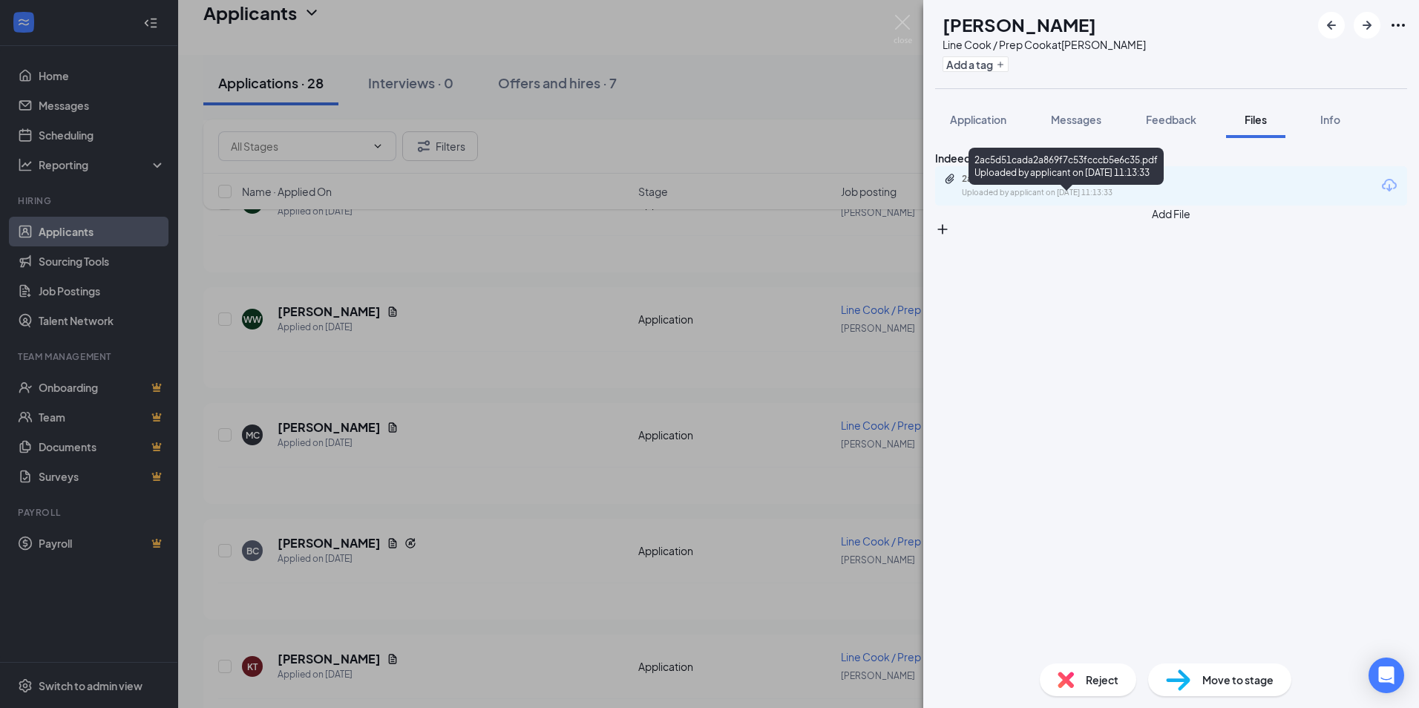
click at [1065, 185] on div "2ac5d51cada2a869f7c53fcccb5e6c35.pdf" at bounding box center [1066, 179] width 208 height 12
click at [491, 230] on div "MC [PERSON_NAME] Line Cook / Prep Cook at [PERSON_NAME] Add a tag Application M…" at bounding box center [709, 354] width 1419 height 708
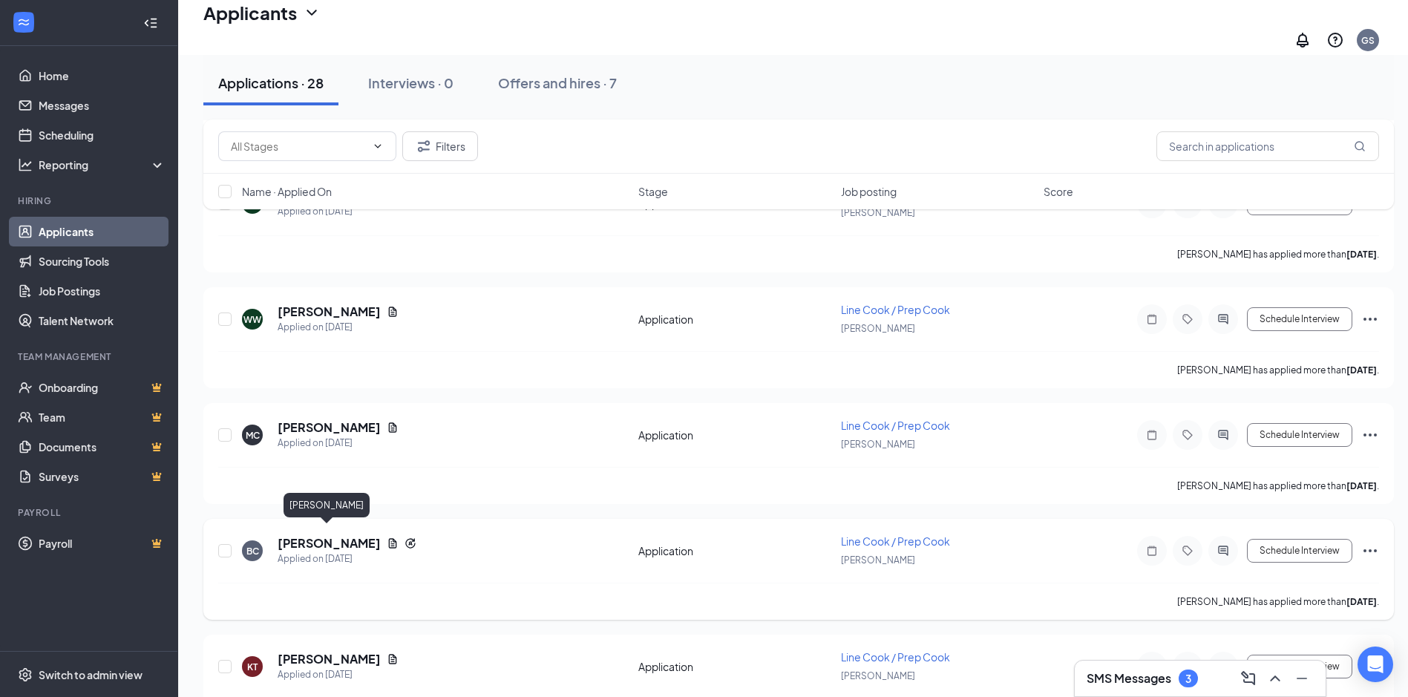
click at [338, 535] on h5 "[PERSON_NAME]" at bounding box center [329, 543] width 103 height 16
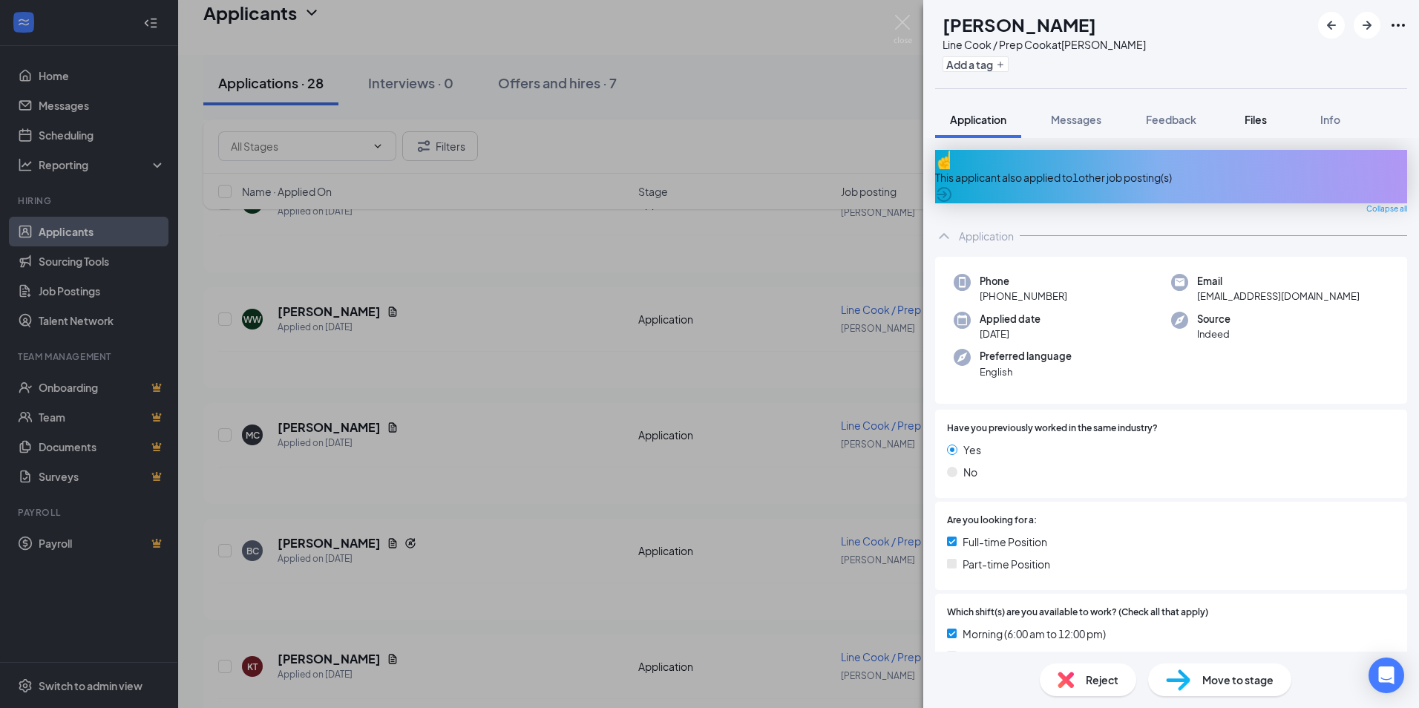
click at [1249, 128] on button "Files" at bounding box center [1255, 119] width 59 height 37
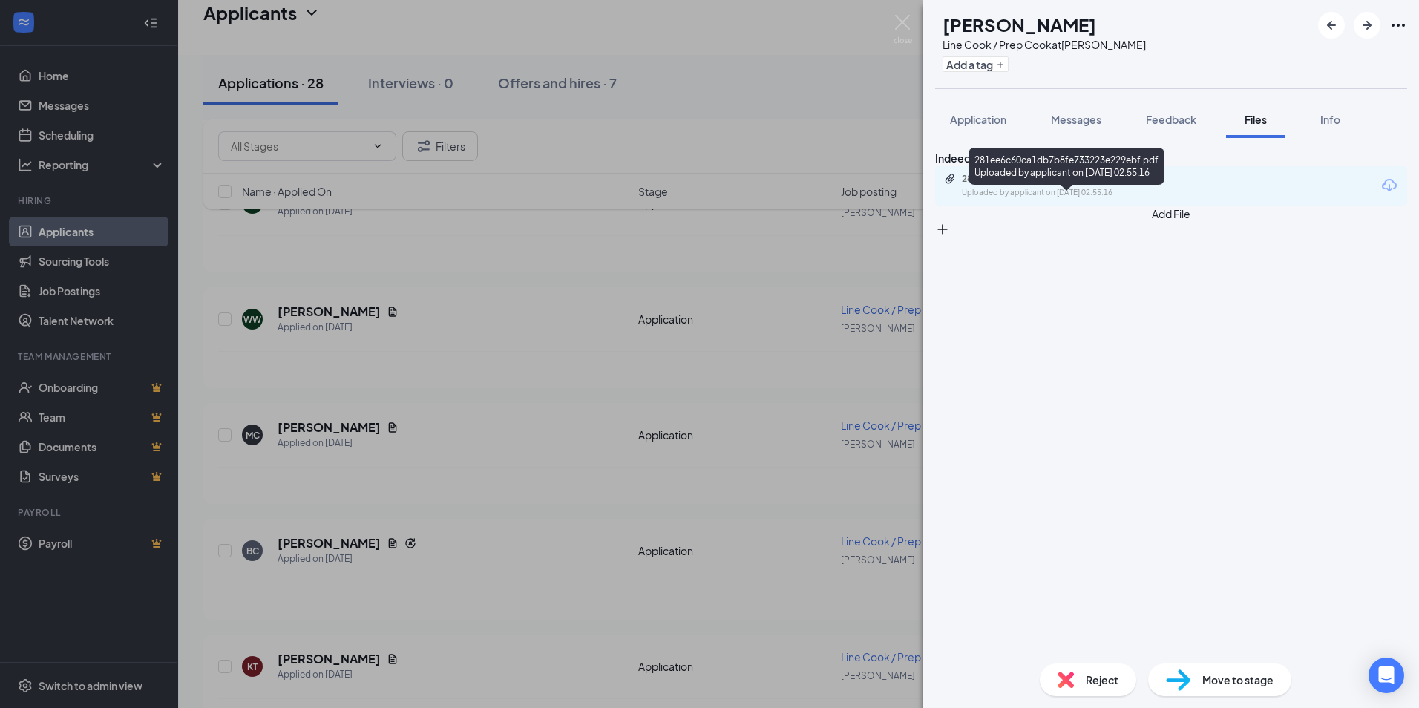
click at [1029, 185] on div "281ee6c60ca1db7b8fe733223e229ebf.pdf" at bounding box center [1066, 179] width 208 height 12
drag, startPoint x: 503, startPoint y: 341, endPoint x: 503, endPoint y: 323, distance: 18.6
click at [507, 334] on div "BC Brayan Cazzaly Line Cook / Prep Cook at [PERSON_NAME] Add a tag Application …" at bounding box center [709, 354] width 1419 height 708
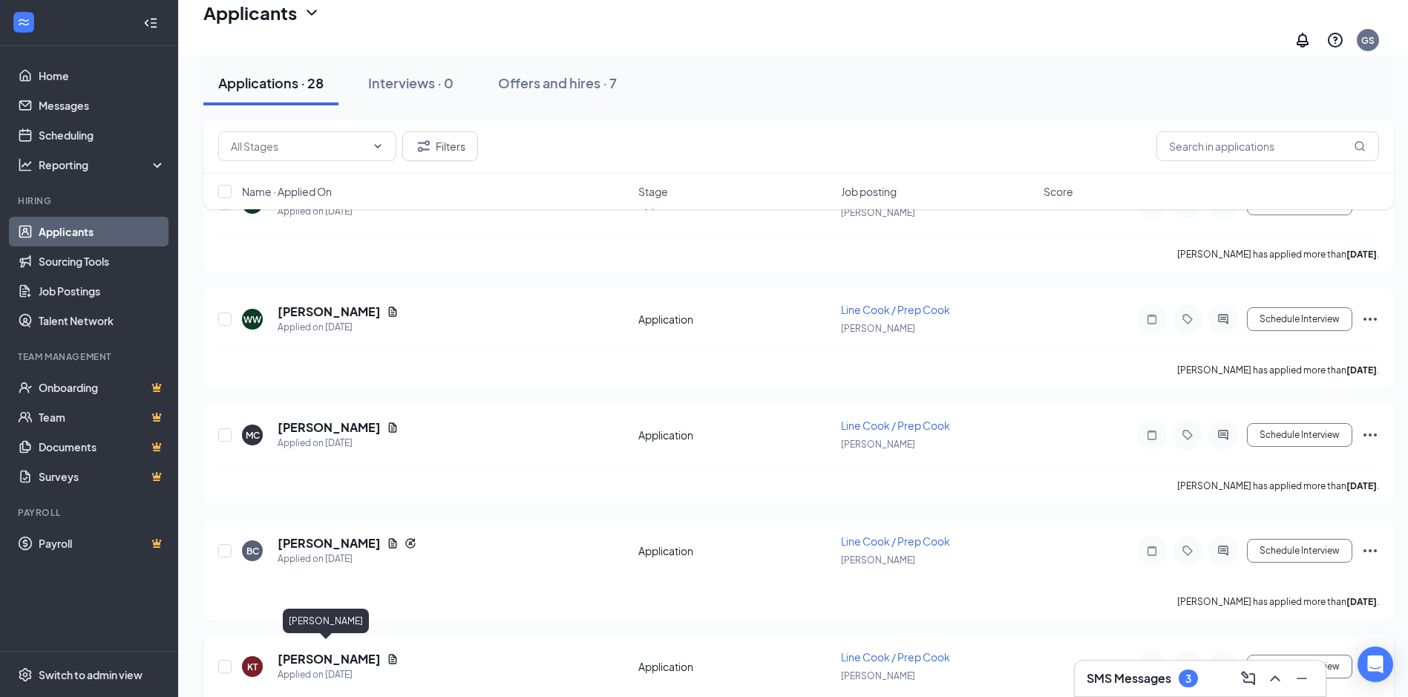
click at [335, 651] on h5 "[PERSON_NAME]" at bounding box center [329, 659] width 103 height 16
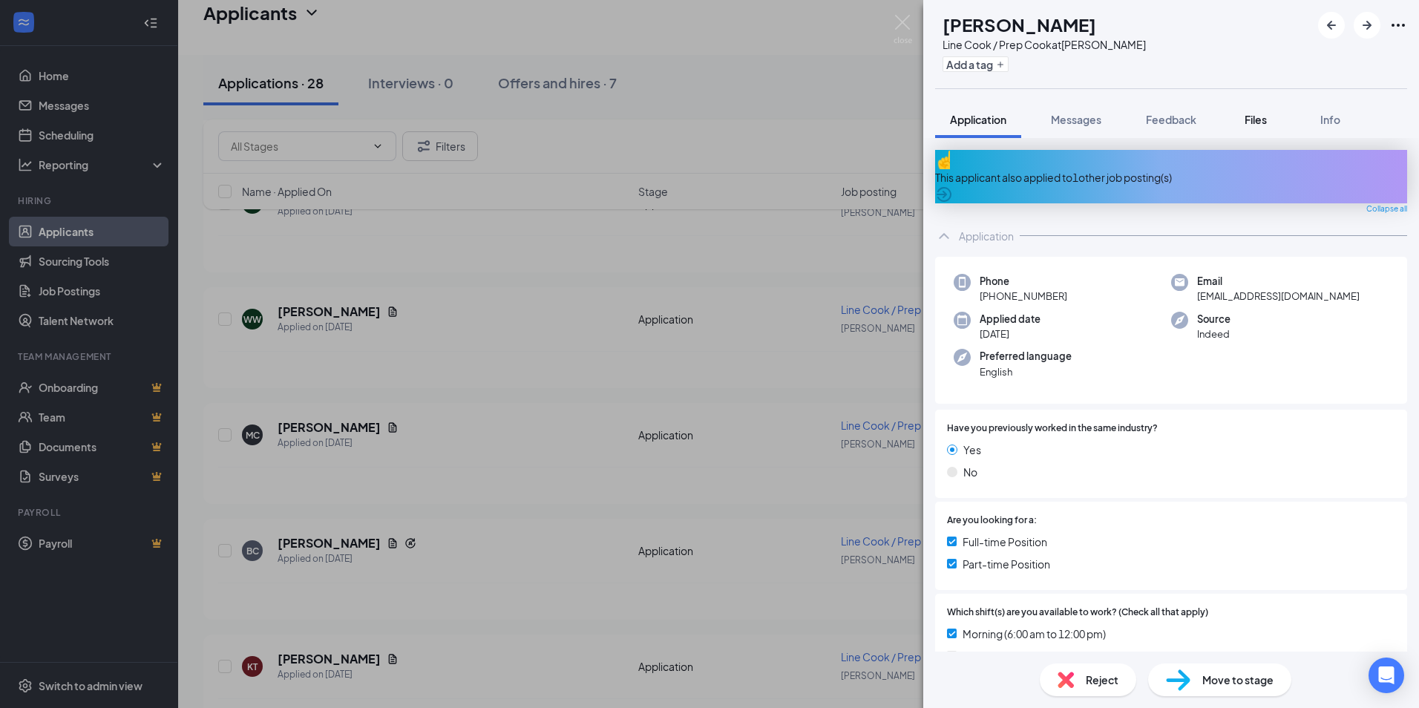
click at [1260, 121] on span "Files" at bounding box center [1256, 119] width 22 height 13
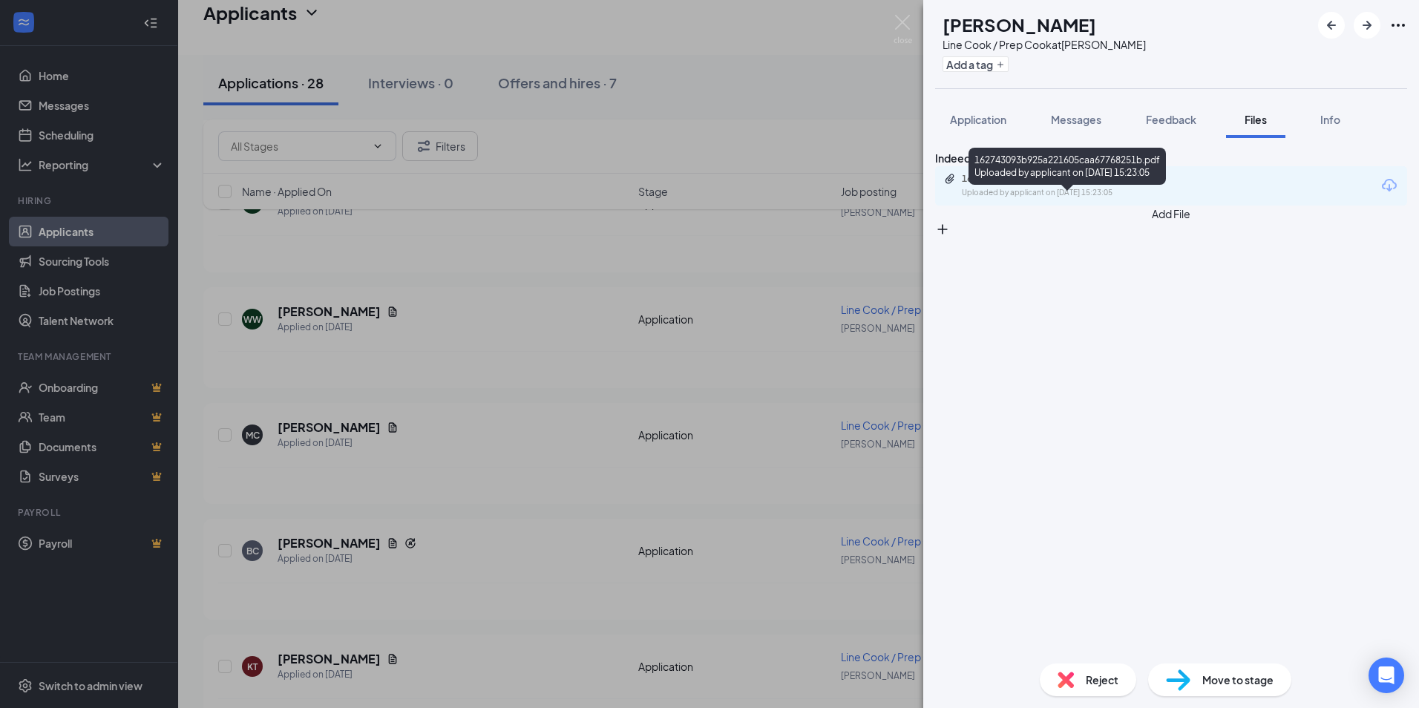
click at [1049, 185] on div "162743093b925a221605caa67768251b.pdf" at bounding box center [1066, 179] width 208 height 12
click at [502, 393] on div "KT [PERSON_NAME] Line Cook / Prep Cook at [PERSON_NAME] Add a tag Application M…" at bounding box center [709, 354] width 1419 height 708
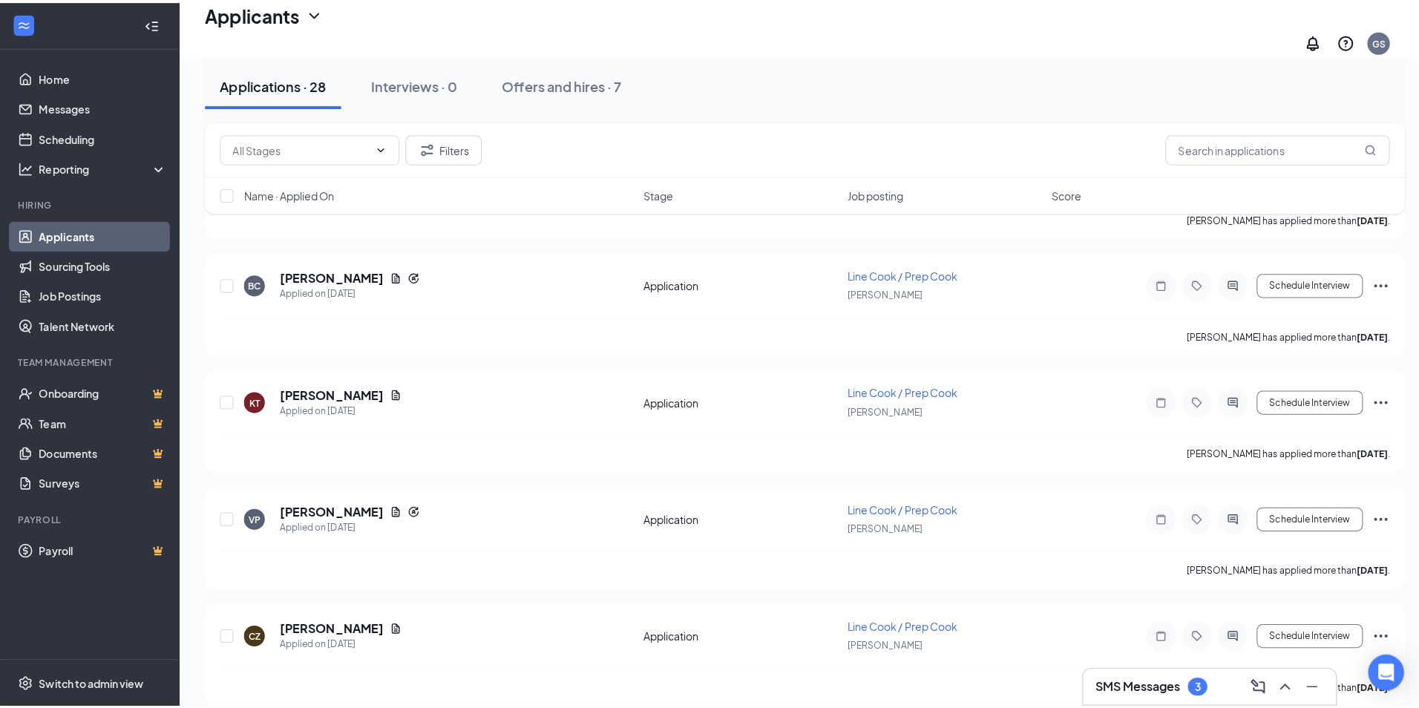
scroll to position [1559, 0]
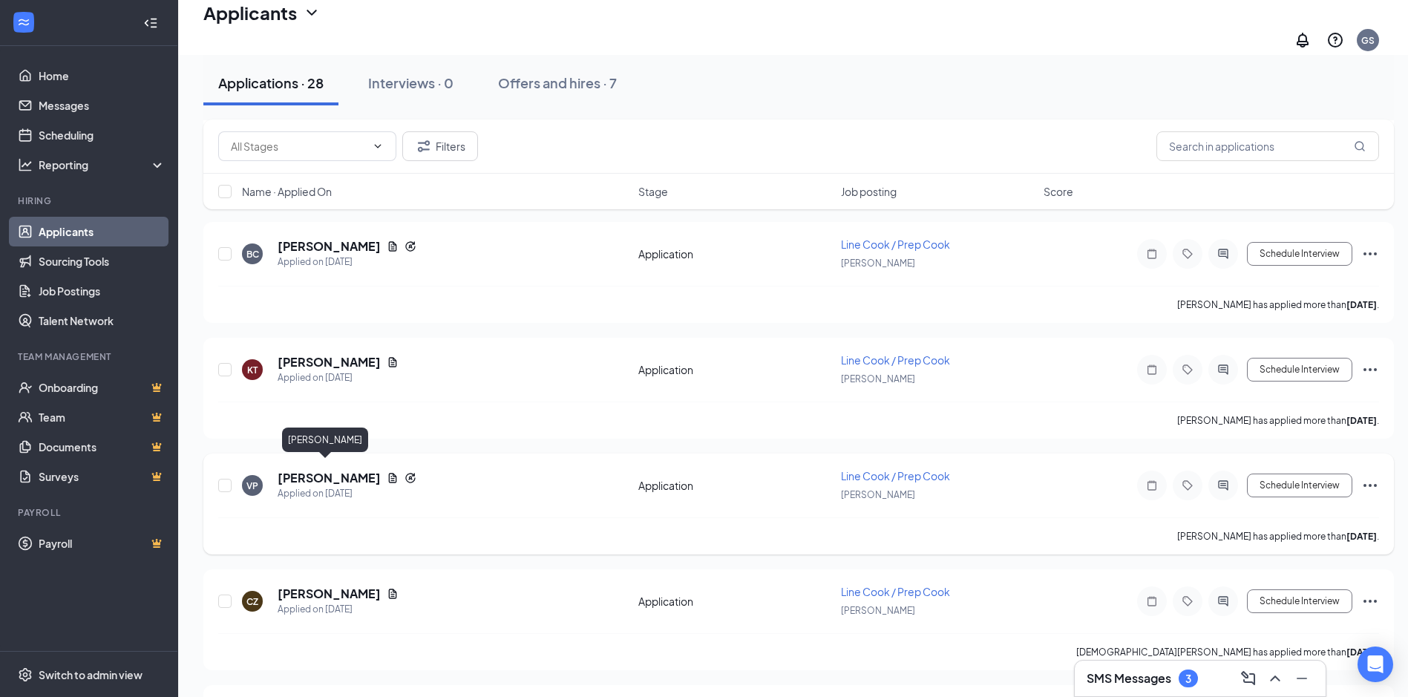
click at [318, 470] on h5 "[PERSON_NAME]" at bounding box center [329, 478] width 103 height 16
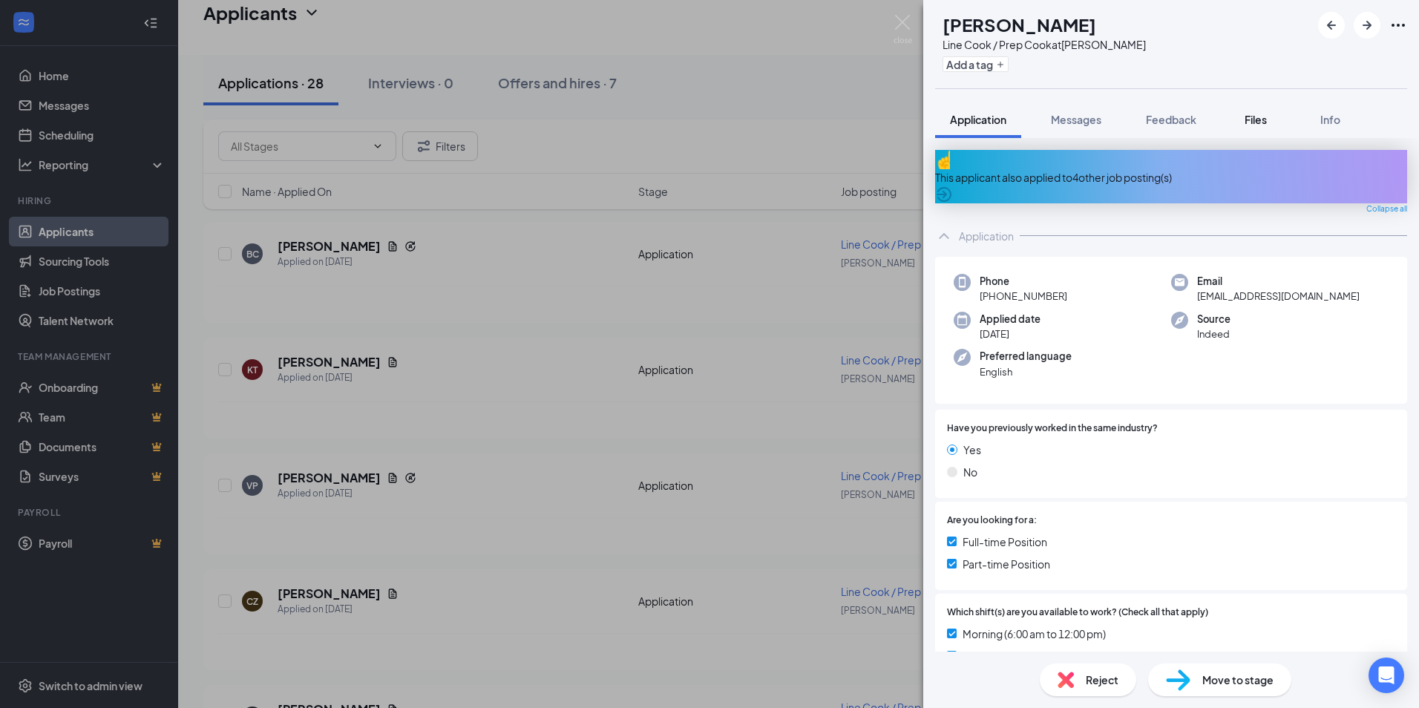
click at [1250, 125] on span "Files" at bounding box center [1256, 119] width 22 height 13
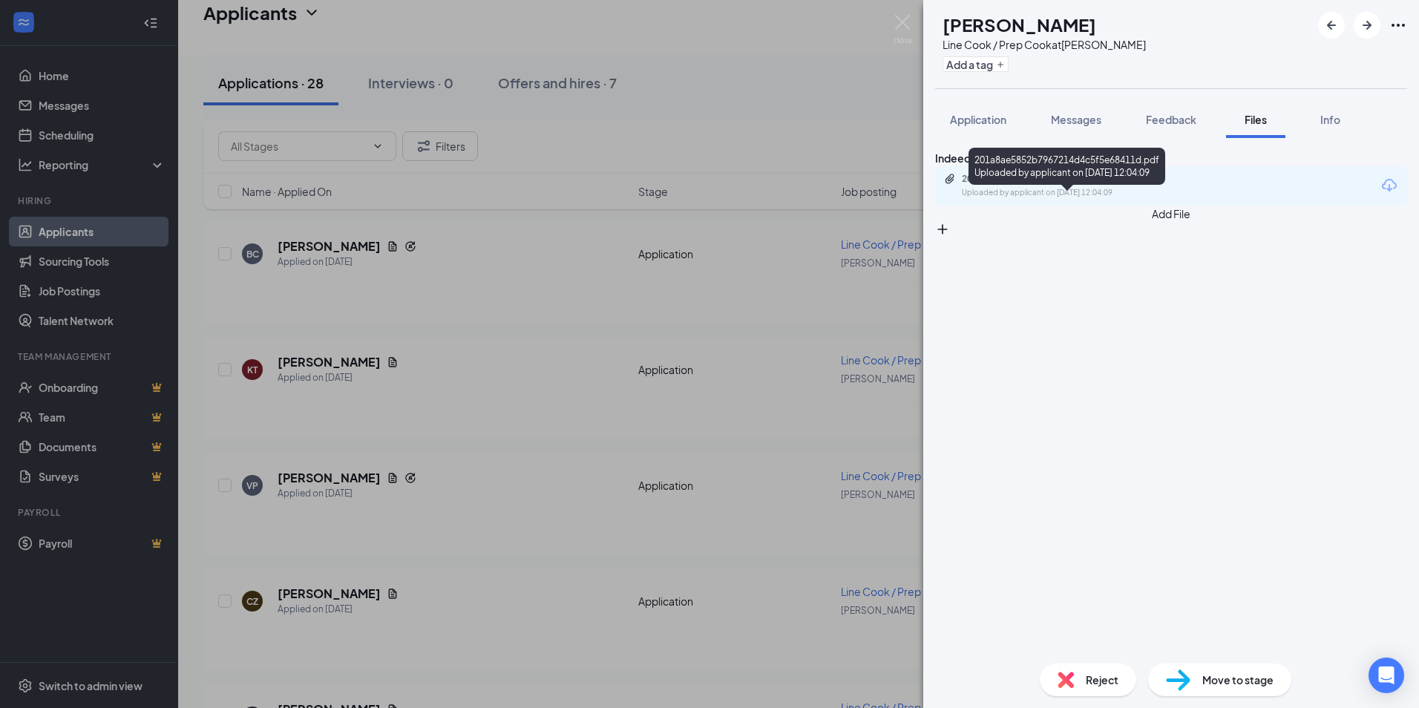
click at [1107, 199] on div "201a8ae5852b7967214d4c5f5e68411d.pdf Uploaded by applicant on [DATE] 12:04:09" at bounding box center [1064, 186] width 240 height 26
click at [425, 460] on div "VP [PERSON_NAME] Line Cook / Prep Cook at [PERSON_NAME] Add a tag Application M…" at bounding box center [709, 354] width 1419 height 708
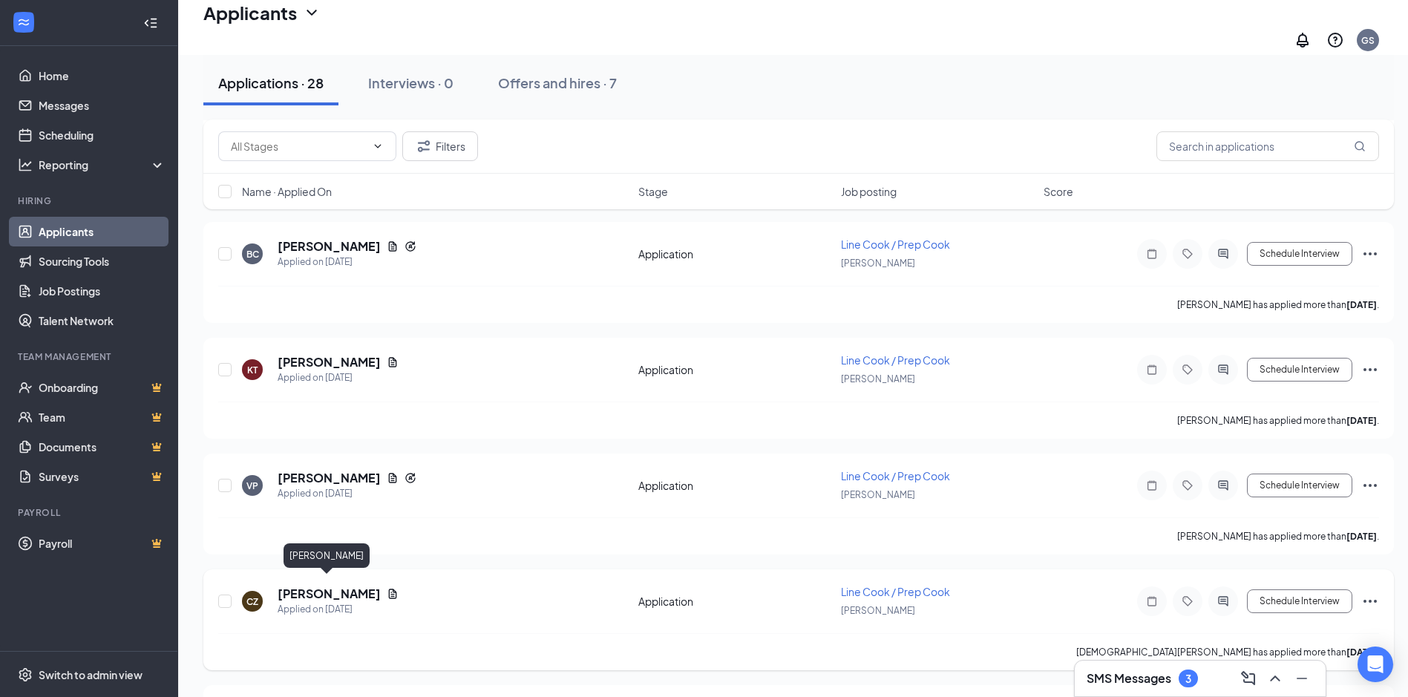
click at [327, 586] on h5 "[PERSON_NAME]" at bounding box center [329, 594] width 103 height 16
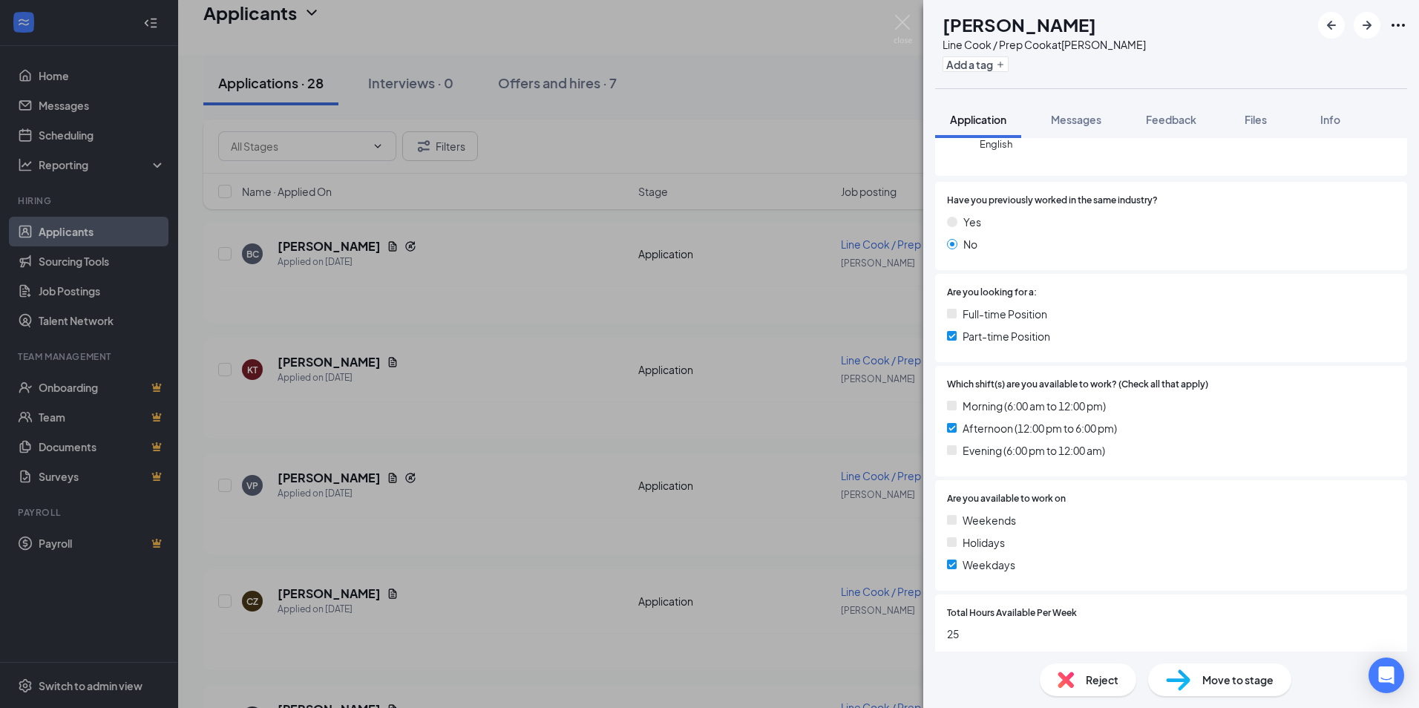
scroll to position [148, 0]
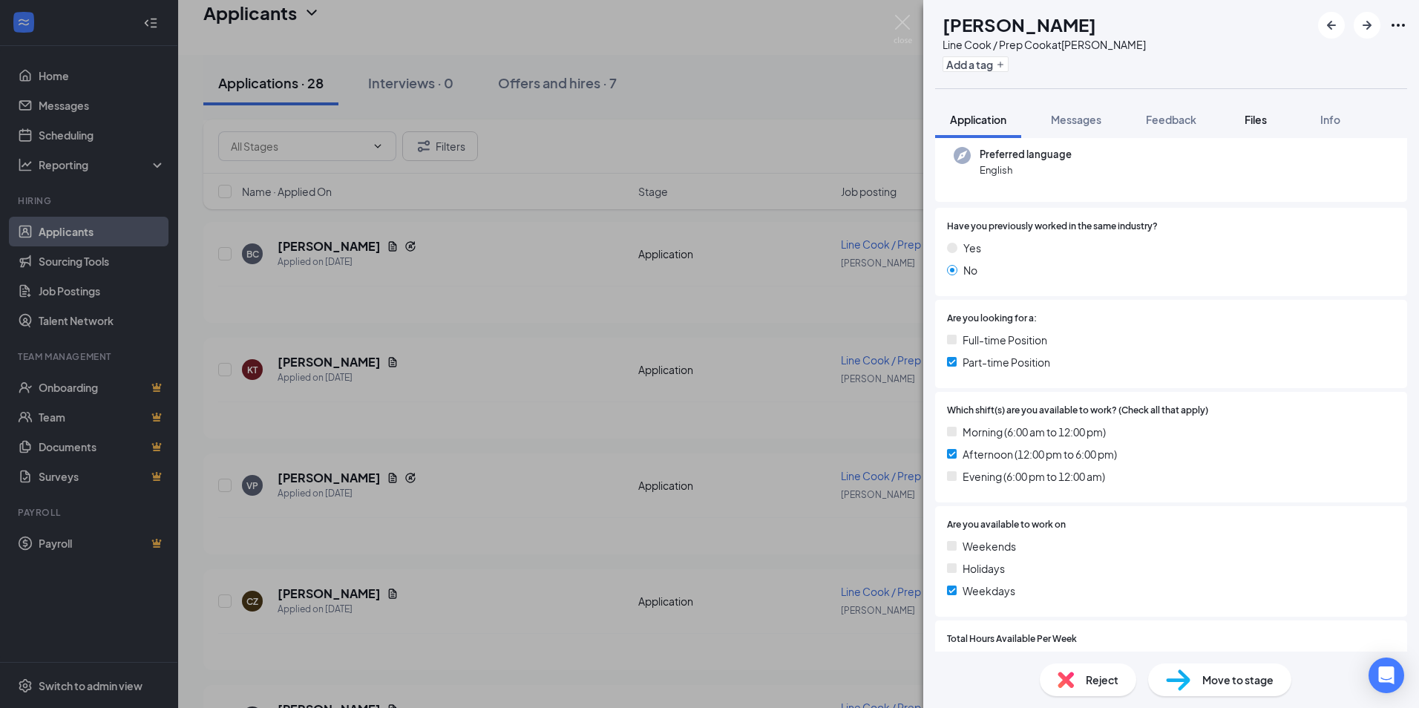
click at [1263, 119] on span "Files" at bounding box center [1256, 119] width 22 height 13
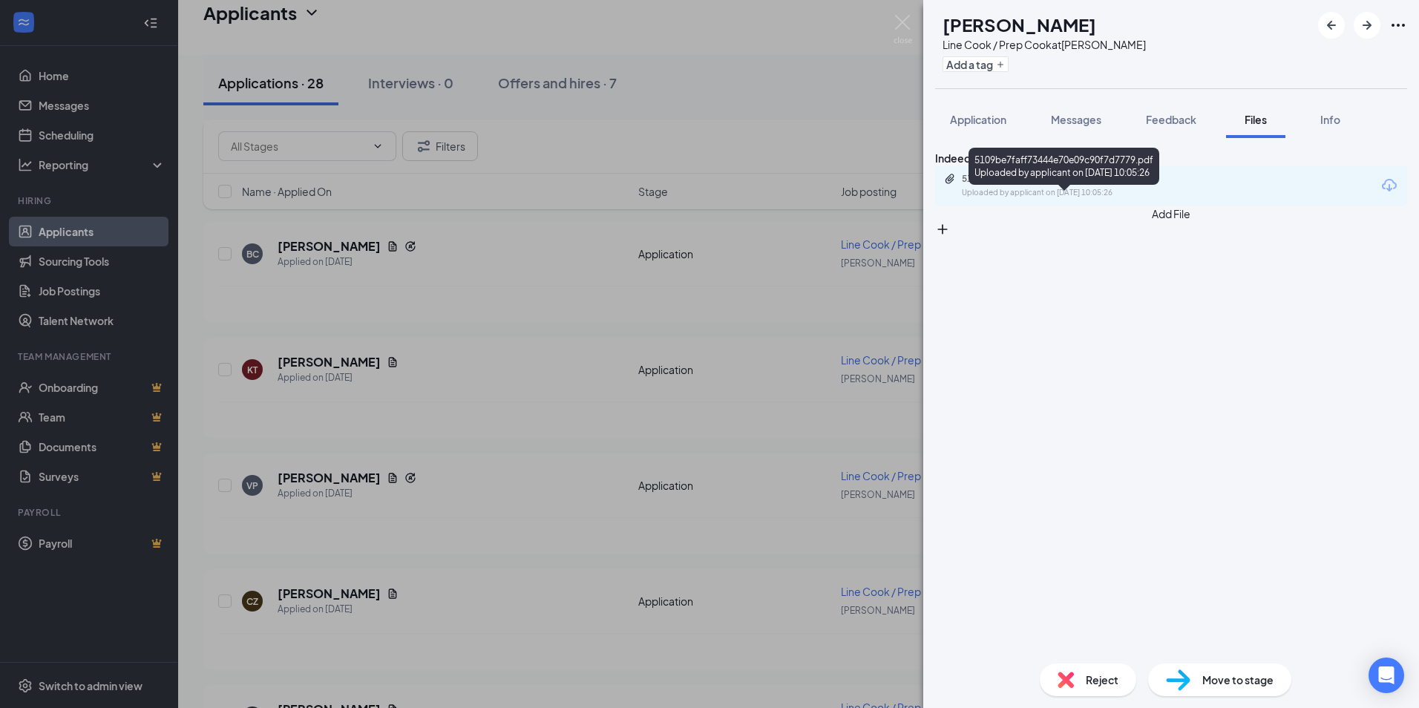
click at [1064, 185] on div "5109be7faff73444e70e09c90f7d7779.pdf" at bounding box center [1066, 179] width 208 height 12
click at [531, 382] on div "CZ [PERSON_NAME] Line Cook / Prep Cook at [PERSON_NAME] Add a tag Application M…" at bounding box center [709, 354] width 1419 height 708
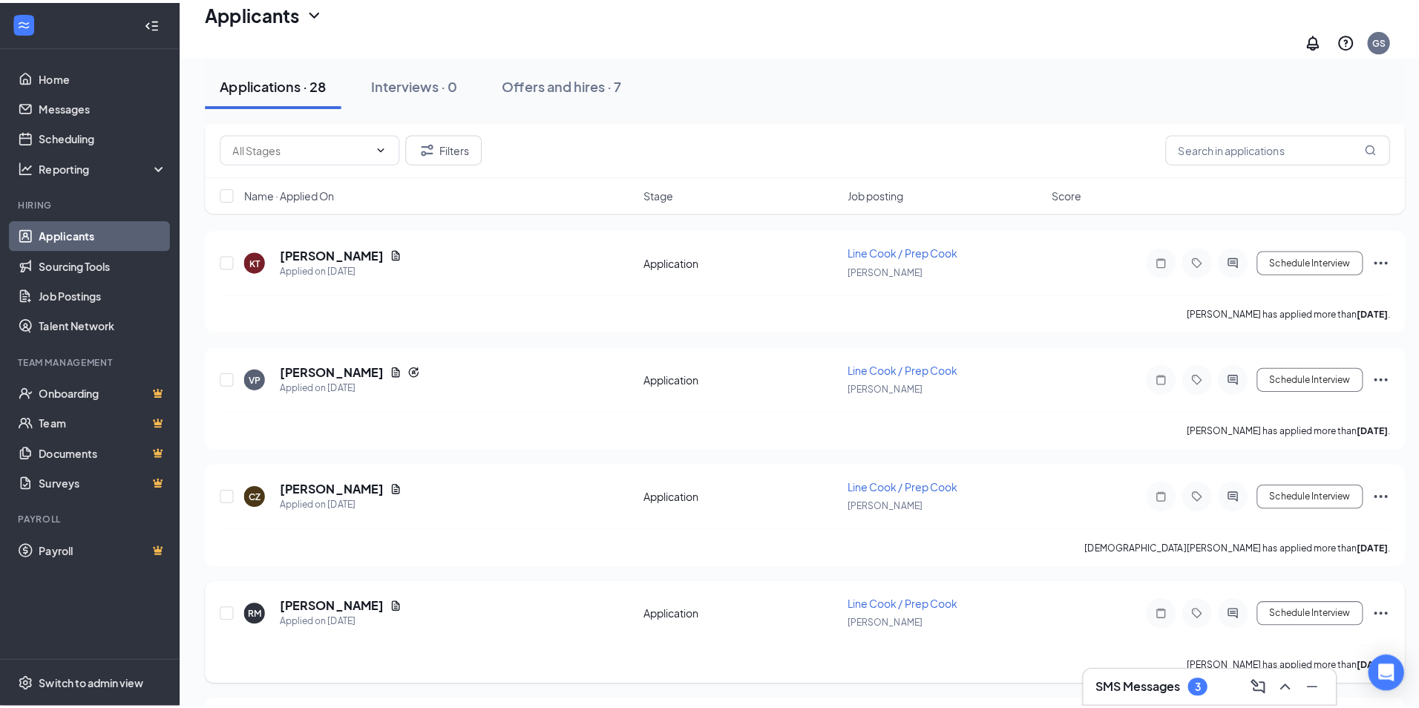
scroll to position [1707, 0]
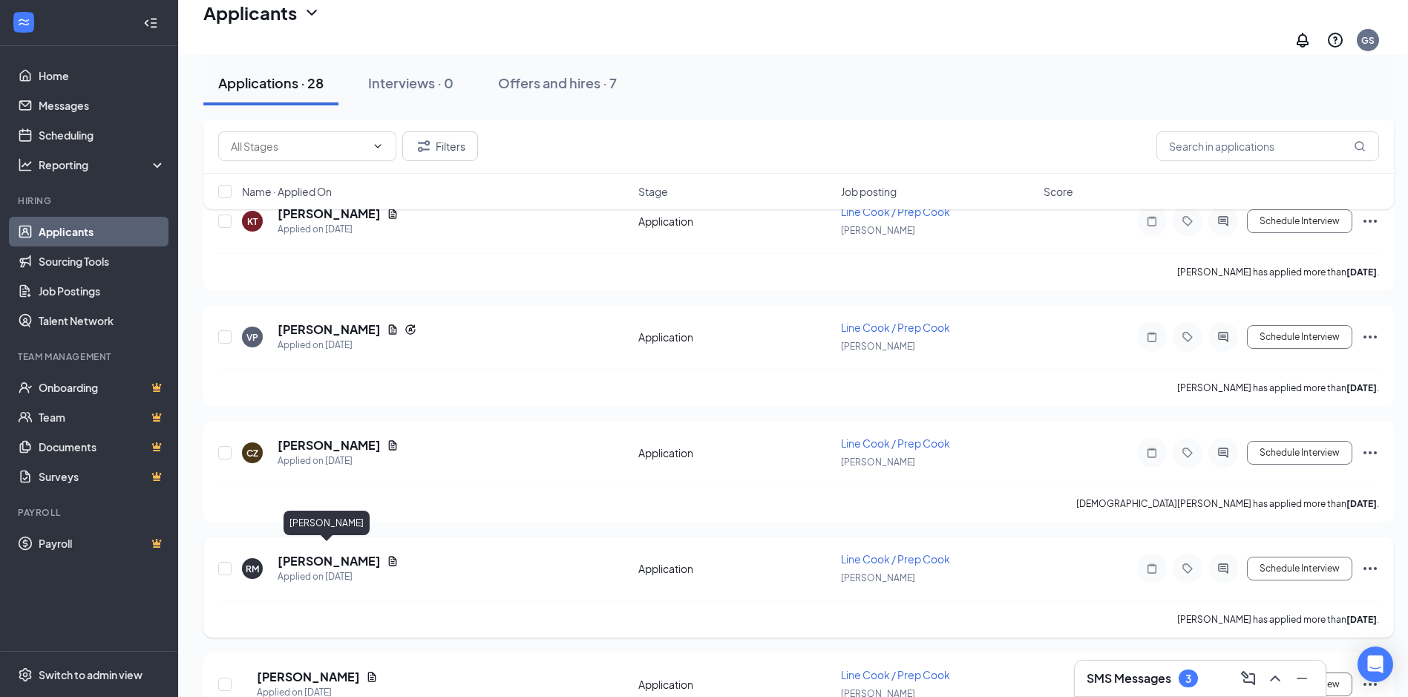
click at [312, 555] on h5 "[PERSON_NAME]" at bounding box center [329, 561] width 103 height 16
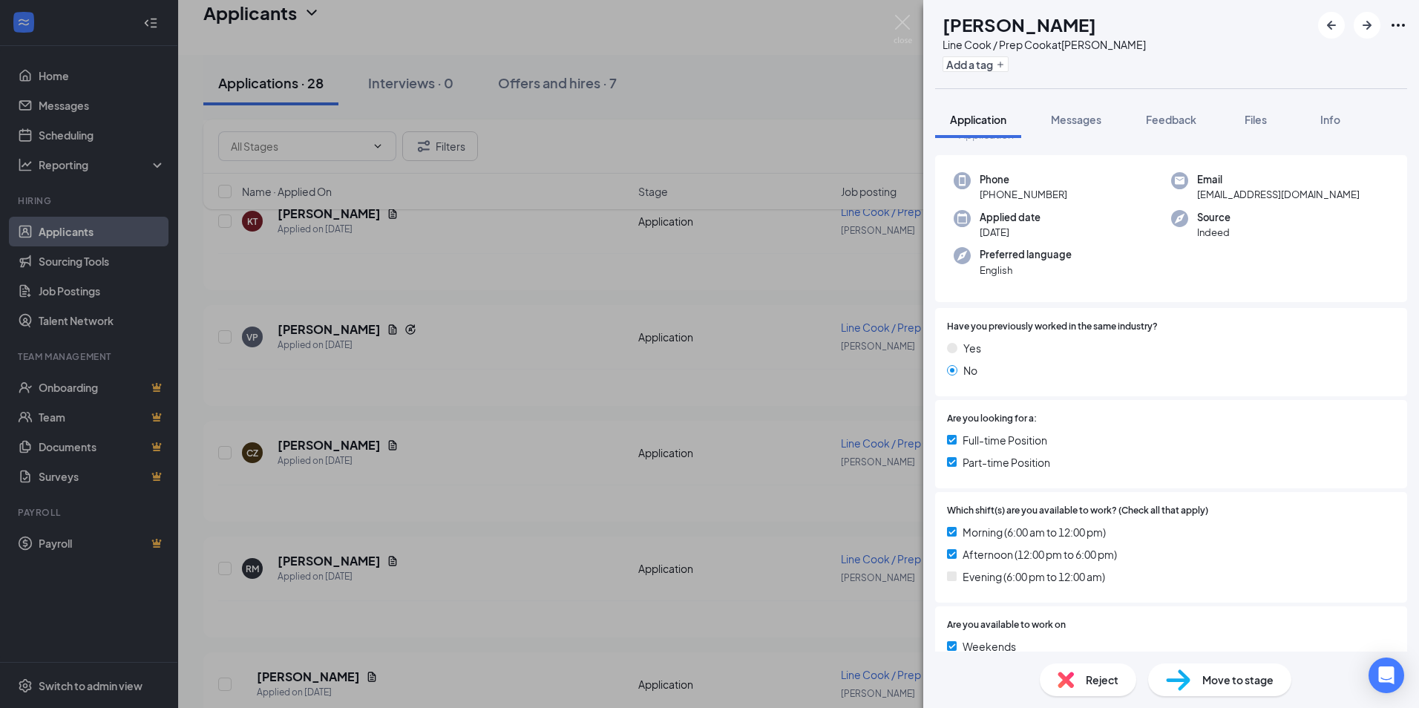
scroll to position [74, 0]
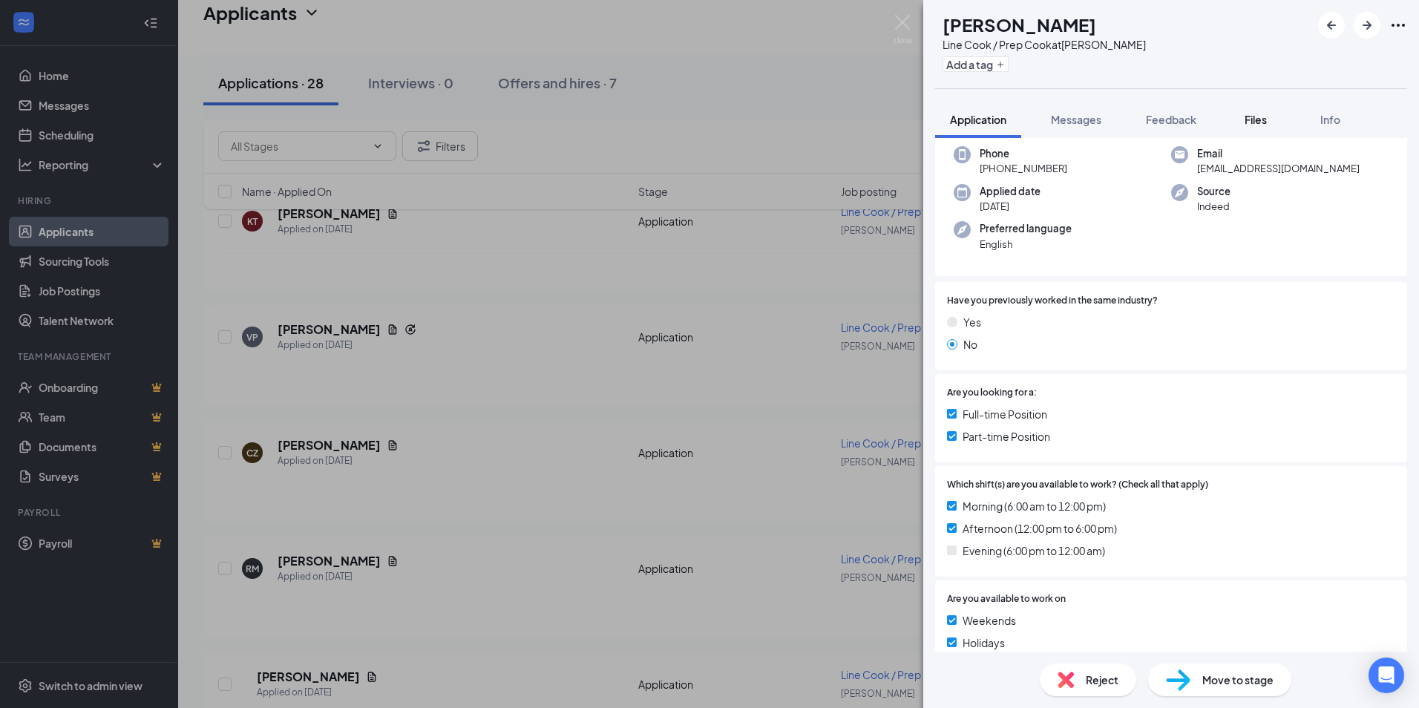
click at [1254, 108] on button "Files" at bounding box center [1255, 119] width 59 height 37
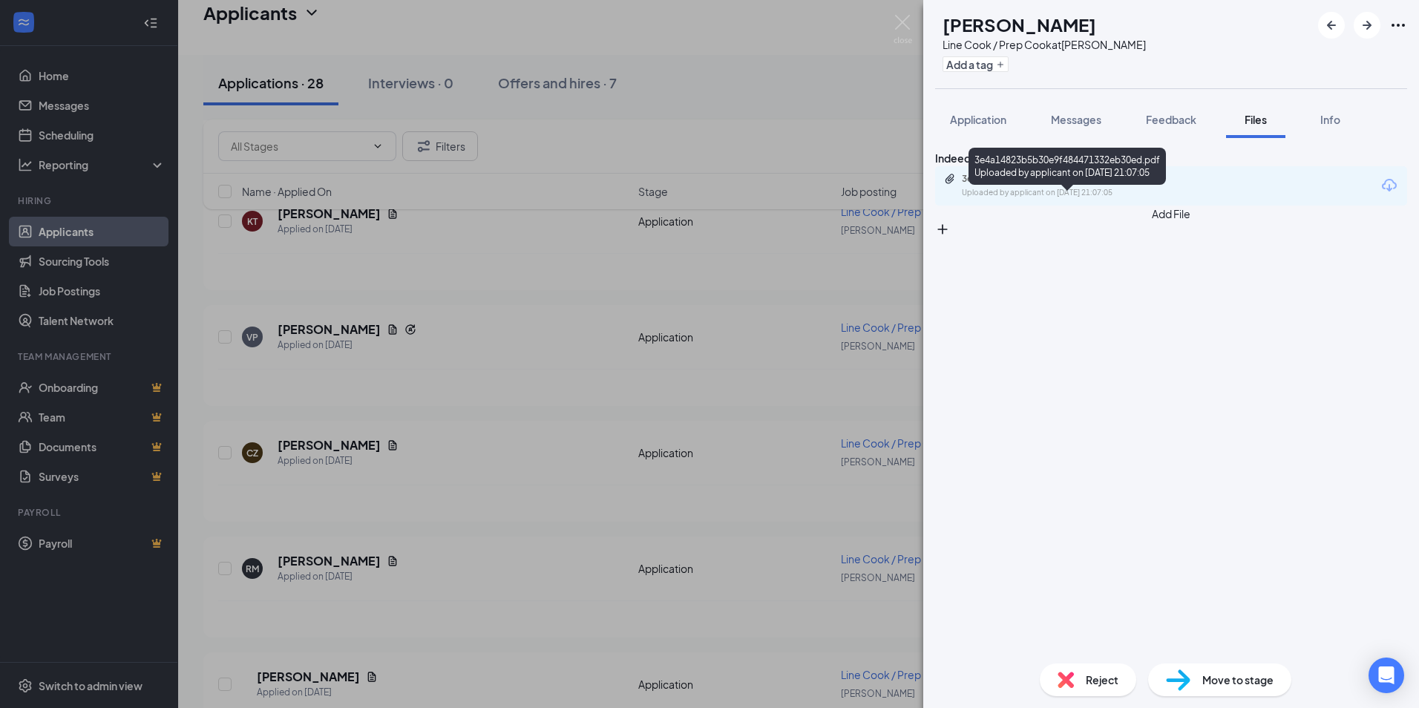
click at [1063, 185] on div "3e4a14823b5b30e9f484471332eb30ed.pdf" at bounding box center [1066, 179] width 208 height 12
click at [477, 402] on div "RM [PERSON_NAME] Line Cook / Prep Cook at [PERSON_NAME] Add a tag Application M…" at bounding box center [709, 354] width 1419 height 708
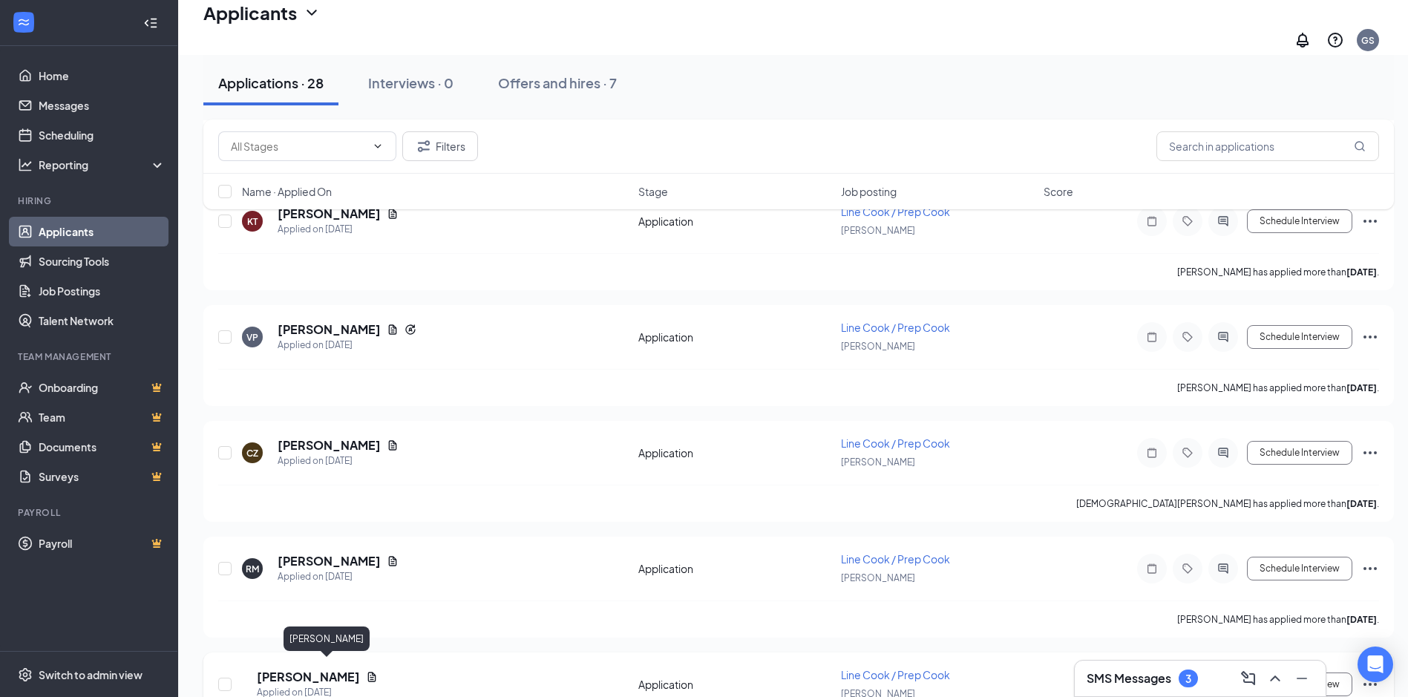
click at [314, 674] on h5 "[PERSON_NAME]" at bounding box center [308, 677] width 103 height 16
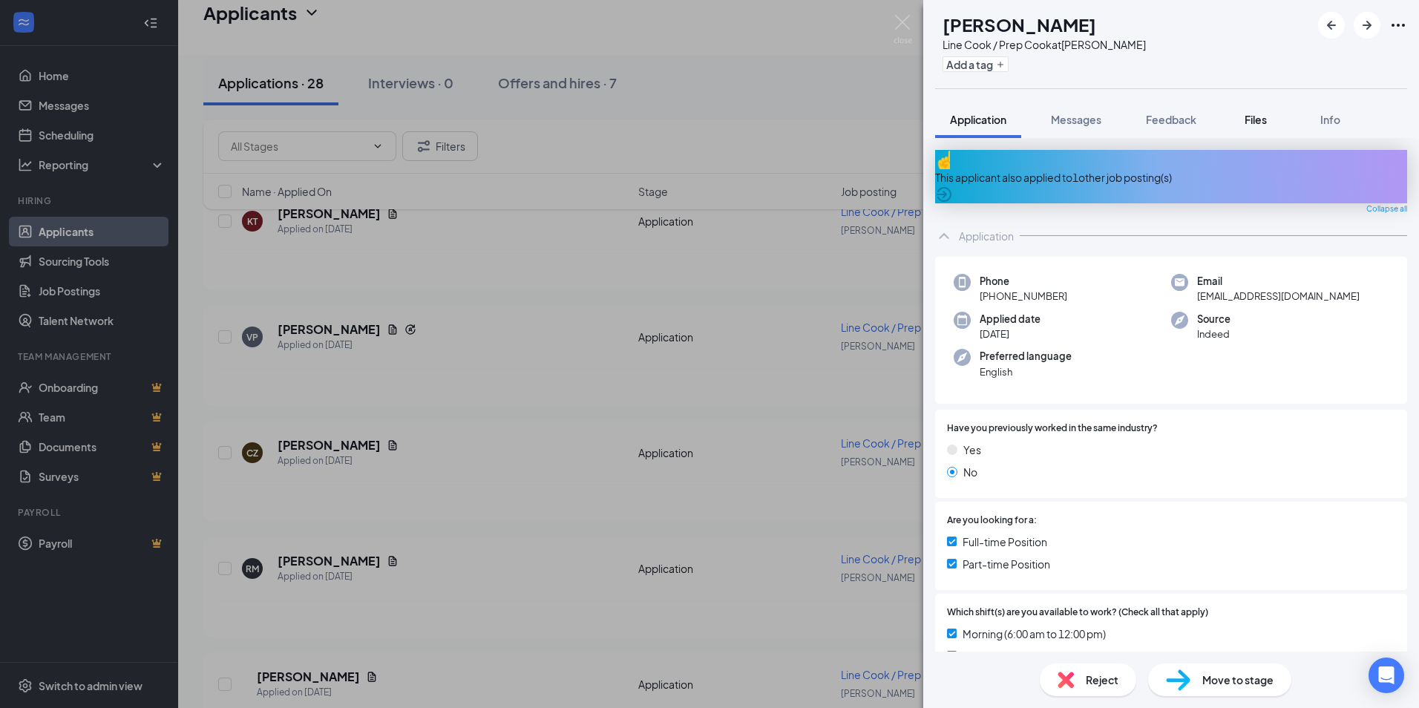
click at [1253, 119] on span "Files" at bounding box center [1256, 119] width 22 height 13
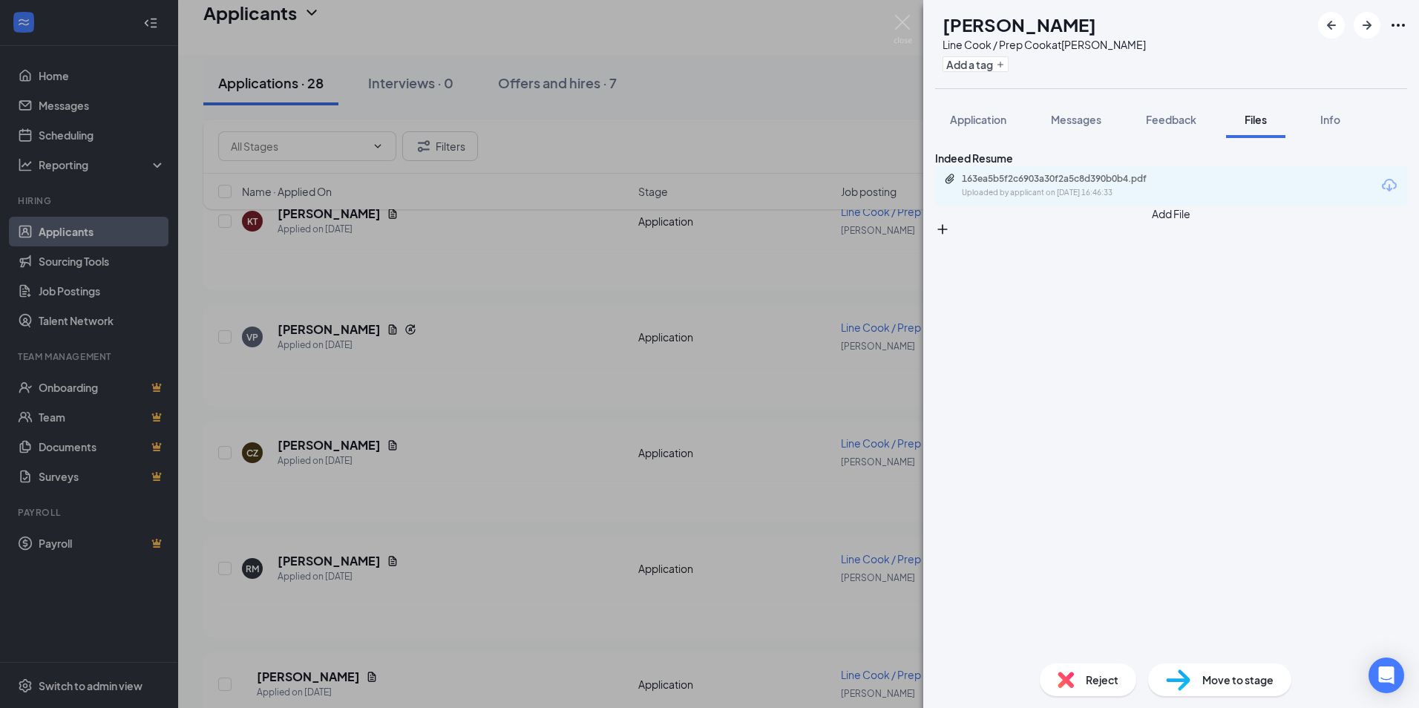
drag, startPoint x: 977, startPoint y: 114, endPoint x: 1002, endPoint y: 156, distance: 49.3
click at [977, 114] on span "Application" at bounding box center [978, 119] width 56 height 13
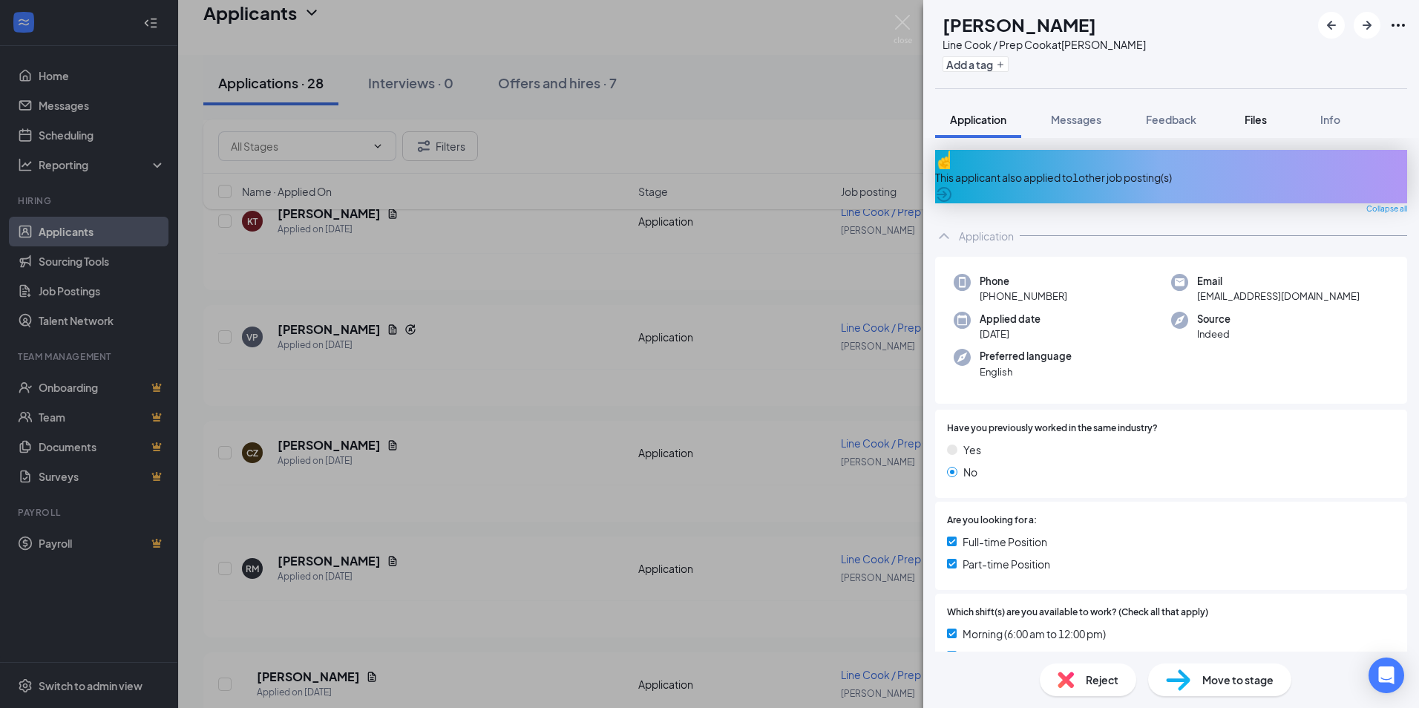
click at [1247, 118] on span "Files" at bounding box center [1256, 119] width 22 height 13
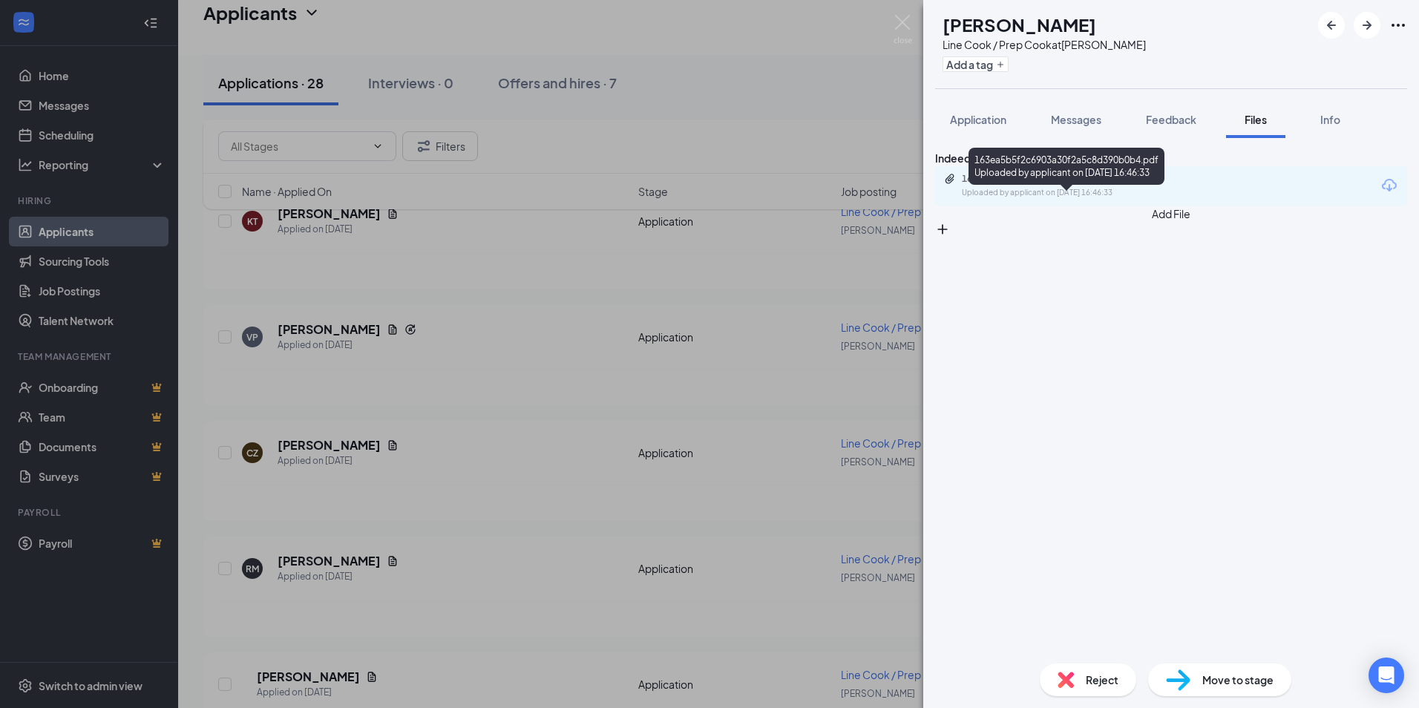
click at [1039, 188] on div "163ea5b5f2c6903a30f2a5c8d390b0b4.pdf Uploaded by applicant on [DATE] 16:46:33" at bounding box center [1067, 169] width 196 height 43
click at [1051, 185] on div "163ea5b5f2c6903a30f2a5c8d390b0b4.pdf" at bounding box center [1066, 179] width 208 height 12
drag, startPoint x: 480, startPoint y: 384, endPoint x: 482, endPoint y: 393, distance: 8.5
click at [479, 380] on div "SC [PERSON_NAME] Line Cook / Prep Cook at [PERSON_NAME] Add a tag Application M…" at bounding box center [709, 354] width 1419 height 708
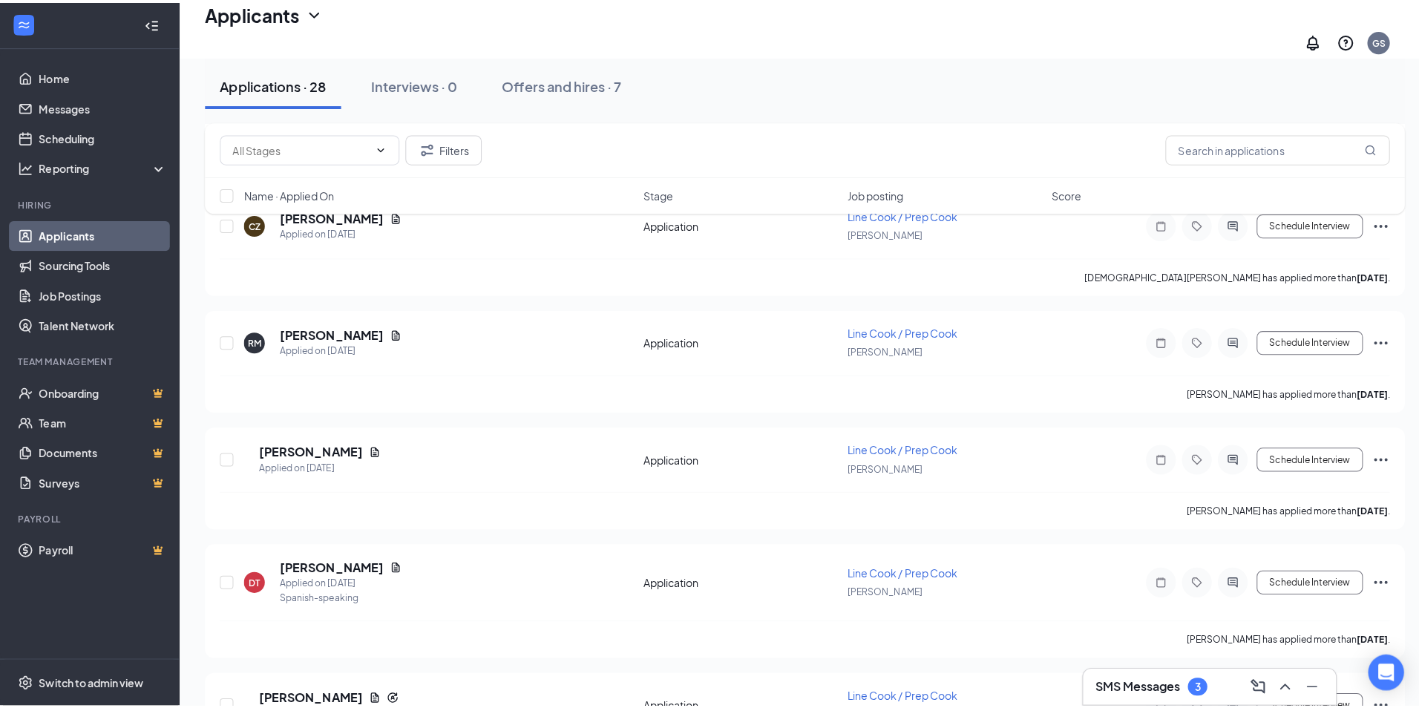
scroll to position [2004, 0]
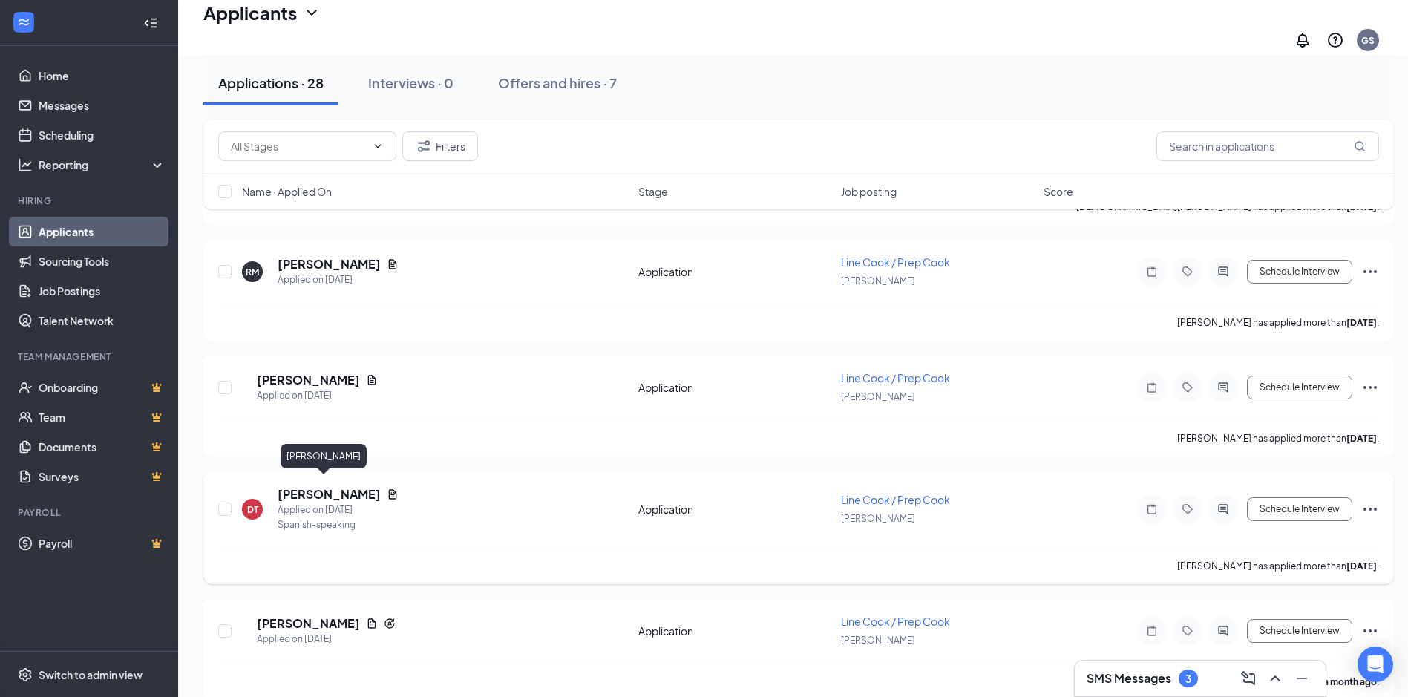
click at [310, 486] on h5 "[PERSON_NAME]" at bounding box center [329, 494] width 103 height 16
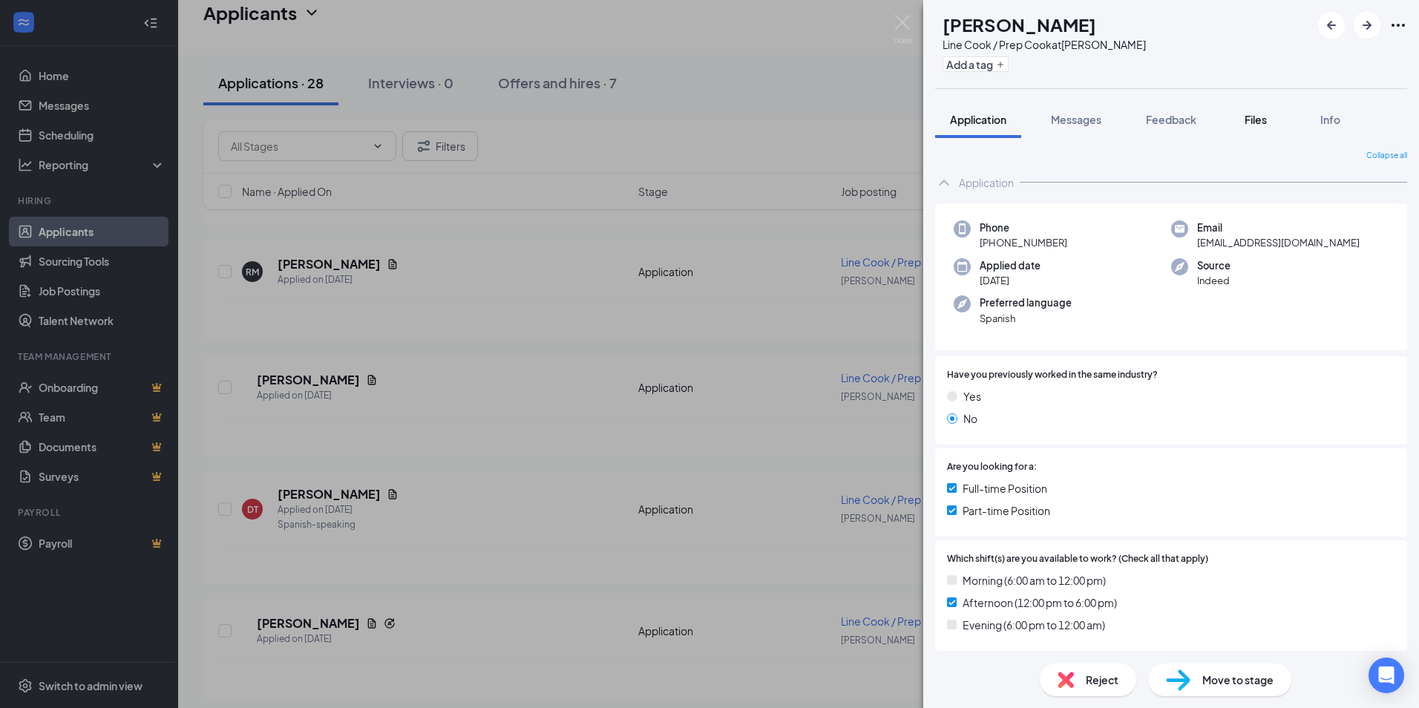
click at [1263, 121] on span "Files" at bounding box center [1256, 119] width 22 height 13
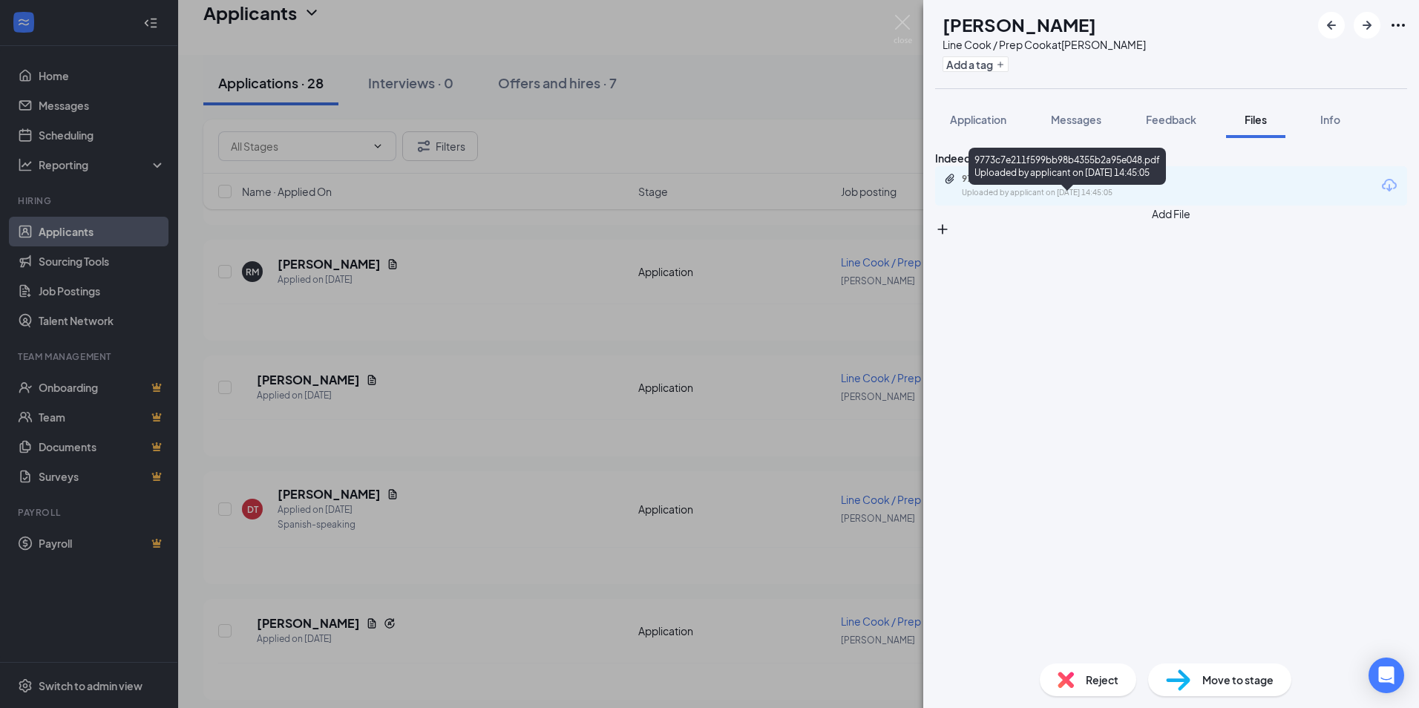
click at [1072, 185] on div "9773c7e211f599bb98b4355b2a95e048.pdf" at bounding box center [1066, 179] width 208 height 12
click at [497, 452] on div "DT [PERSON_NAME] Line Cook / Prep Cook at [PERSON_NAME] Add a tag Application M…" at bounding box center [709, 354] width 1419 height 708
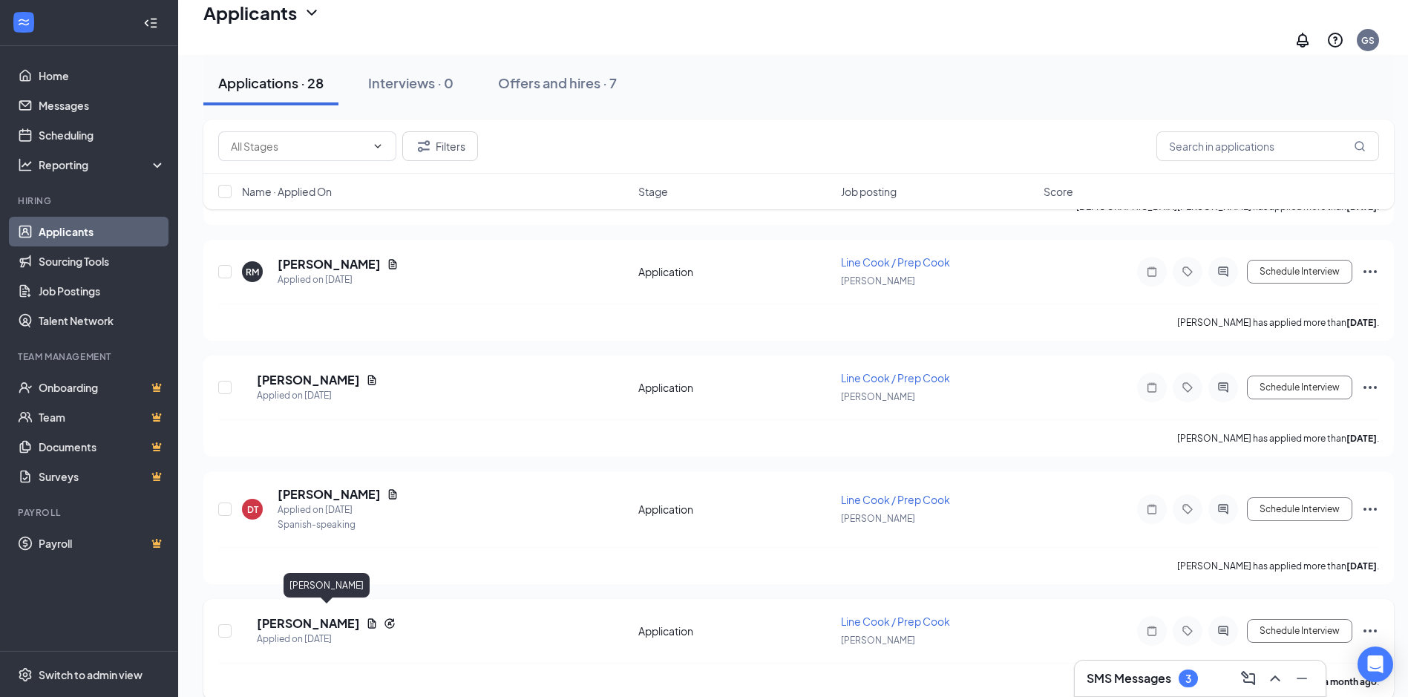
click at [336, 616] on h5 "[PERSON_NAME]" at bounding box center [308, 623] width 103 height 16
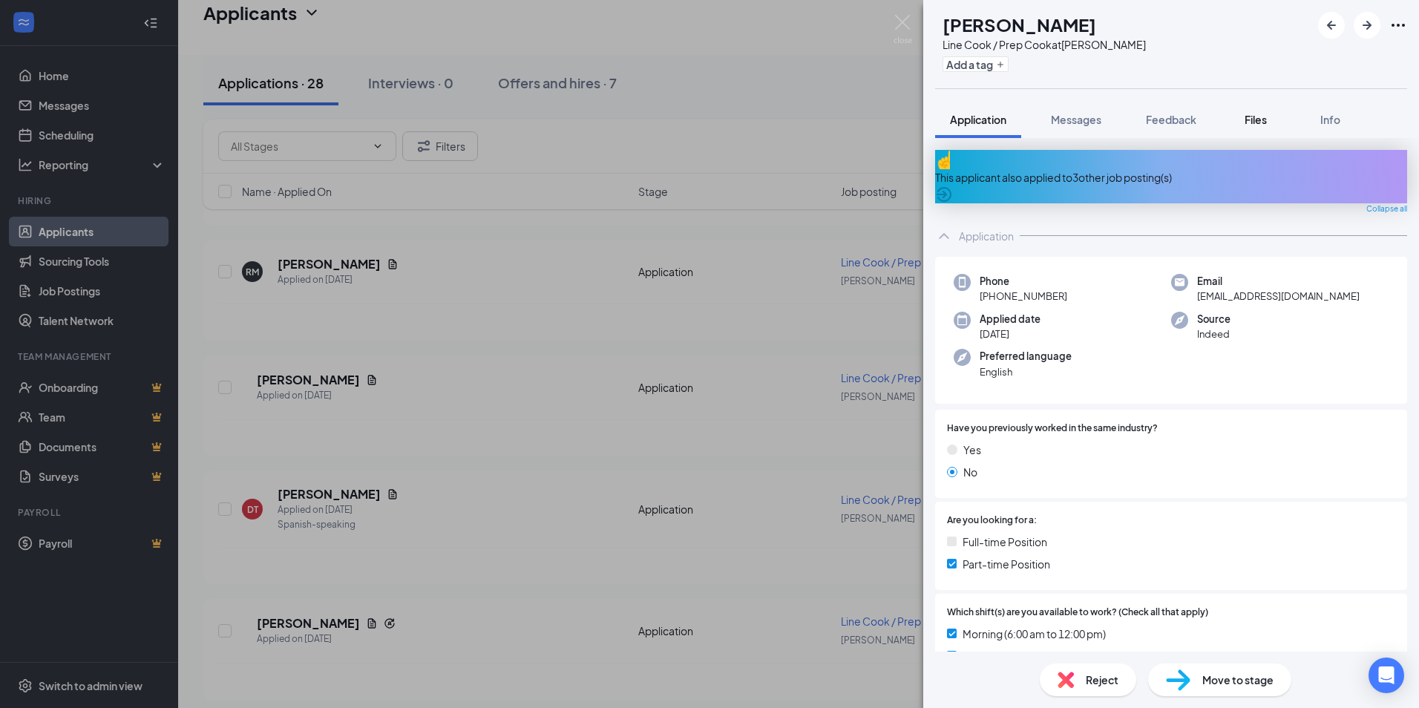
click at [1254, 123] on span "Files" at bounding box center [1256, 119] width 22 height 13
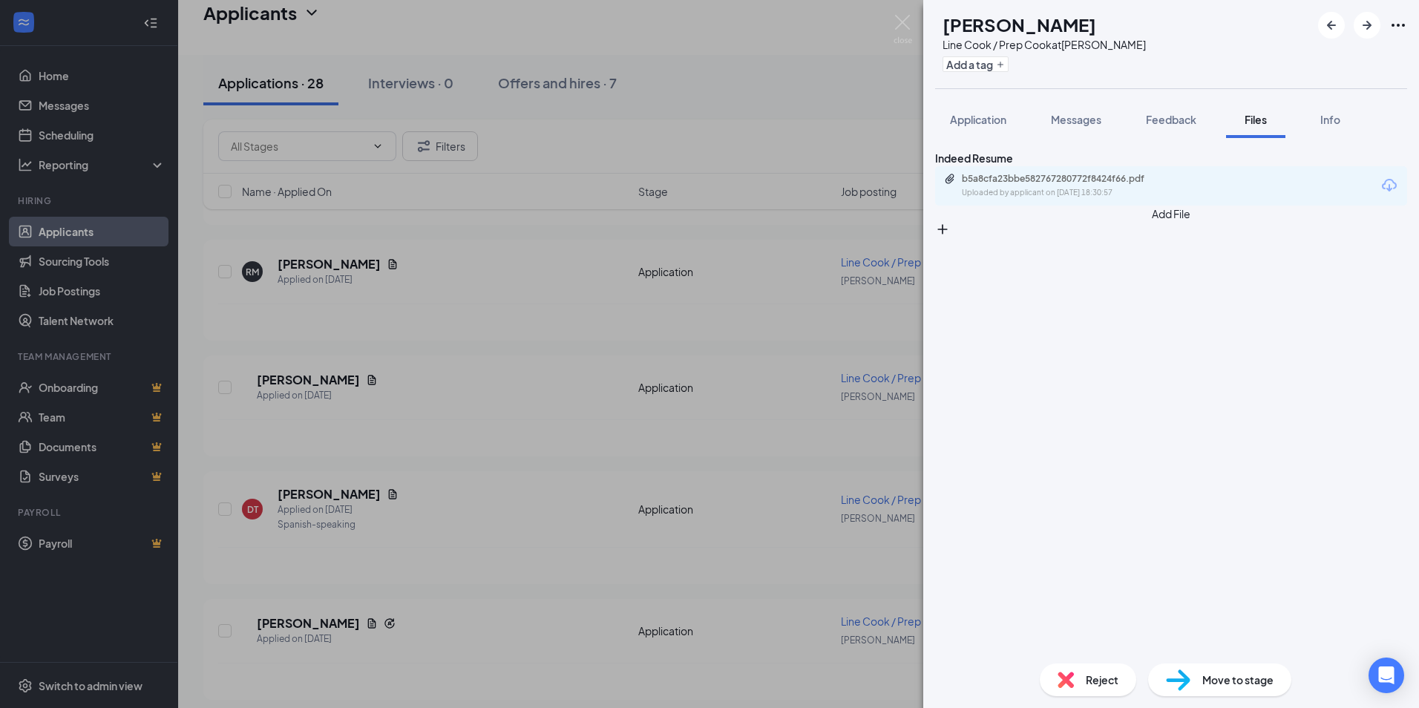
click at [1049, 193] on div "b5a8cfa23bbe582767280772f8424f66.pdf Uploaded by applicant on [DATE] 18:30:57" at bounding box center [1171, 185] width 472 height 39
click at [1044, 185] on div "b5a8cfa23bbe582767280772f8424f66.pdf" at bounding box center [1066, 179] width 208 height 12
click at [487, 390] on div "[PERSON_NAME] Line Cook / Prep Cook at [PERSON_NAME] Add a tag Application Mess…" at bounding box center [709, 354] width 1419 height 708
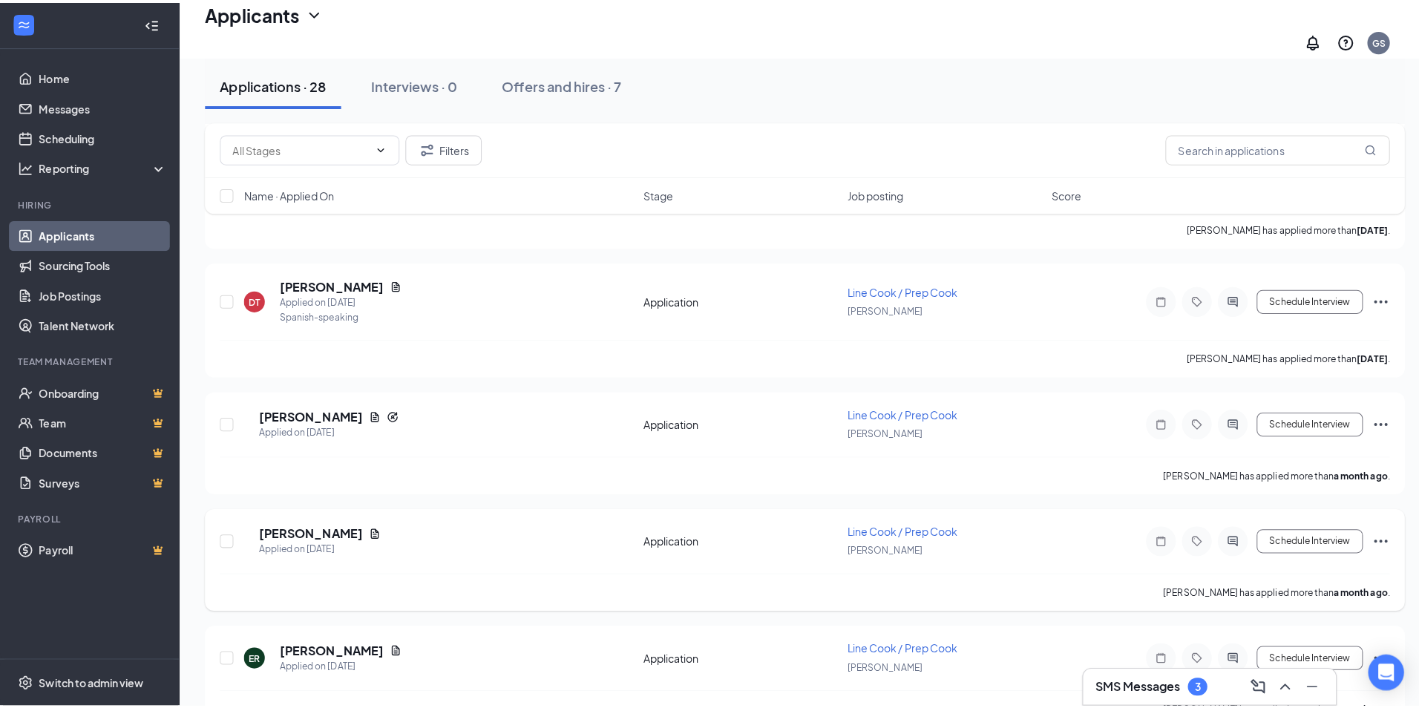
scroll to position [2227, 0]
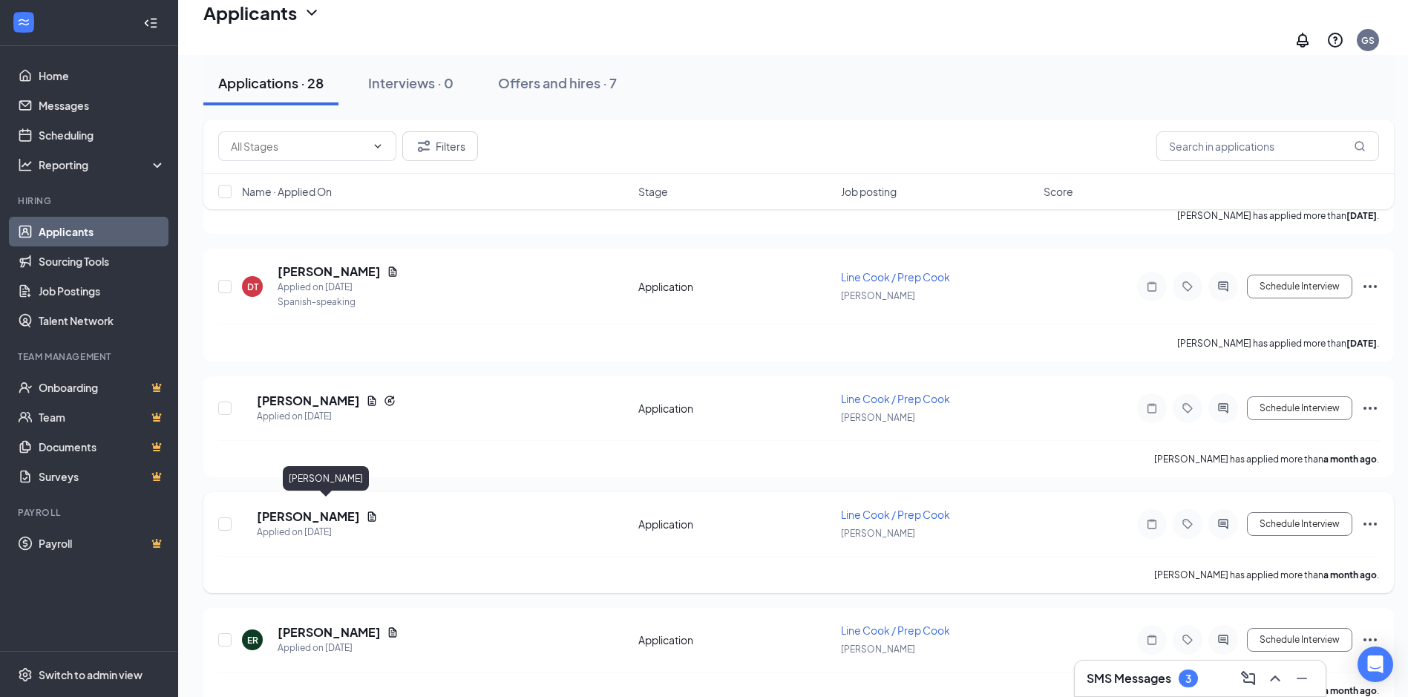
click at [306, 511] on h5 "[PERSON_NAME]" at bounding box center [308, 516] width 103 height 16
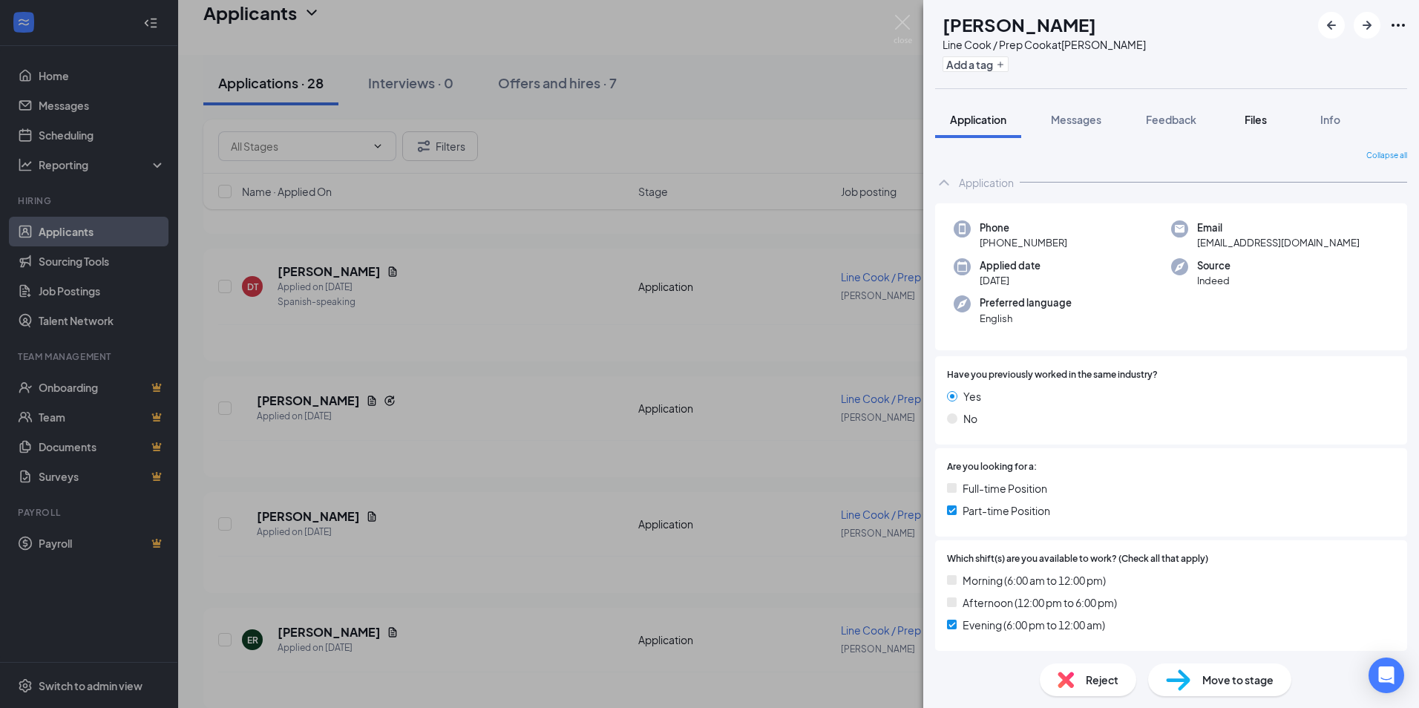
click at [1255, 119] on span "Files" at bounding box center [1256, 119] width 22 height 13
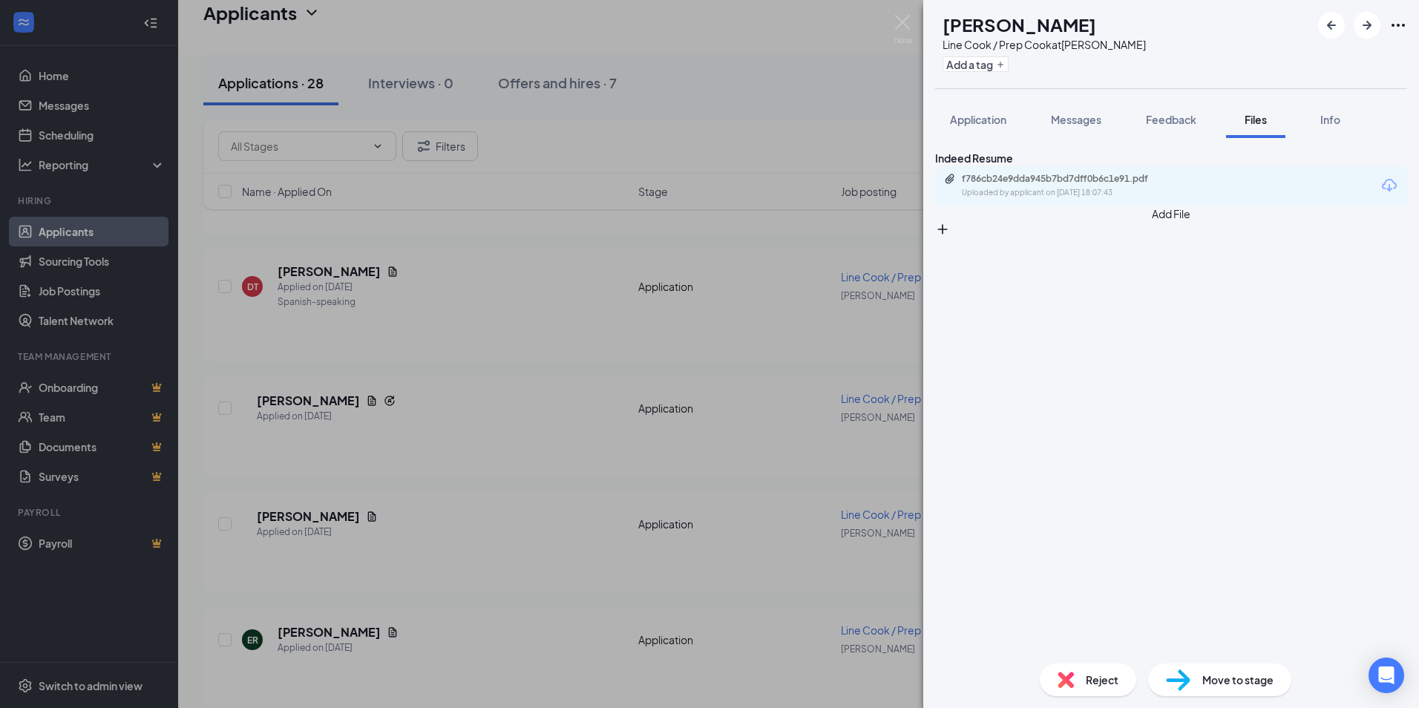
drag, startPoint x: 997, startPoint y: 115, endPoint x: 1017, endPoint y: 185, distance: 72.6
click at [997, 115] on span "Application" at bounding box center [978, 119] width 56 height 13
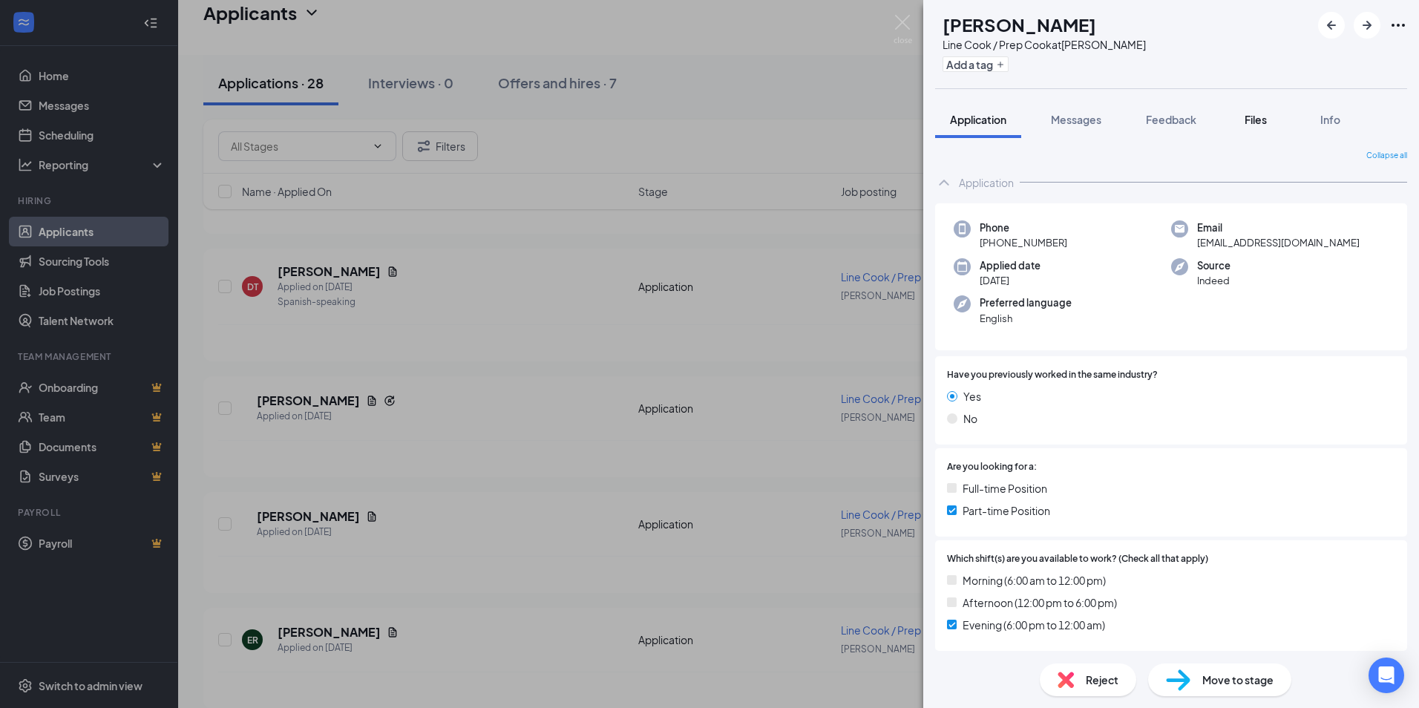
click at [1252, 134] on button "Files" at bounding box center [1255, 119] width 59 height 37
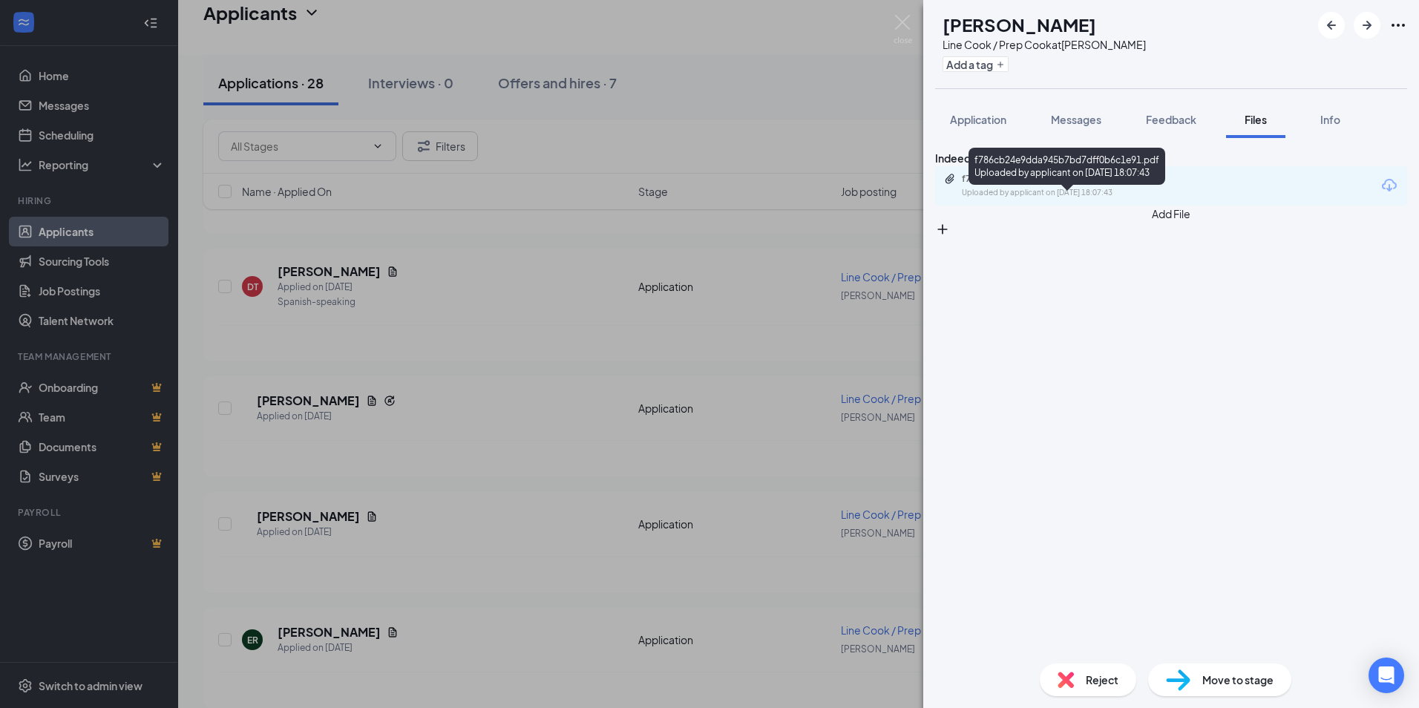
click at [1064, 185] on div "f786cb24e9dda945b7bd7dff0b6c1e91.pdf" at bounding box center [1066, 179] width 208 height 12
click at [519, 348] on div "LC [PERSON_NAME] Line Cook / Prep Cook at [PERSON_NAME] Add a tag Application M…" at bounding box center [709, 354] width 1419 height 708
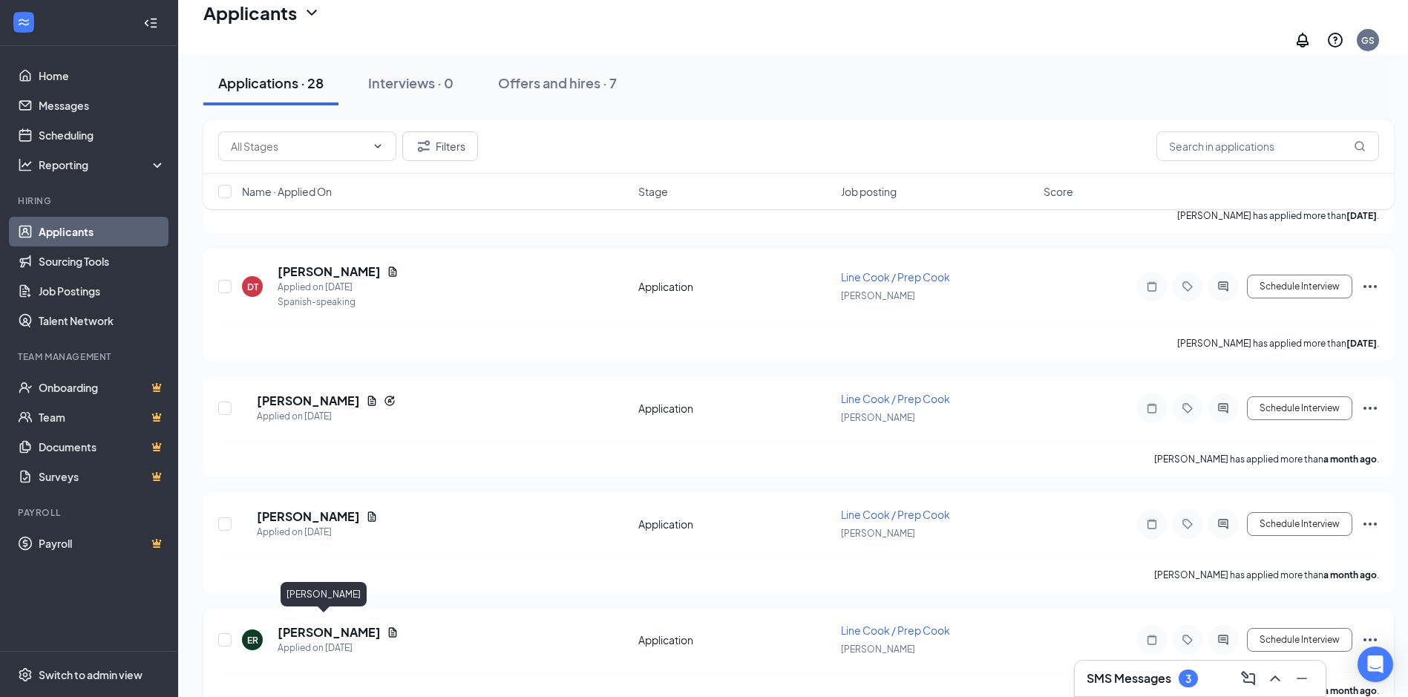
click at [315, 624] on h5 "[PERSON_NAME]" at bounding box center [329, 632] width 103 height 16
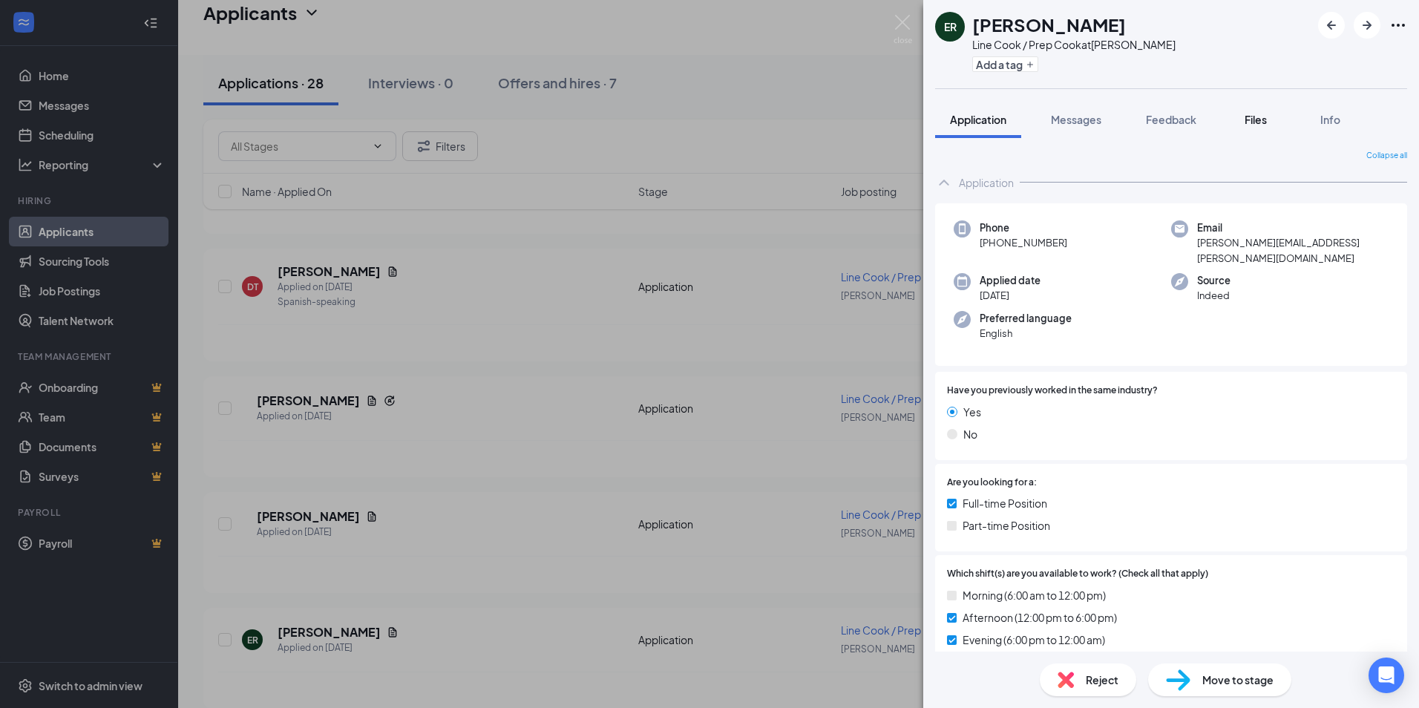
click at [1251, 111] on button "Files" at bounding box center [1255, 119] width 59 height 37
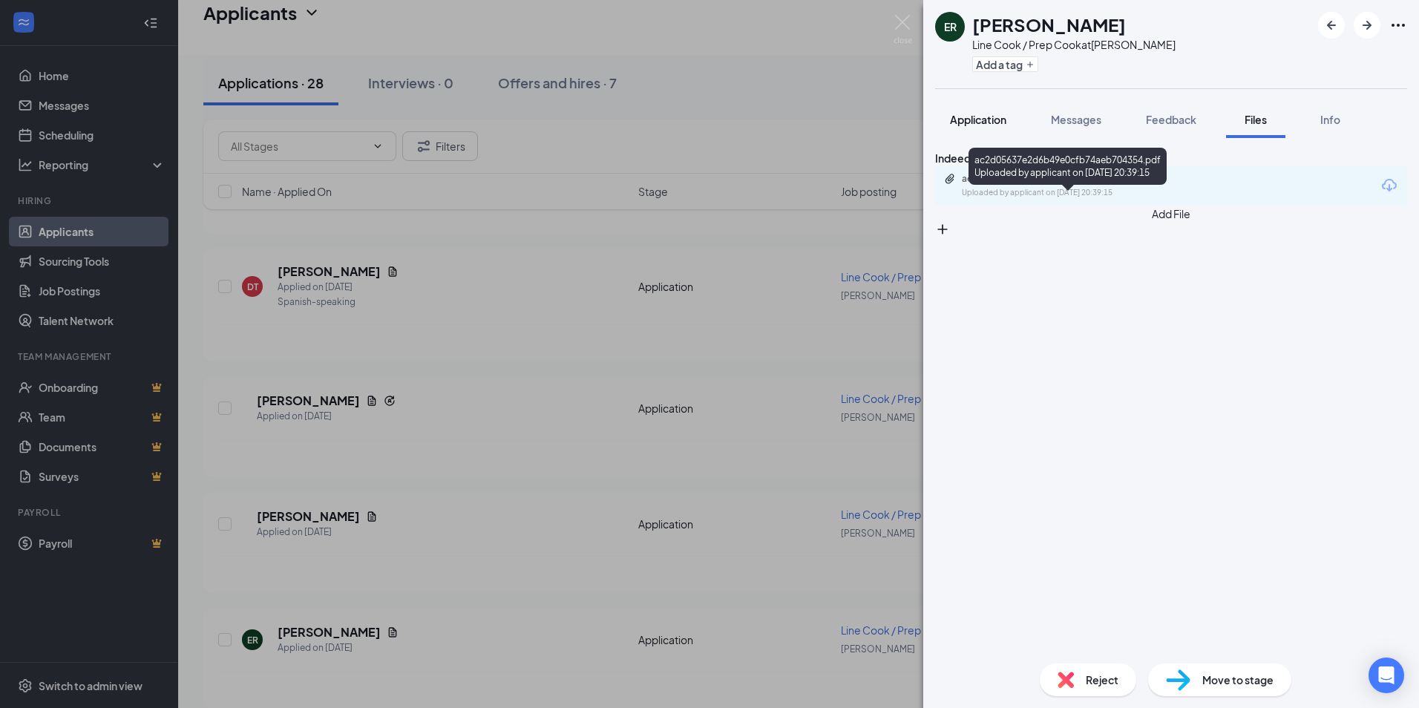
click at [978, 111] on button "Application" at bounding box center [978, 119] width 86 height 37
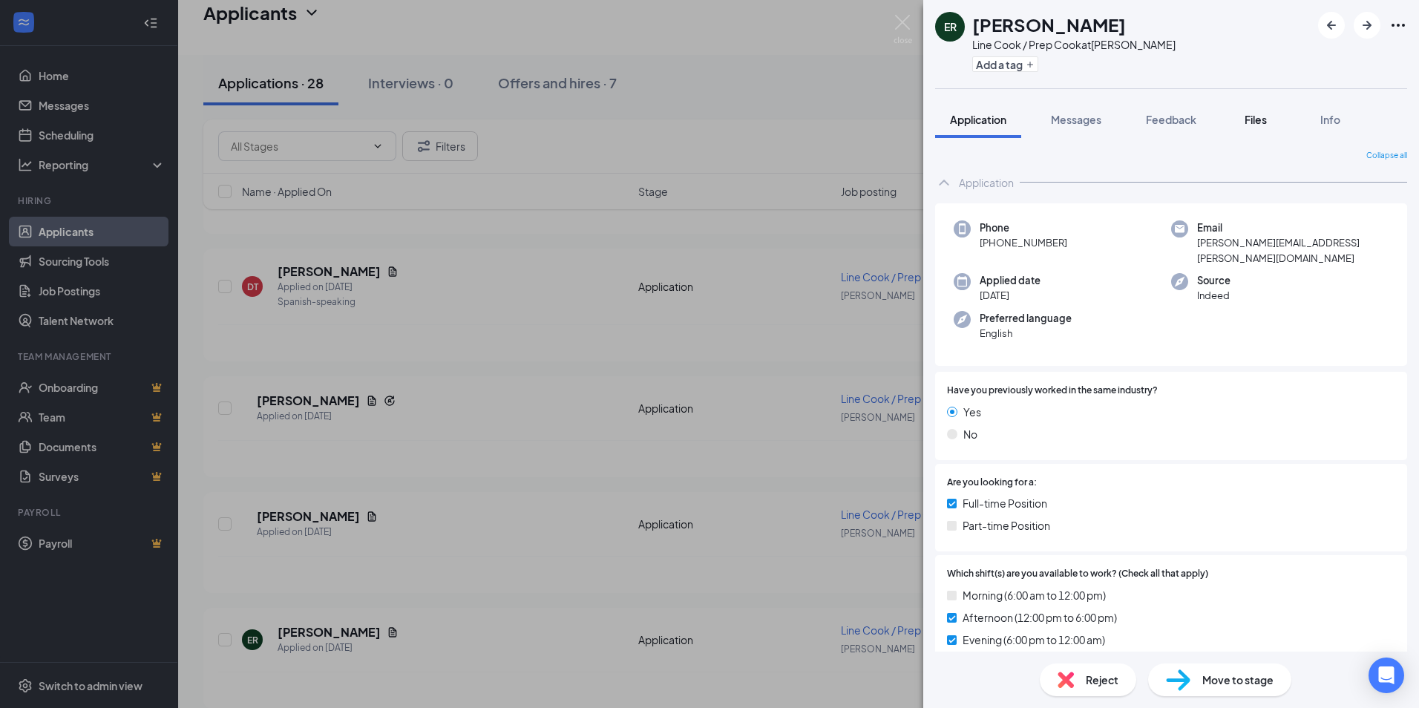
click at [1246, 117] on span "Files" at bounding box center [1256, 119] width 22 height 13
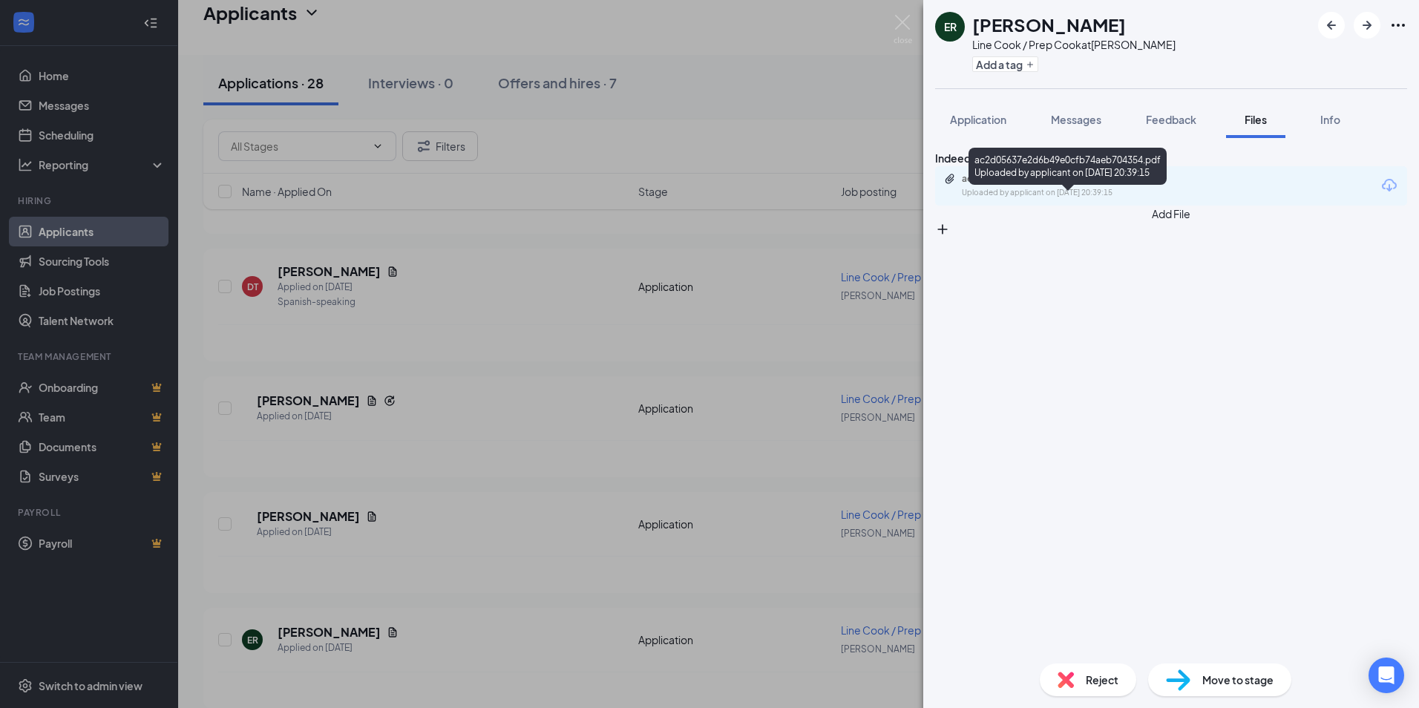
click at [1052, 185] on div "ac2d05637e2d6b49e0cfb74aeb704354.pdf" at bounding box center [1066, 179] width 208 height 12
click at [482, 471] on div "ER [PERSON_NAME] Line Cook / Prep Cook at [PERSON_NAME] Add a tag Application M…" at bounding box center [709, 354] width 1419 height 708
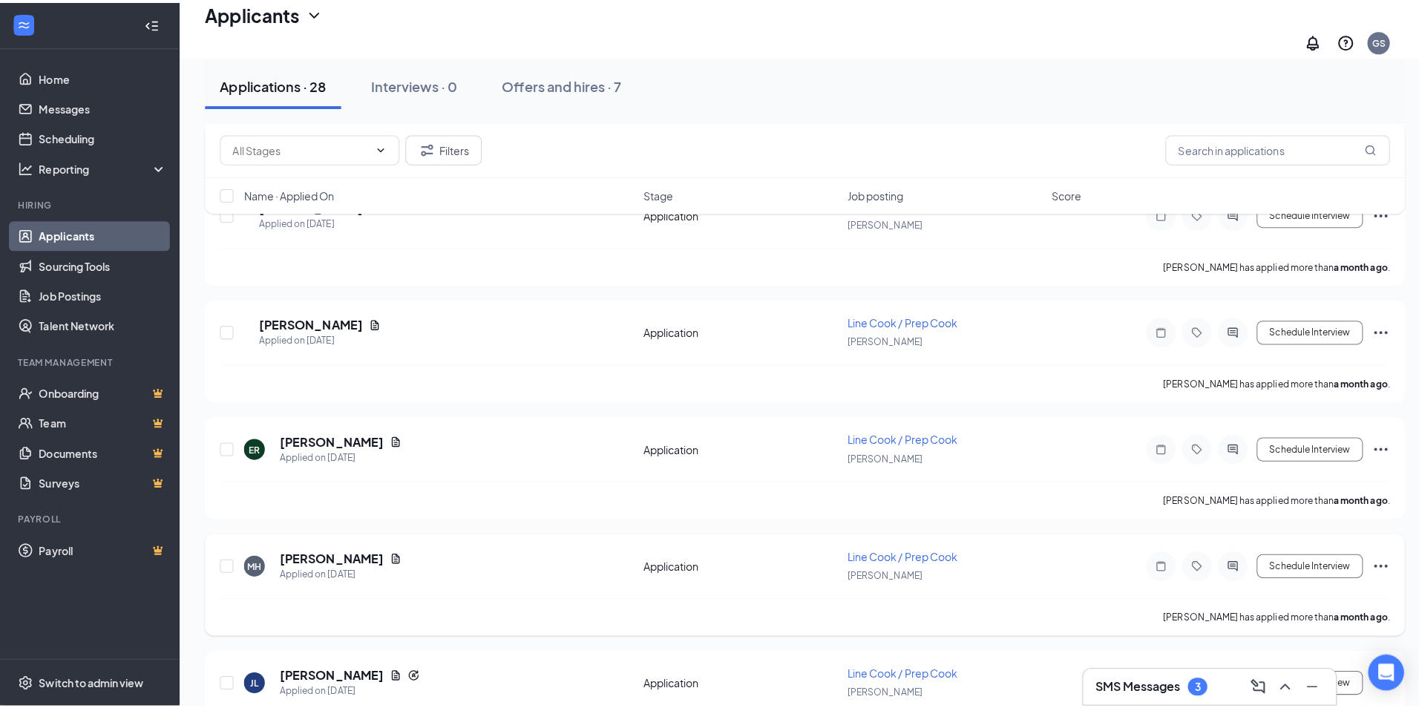
scroll to position [2449, 0]
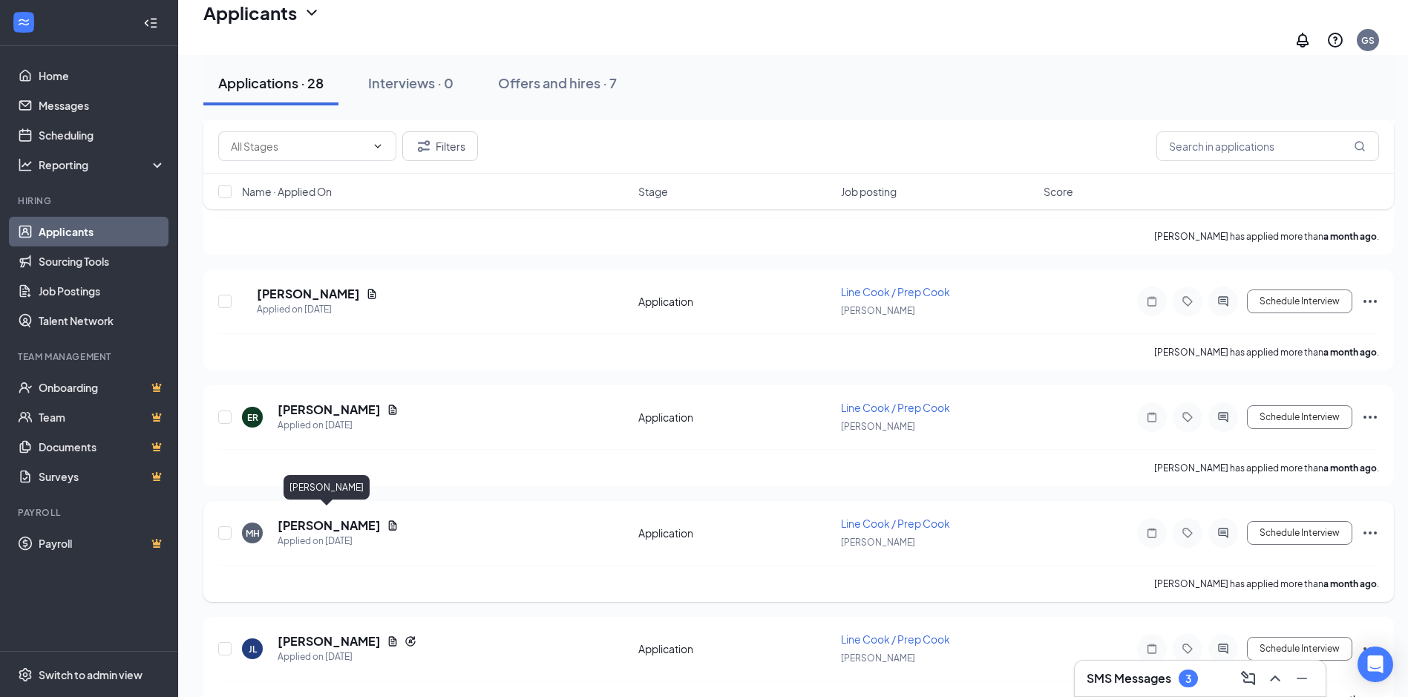
click at [321, 517] on h5 "[PERSON_NAME]" at bounding box center [329, 525] width 103 height 16
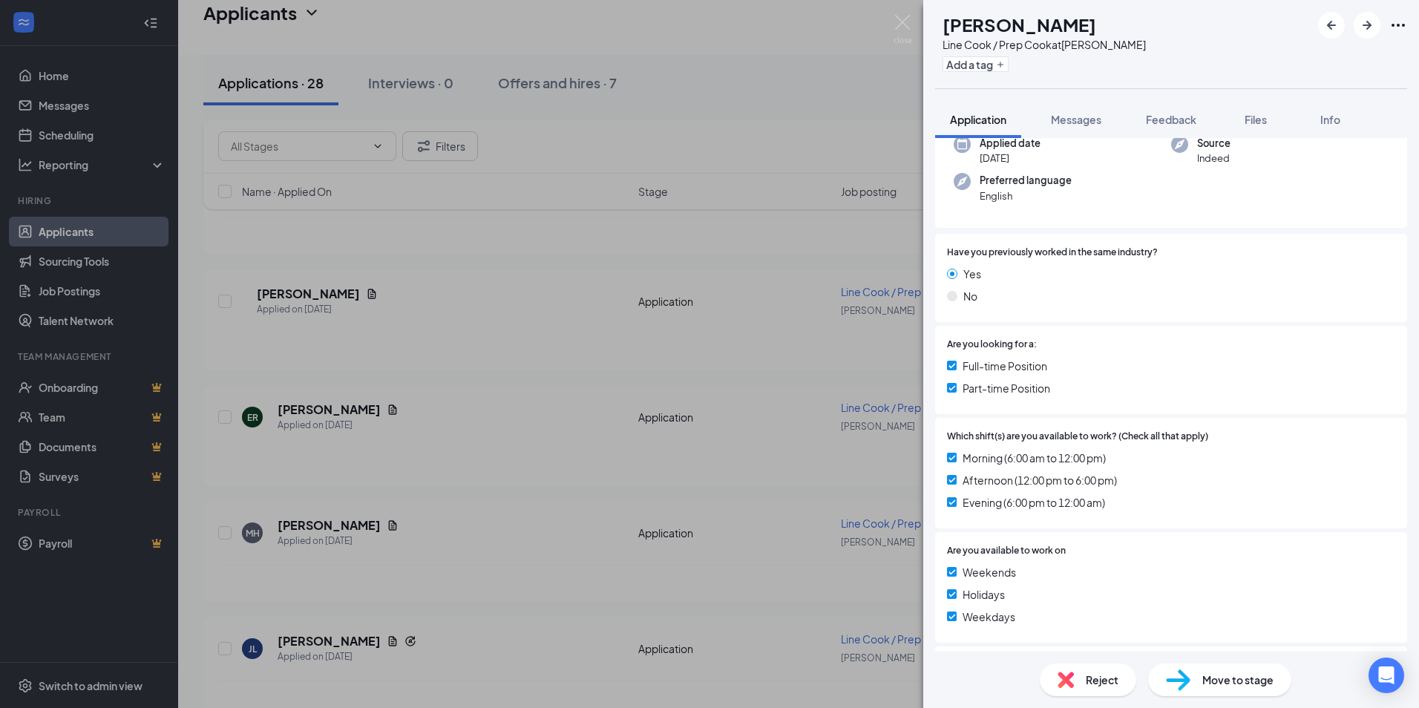
scroll to position [148, 0]
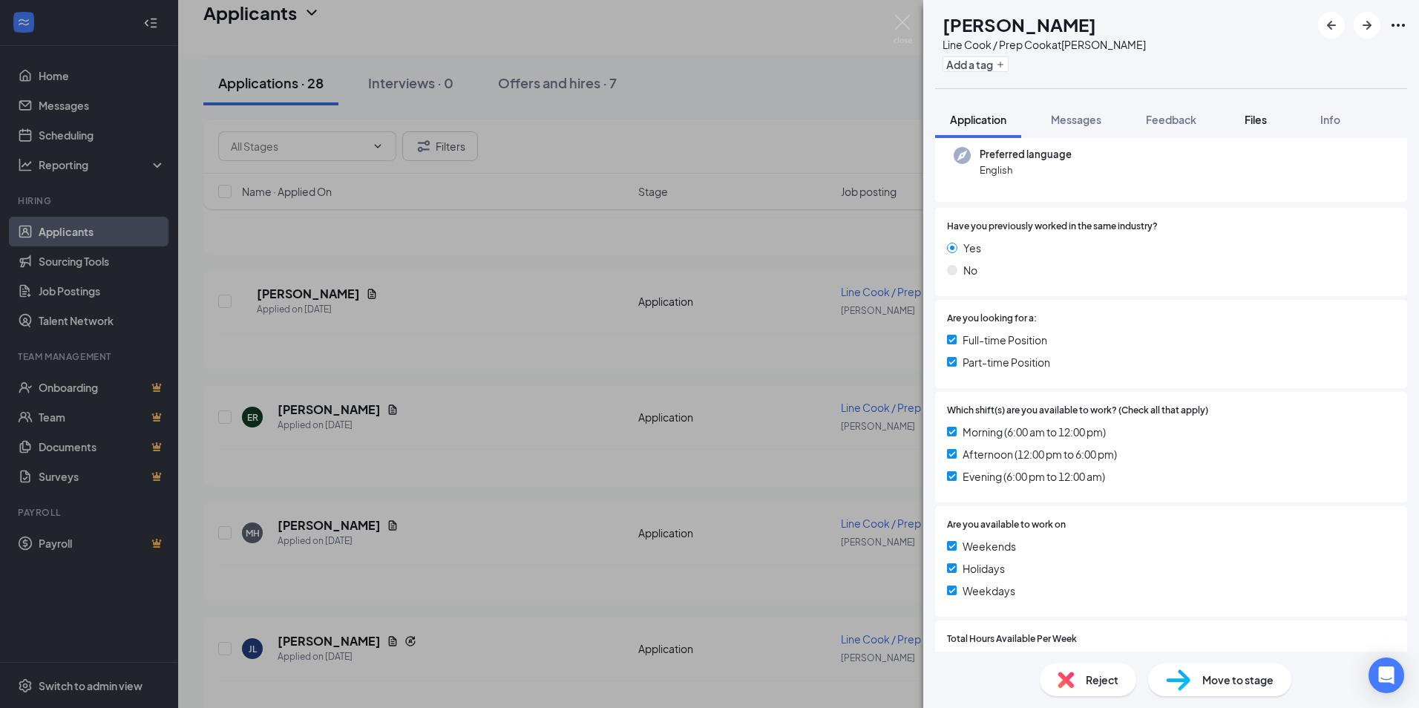
click at [1260, 119] on span "Files" at bounding box center [1256, 119] width 22 height 13
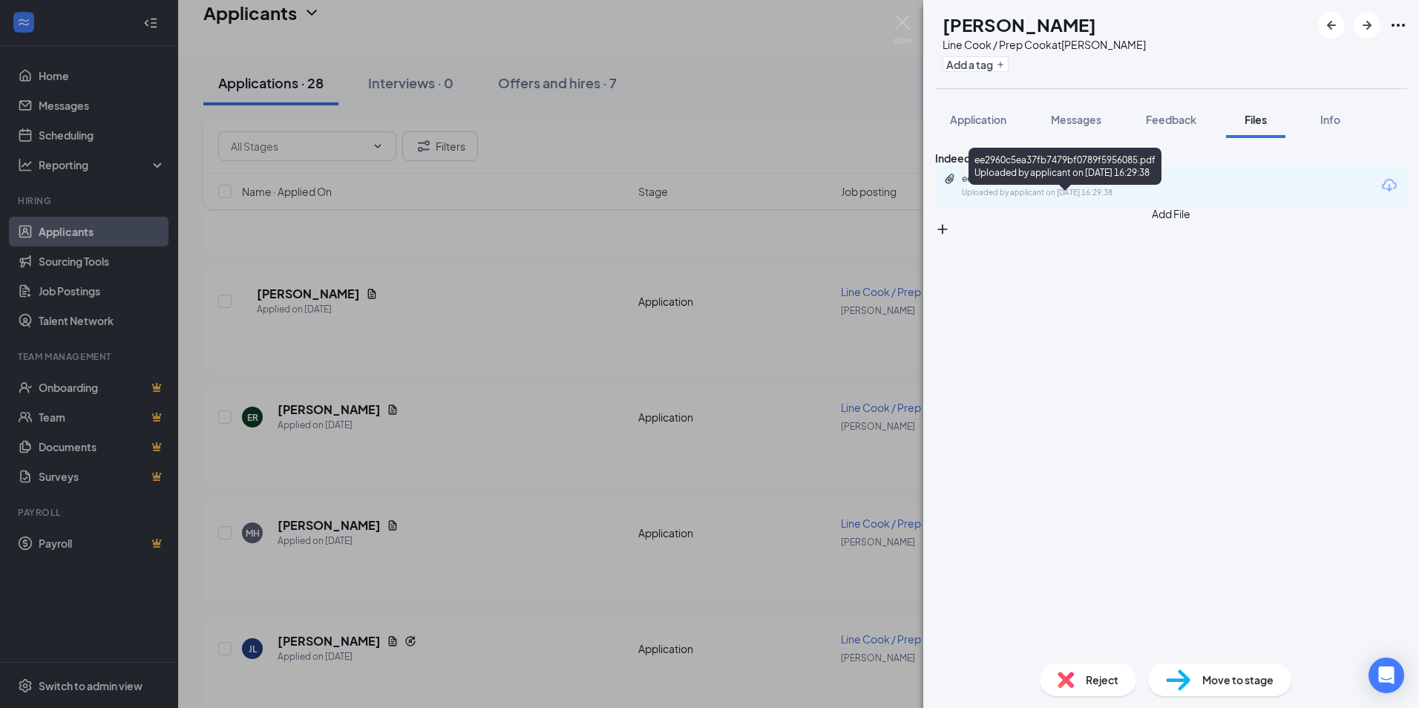
click at [1110, 199] on div "ee2960c5ea37fb7479bf0789f5956085.pdf Uploaded by applicant on [DATE] 16:29:38" at bounding box center [1064, 186] width 240 height 26
click at [424, 557] on div "MH [PERSON_NAME] Line Cook / Prep Cook at [GEOGRAPHIC_DATA][PERSON_NAME] Add a …" at bounding box center [709, 354] width 1419 height 708
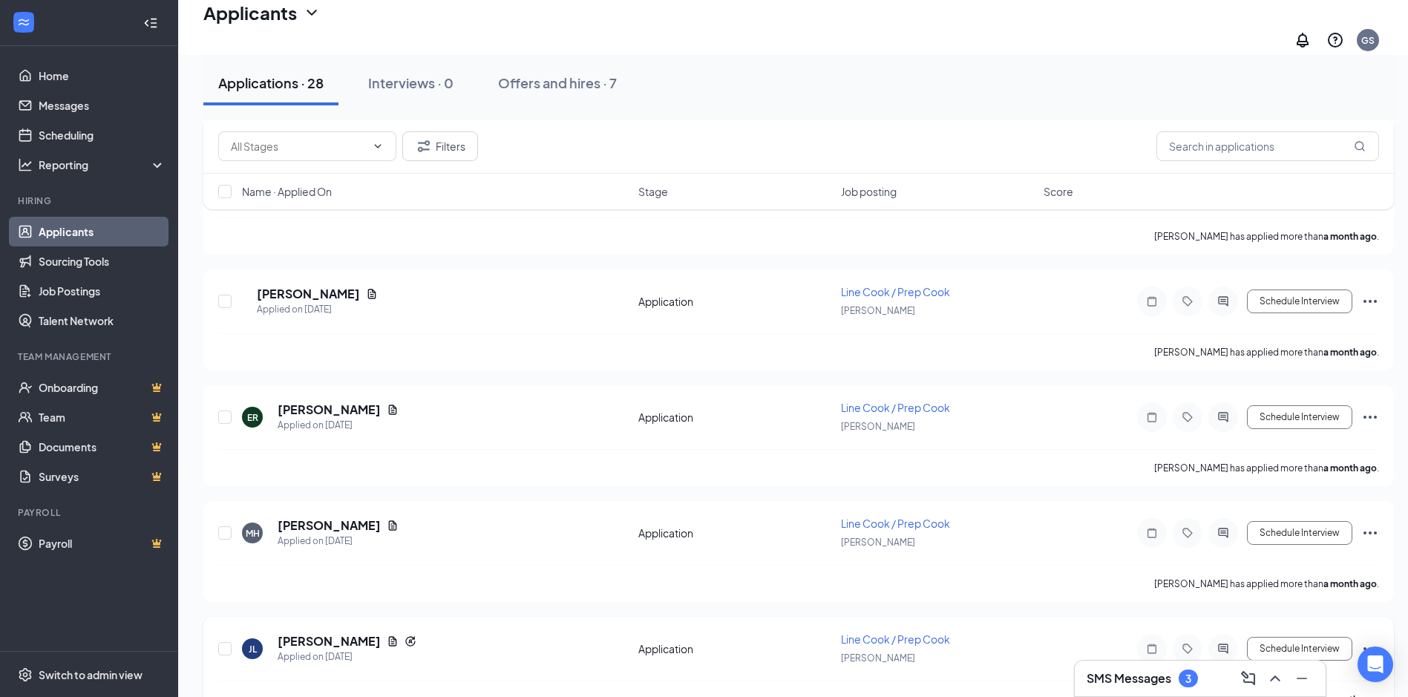
click at [312, 633] on h5 "[PERSON_NAME]" at bounding box center [329, 641] width 103 height 16
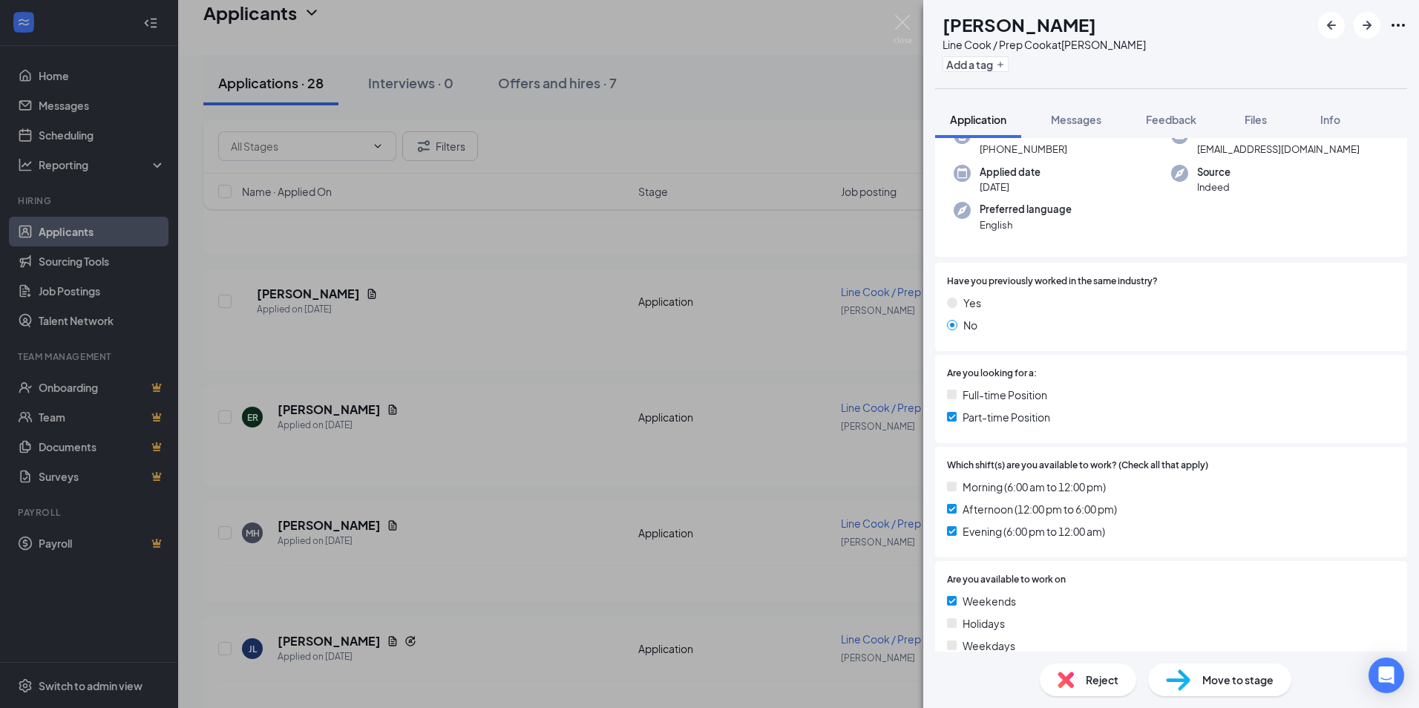
scroll to position [148, 0]
click at [1254, 130] on button "Files" at bounding box center [1255, 119] width 59 height 37
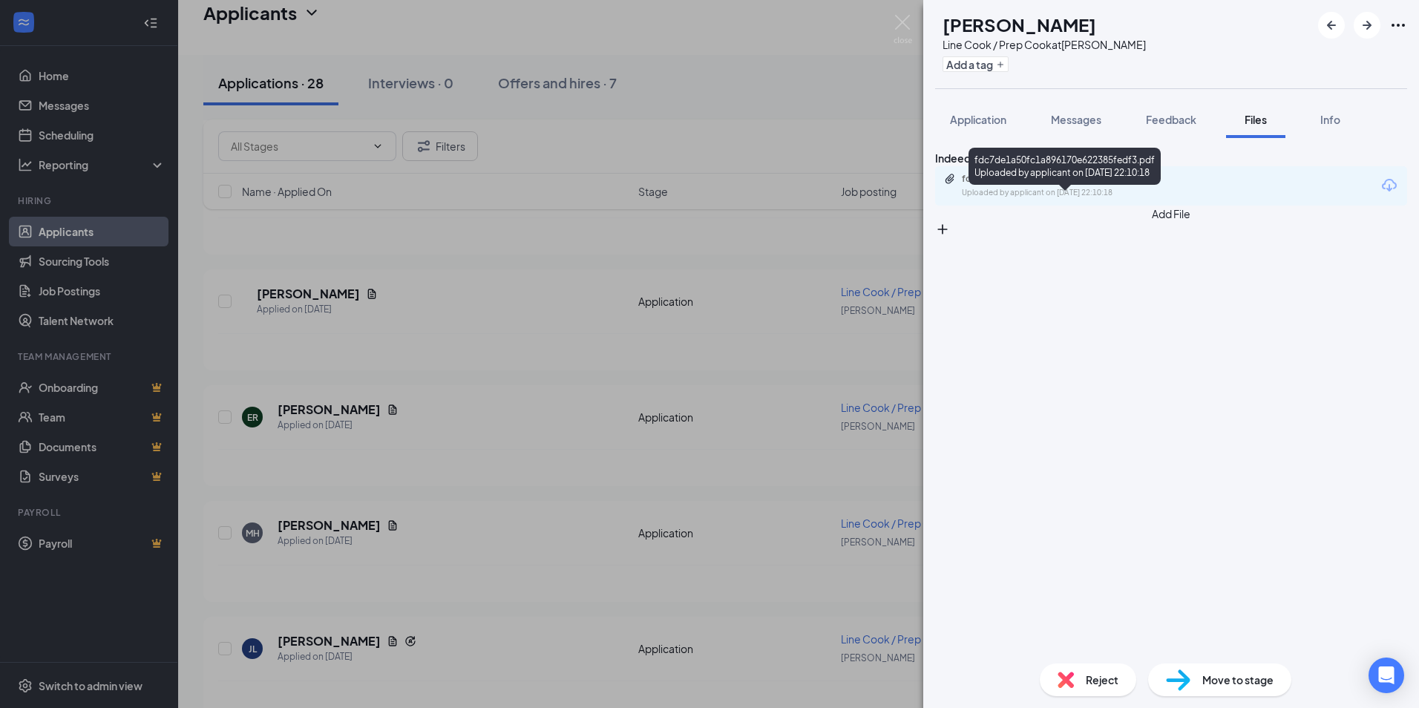
click at [1094, 199] on div "Uploaded by applicant on [DATE] 22:10:18" at bounding box center [1073, 193] width 223 height 12
drag, startPoint x: 410, startPoint y: 439, endPoint x: 453, endPoint y: 405, distance: 54.5
click at [410, 437] on div "JL [PERSON_NAME] Line Cook / Prep Cook at [PERSON_NAME] Add a tag Application M…" at bounding box center [709, 354] width 1419 height 708
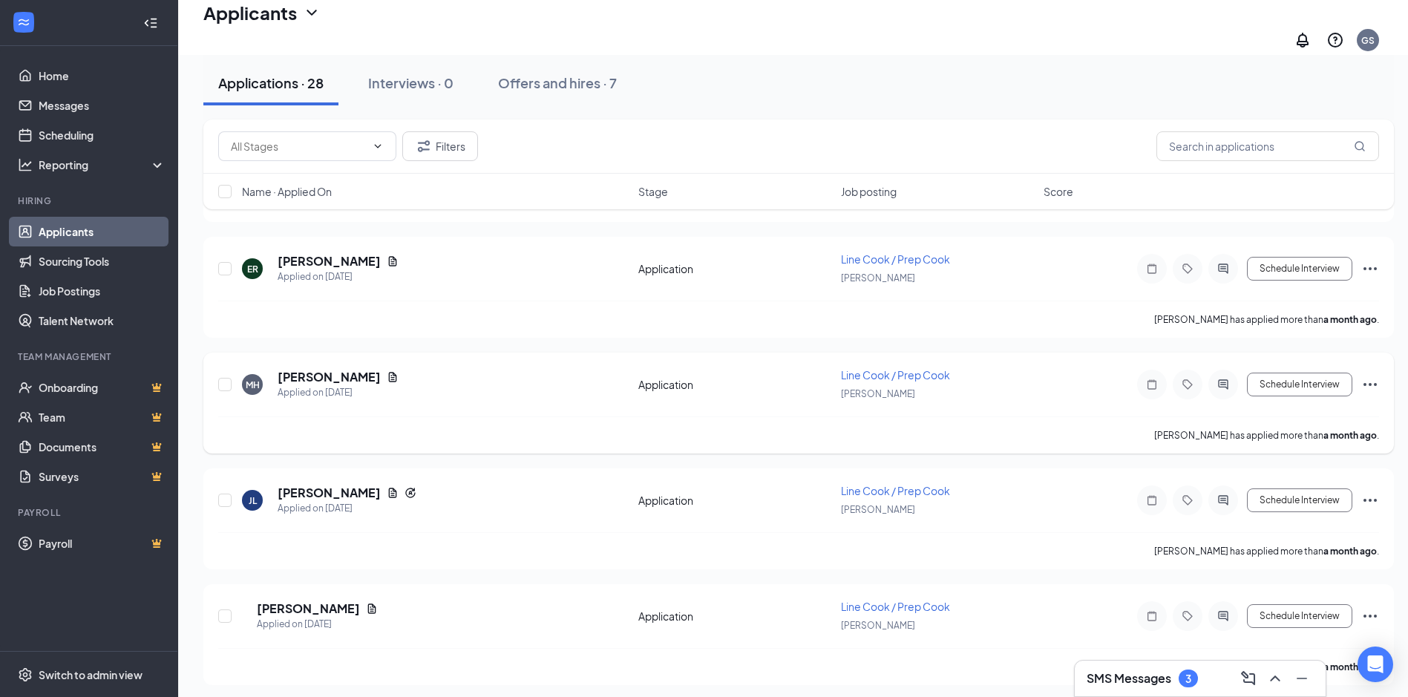
scroll to position [2746, 0]
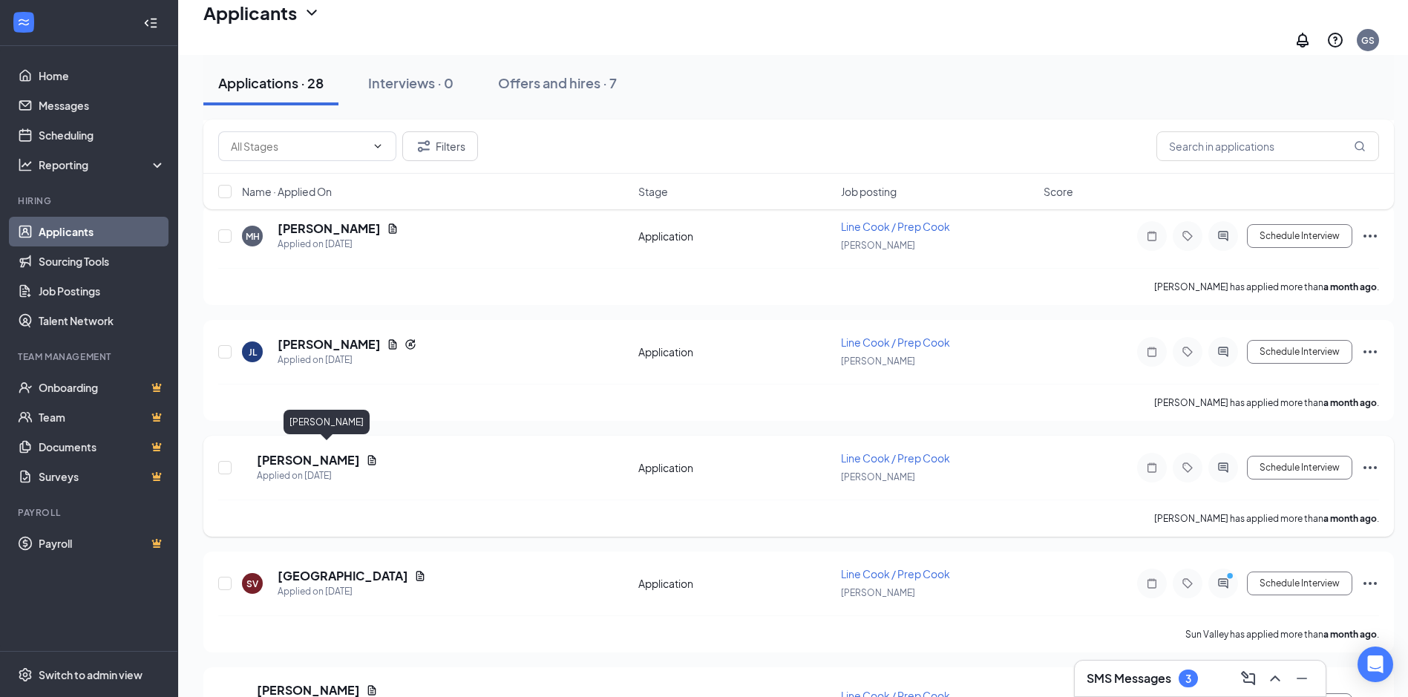
click at [313, 452] on h5 "[PERSON_NAME]" at bounding box center [308, 460] width 103 height 16
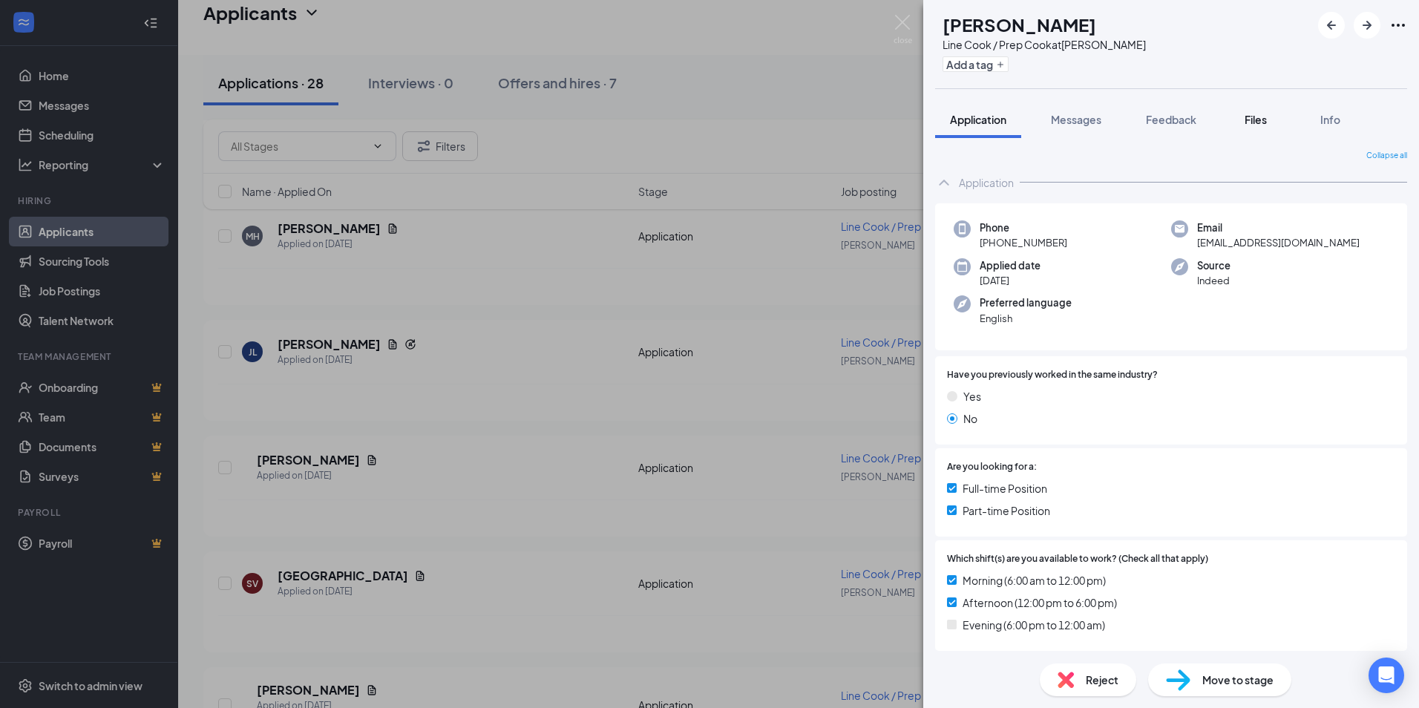
click at [1262, 119] on span "Files" at bounding box center [1256, 119] width 22 height 13
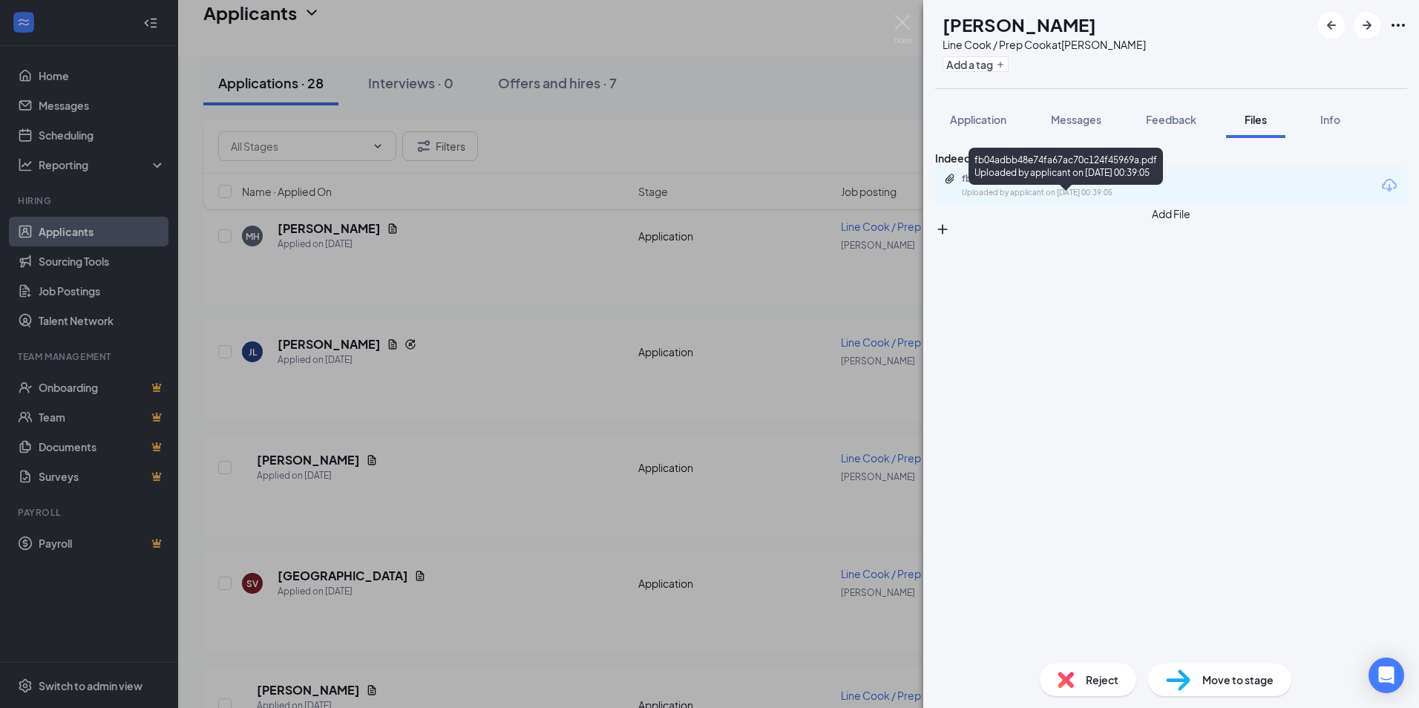
click at [1007, 185] on div "fb04adbb48e74fa67ac70c124f45969a.pdf" at bounding box center [1066, 179] width 208 height 12
click at [390, 361] on div "DC [PERSON_NAME] Line Cook / Prep Cook at [GEOGRAPHIC_DATA][PERSON_NAME] Add a …" at bounding box center [709, 354] width 1419 height 708
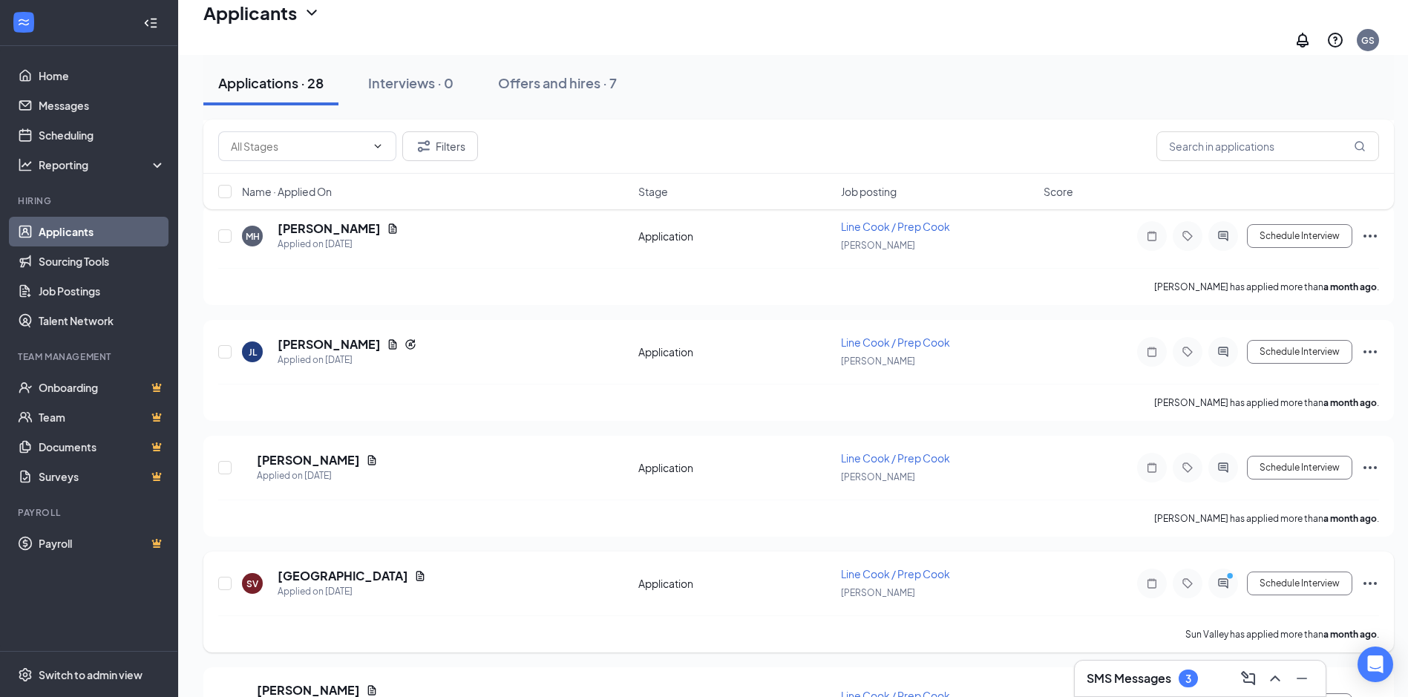
click at [314, 568] on h5 "[GEOGRAPHIC_DATA]" at bounding box center [343, 576] width 131 height 16
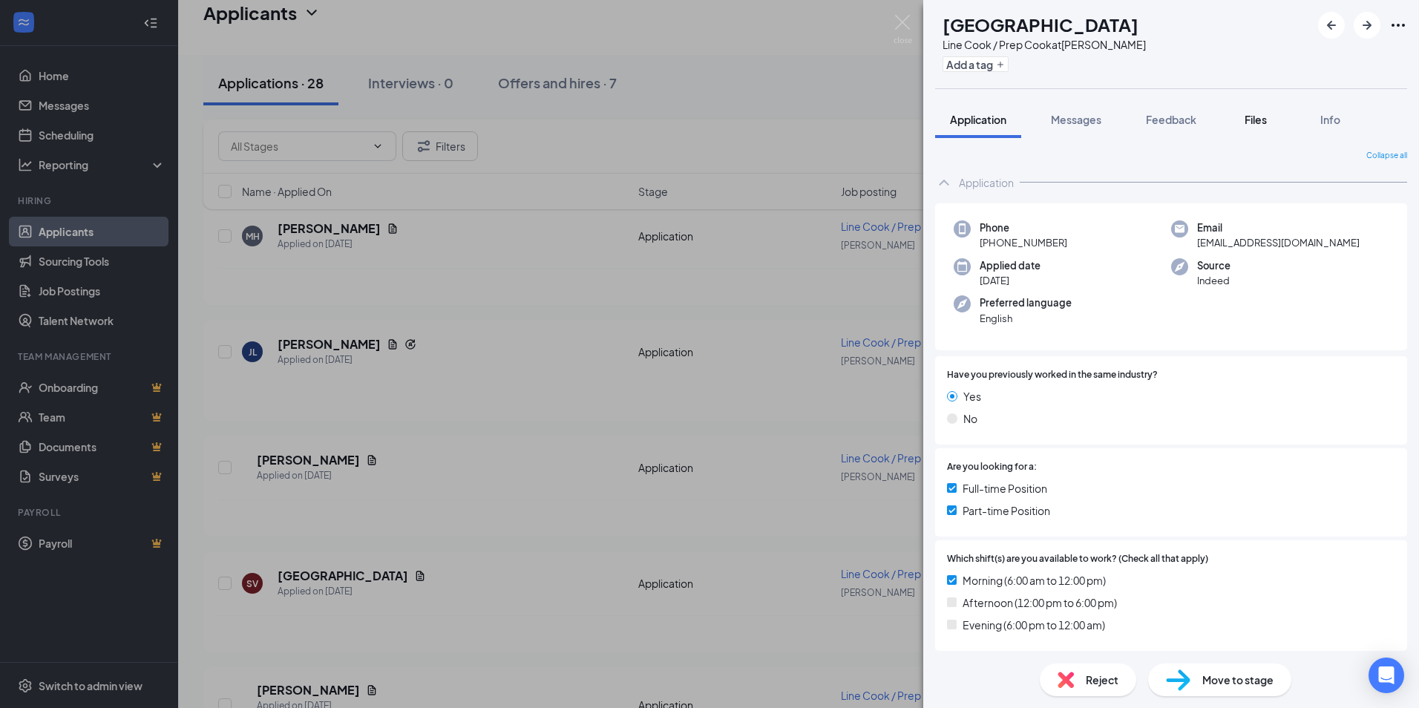
click at [1251, 118] on span "Files" at bounding box center [1256, 119] width 22 height 13
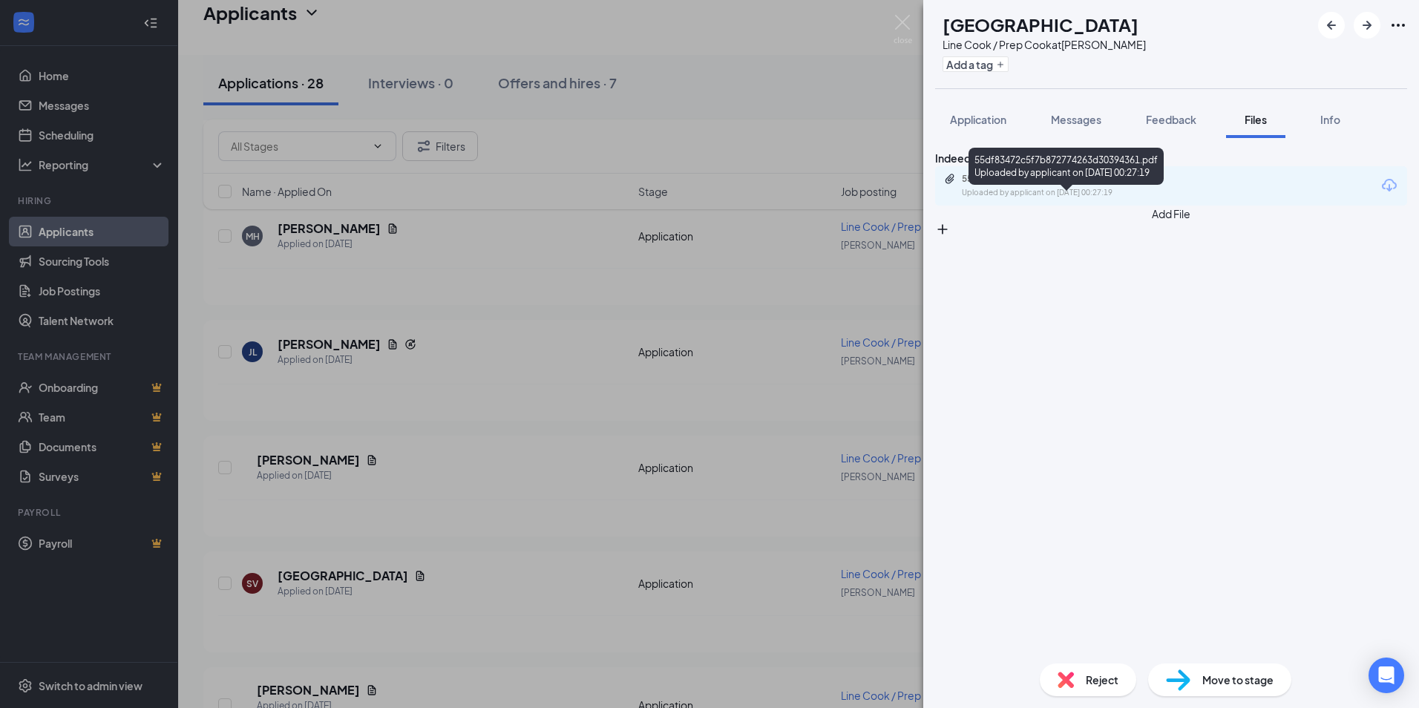
click at [1098, 199] on div "55df83472c5f7b872774263d30394361.pdf Uploaded by applicant on [DATE] 00:27:19" at bounding box center [1064, 186] width 240 height 26
click at [580, 373] on div "SV Sun Valley Line Cook / Prep Cook at [GEOGRAPHIC_DATA][PERSON_NAME] Add a tag…" at bounding box center [709, 354] width 1419 height 708
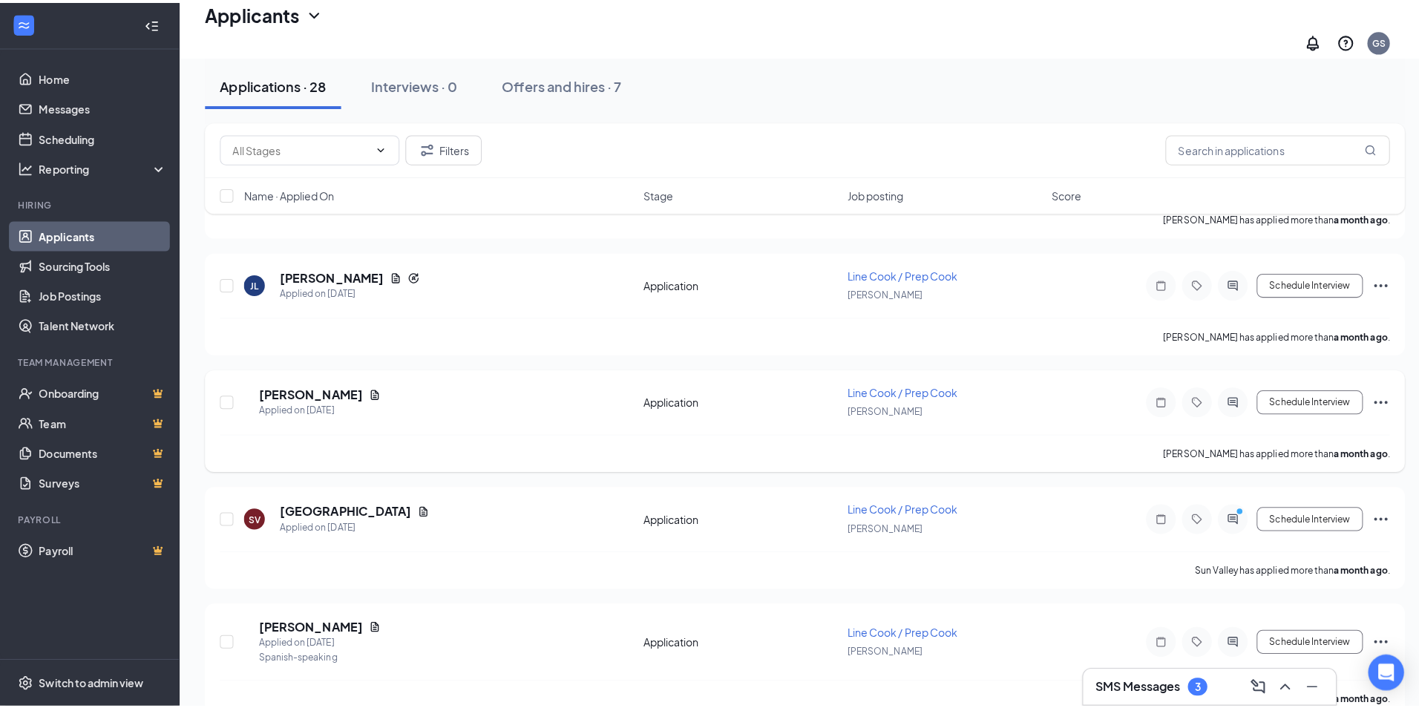
scroll to position [2895, 0]
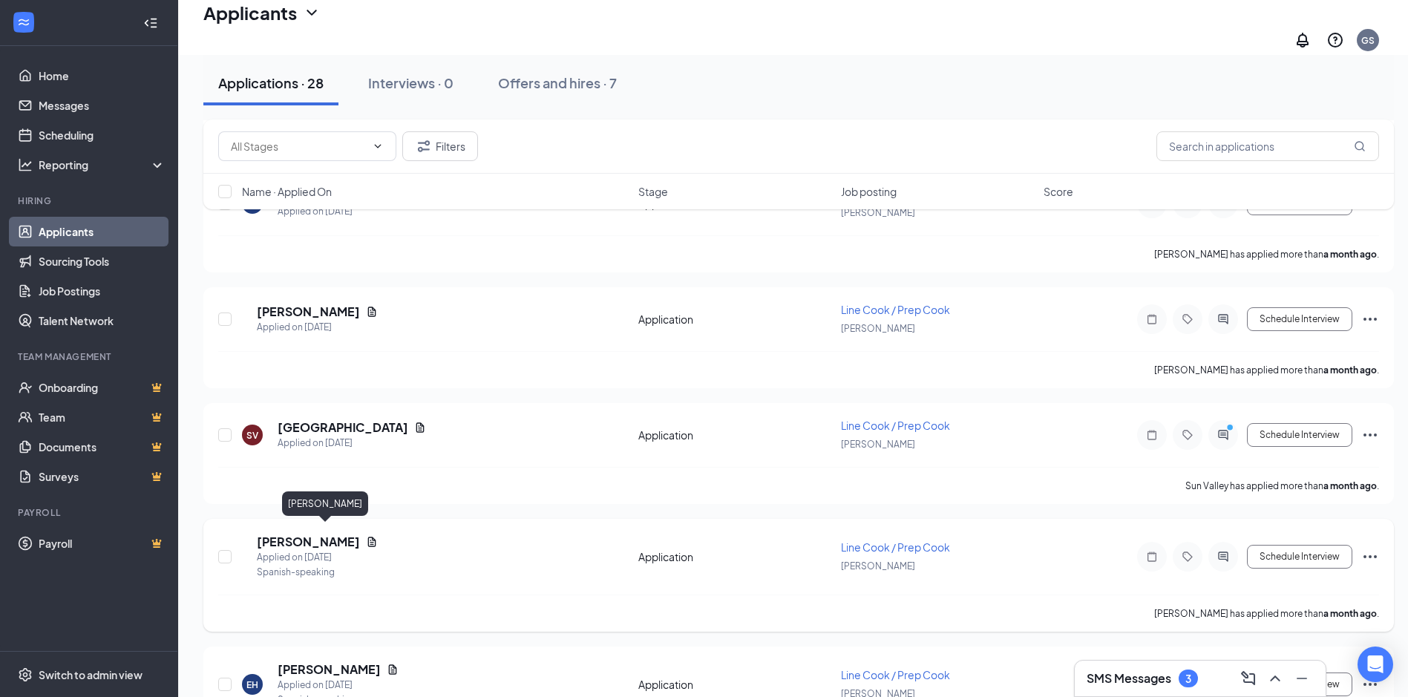
click at [307, 537] on h5 "[PERSON_NAME]" at bounding box center [308, 542] width 103 height 16
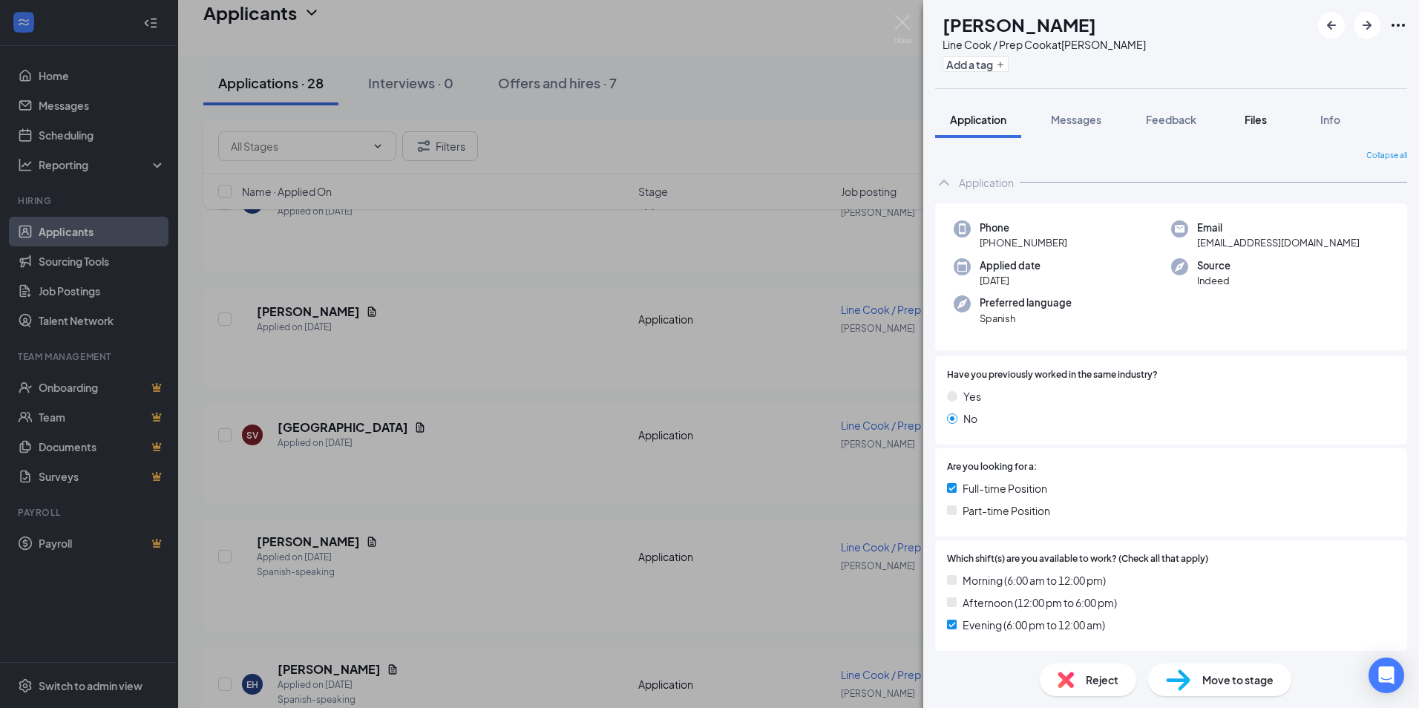
click at [1260, 117] on span "Files" at bounding box center [1256, 119] width 22 height 13
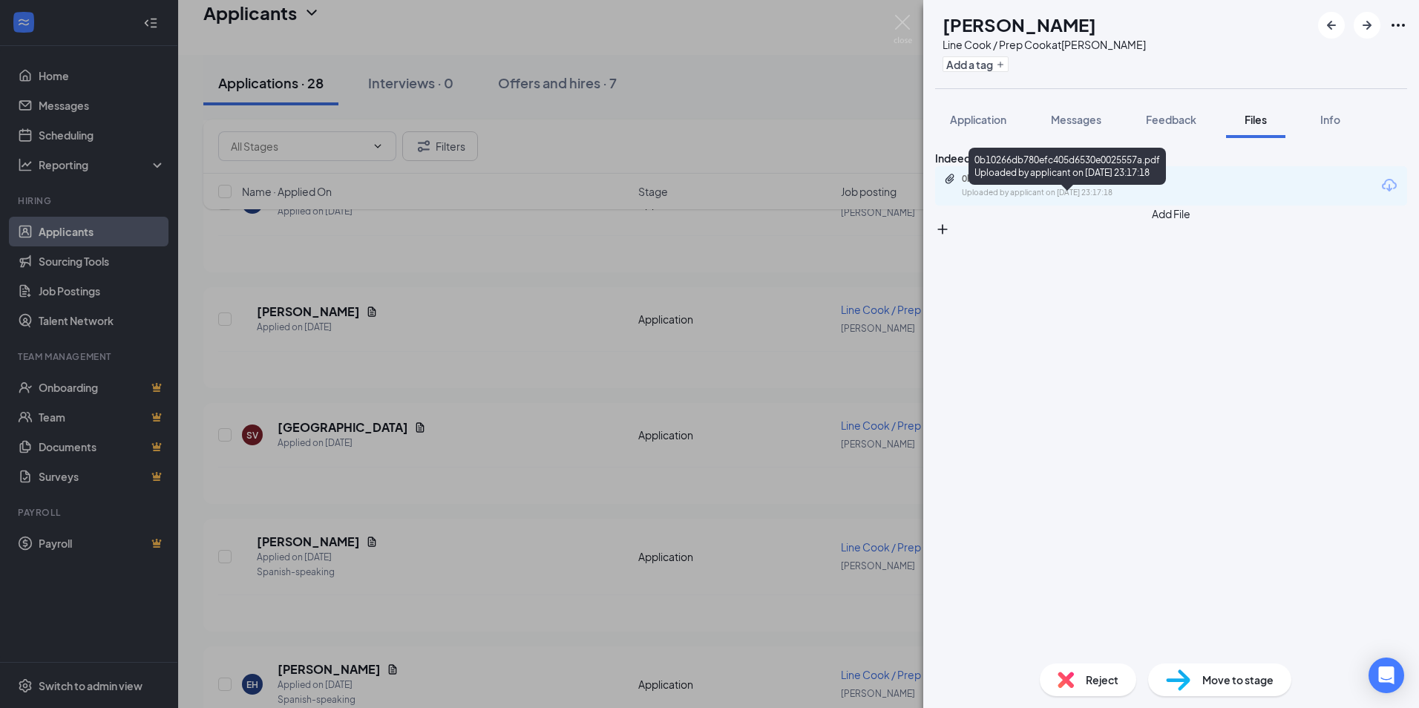
click at [1064, 185] on div "0b10266db780efc405d6530e0025557a.pdf" at bounding box center [1066, 179] width 208 height 12
